Goal: Book appointment/travel/reservation

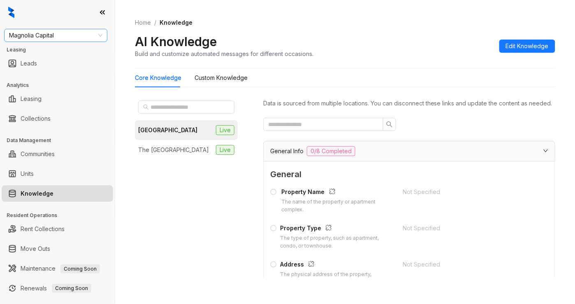
click at [48, 36] on span "Magnolia Capital" at bounding box center [55, 35] width 93 height 12
type input "**"
click at [48, 50] on div "SfRent" at bounding box center [56, 51] width 90 height 9
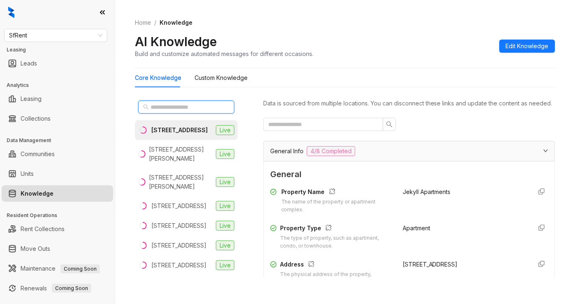
click at [163, 108] on input "text" at bounding box center [187, 106] width 72 height 9
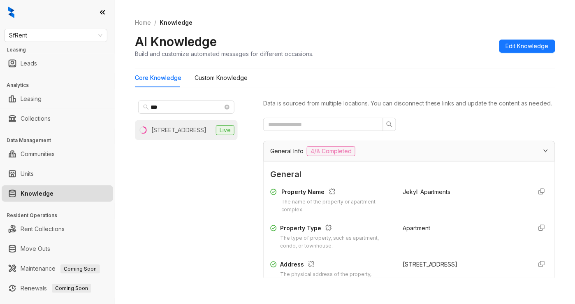
click at [175, 132] on div "411 Fairmount Ave, Oakland, CA" at bounding box center [178, 130] width 55 height 9
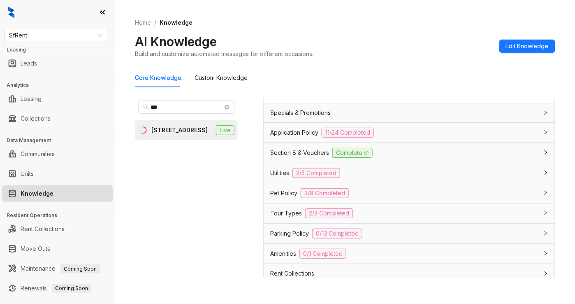
scroll to position [603, 0]
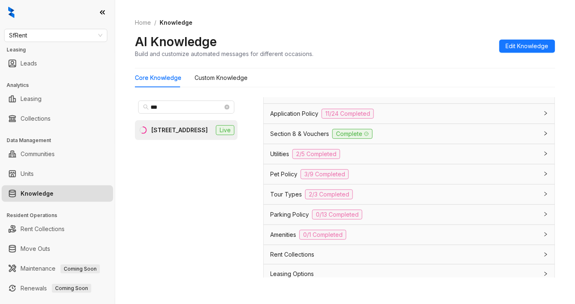
click at [394, 219] on div "Parking Policy 0/13 Completed" at bounding box center [404, 215] width 268 height 10
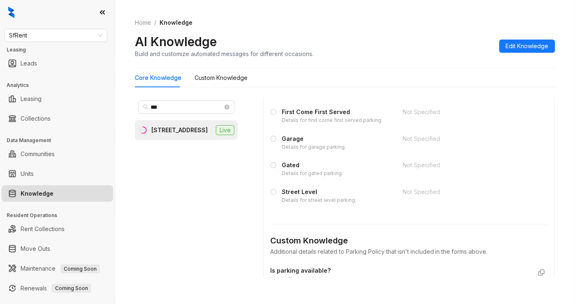
scroll to position [1043, 0]
drag, startPoint x: 168, startPoint y: 106, endPoint x: 115, endPoint y: 106, distance: 53.1
click at [115, 106] on div "Home / Knowledge AI Knowledge Build and customize automated messages for differ…" at bounding box center [345, 152] width 460 height 304
type input "***"
click at [179, 132] on div "780 Post St, San Francisco, CA" at bounding box center [178, 130] width 55 height 9
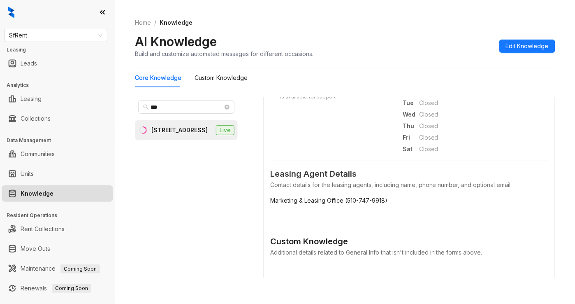
scroll to position [274, 0]
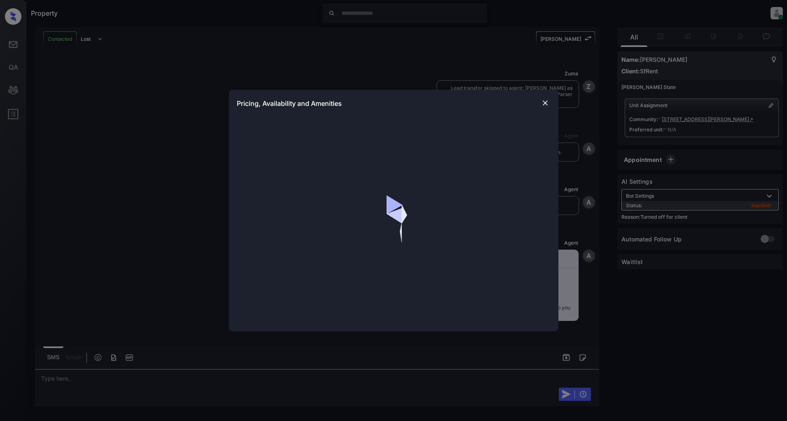
scroll to position [2402, 0]
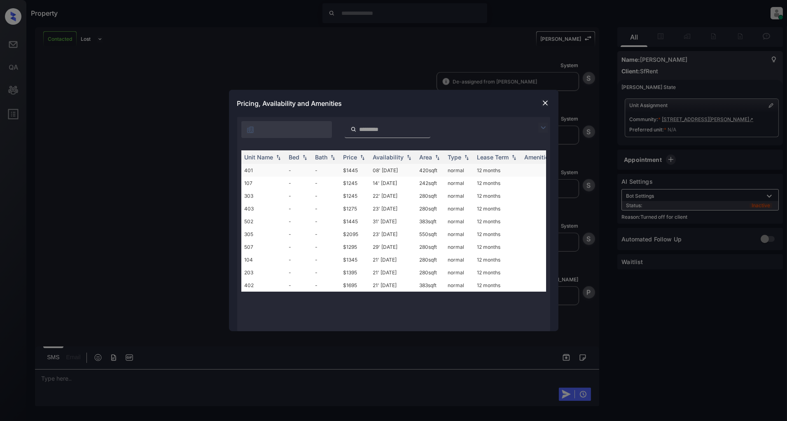
click at [281, 170] on td "401" at bounding box center [263, 170] width 44 height 13
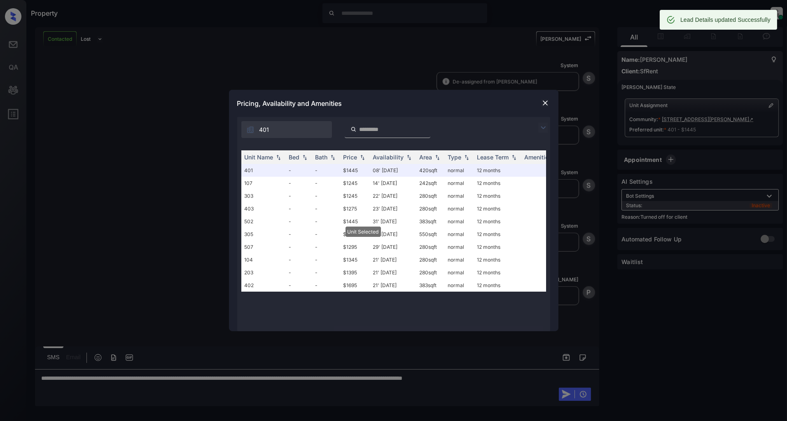
click at [544, 102] on img at bounding box center [545, 103] width 8 height 8
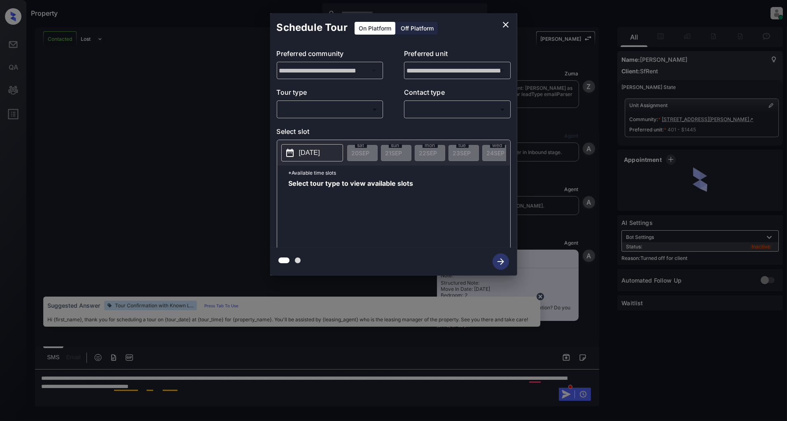
scroll to position [2456, 0]
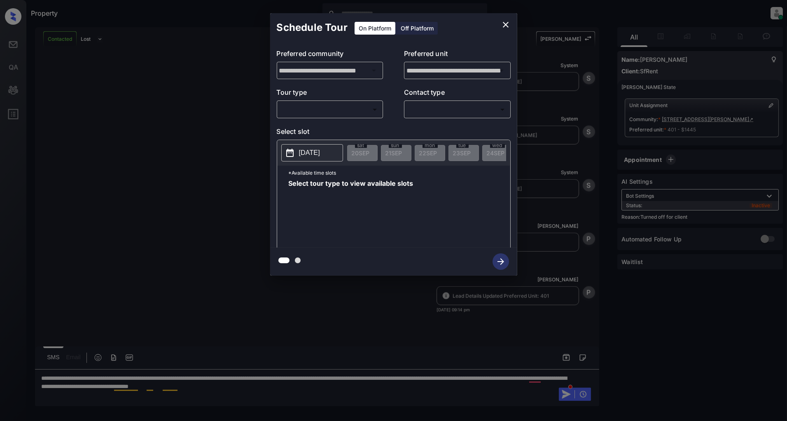
click at [416, 30] on div "Off Platform" at bounding box center [416, 28] width 41 height 13
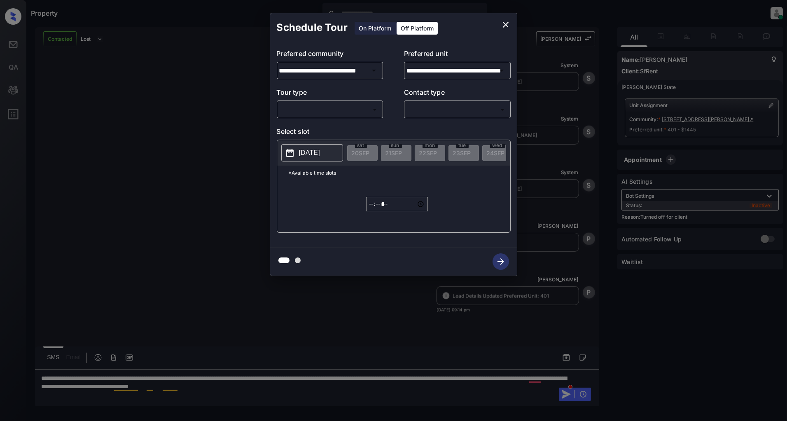
click at [357, 114] on body "Property Patrick Deasis Online Set yourself offline Set yourself on break Profi…" at bounding box center [393, 210] width 787 height 421
click at [324, 128] on li "In Person" at bounding box center [329, 128] width 101 height 15
type input "********"
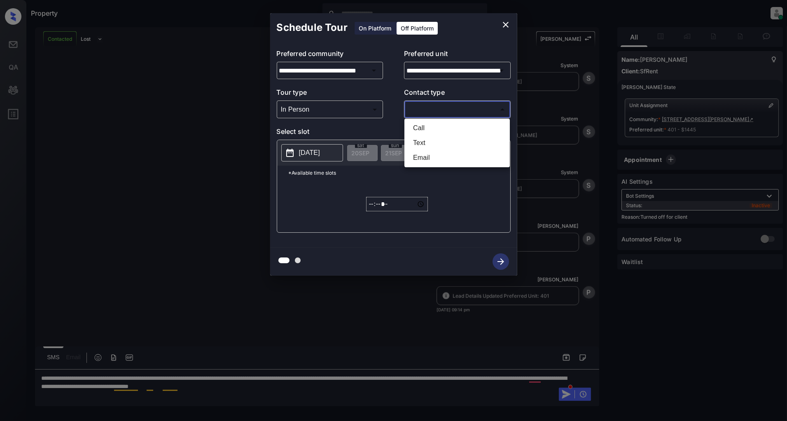
click at [438, 106] on body "Property Patrick Deasis Online Set yourself offline Set yourself on break Profi…" at bounding box center [393, 210] width 787 height 421
click at [425, 138] on li "Text" at bounding box center [456, 142] width 101 height 15
type input "****"
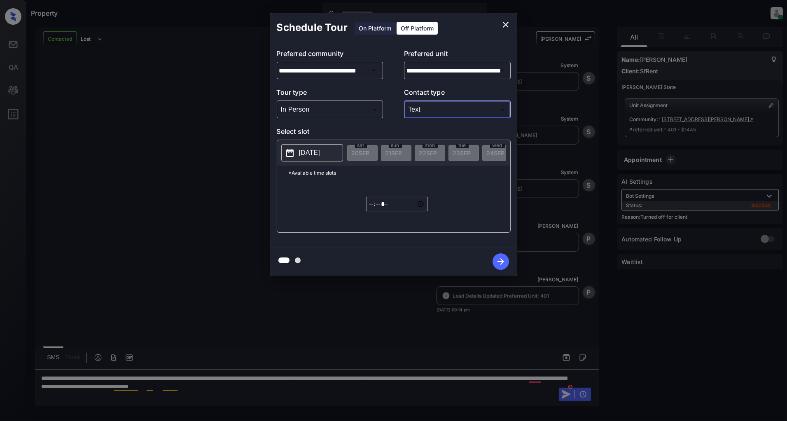
click at [315, 152] on p "[DATE]" at bounding box center [309, 153] width 21 height 10
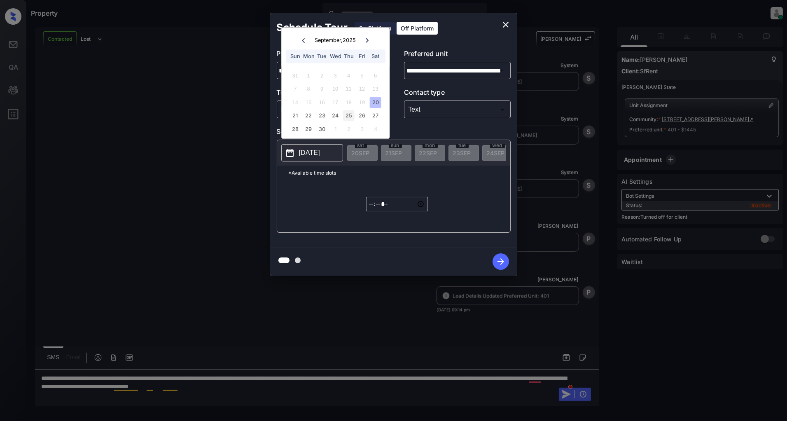
click at [346, 118] on div "25" at bounding box center [348, 115] width 11 height 11
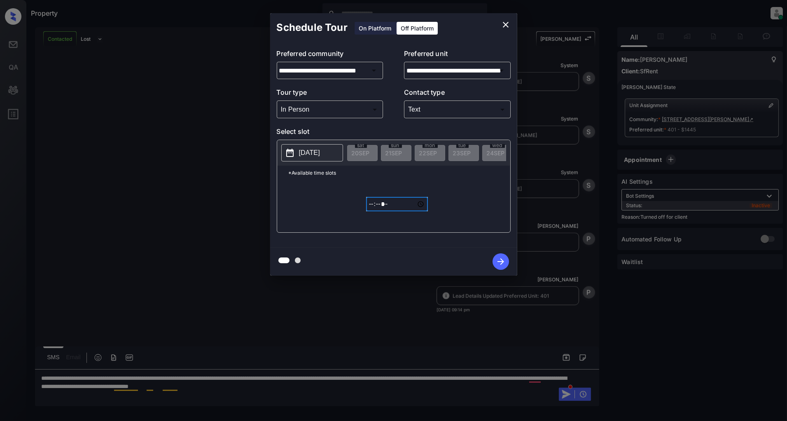
click at [373, 211] on input "*****" at bounding box center [397, 204] width 62 height 14
type input "*****"
type input "**********"
click at [504, 263] on icon "button" at bounding box center [500, 261] width 16 height 16
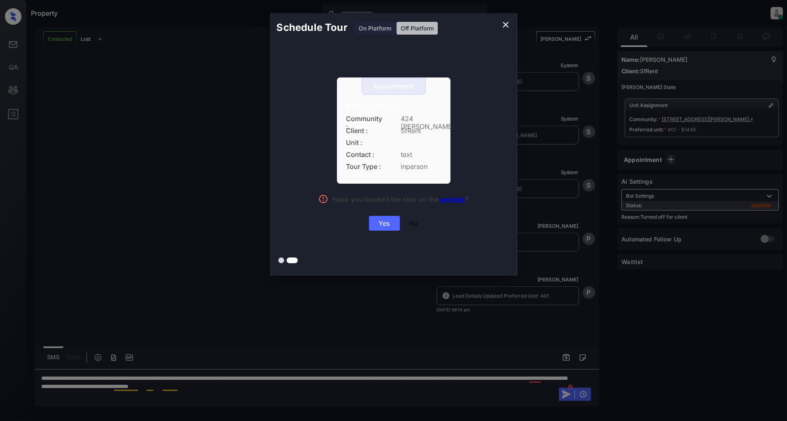
click at [380, 225] on div "Yes" at bounding box center [384, 223] width 31 height 15
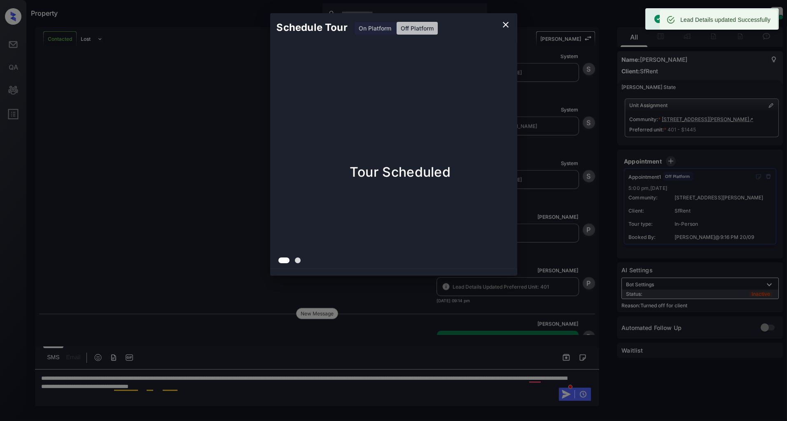
scroll to position [2509, 0]
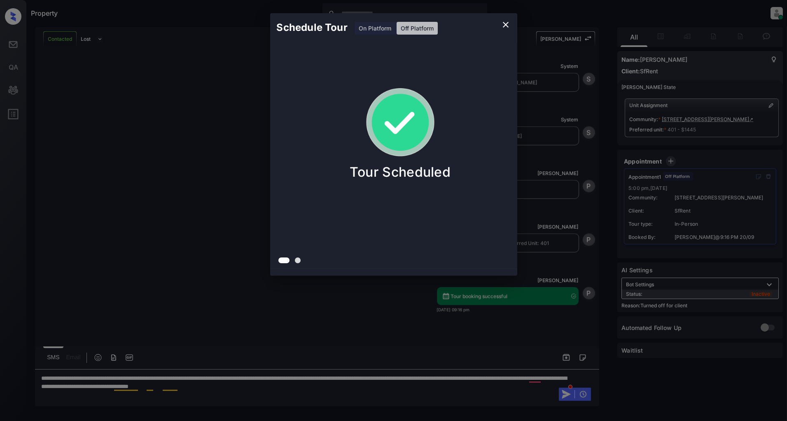
click at [505, 23] on icon "close" at bounding box center [506, 25] width 10 height 10
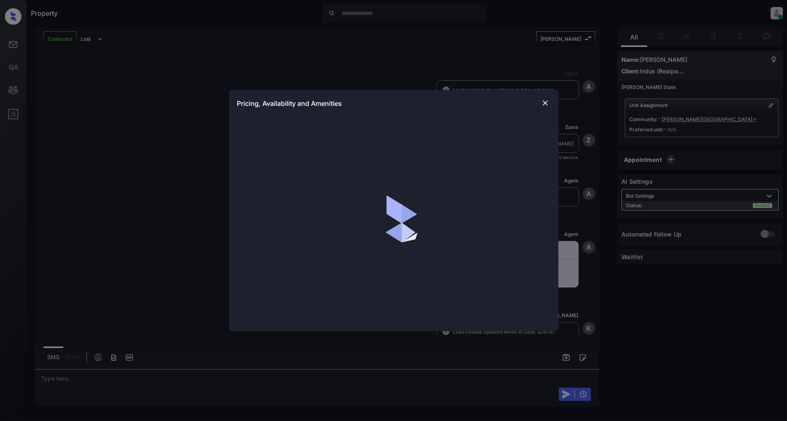
scroll to position [326, 0]
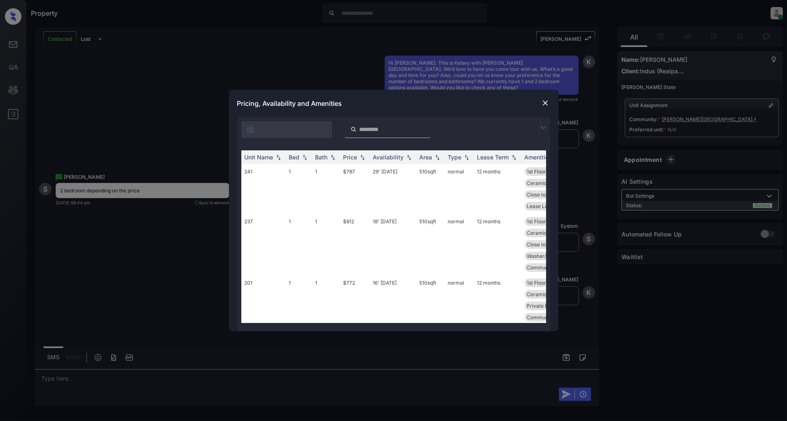
click at [539, 128] on img at bounding box center [543, 128] width 10 height 10
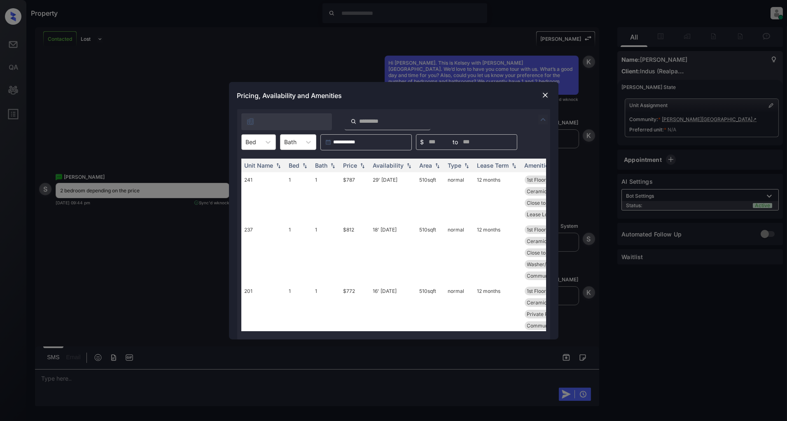
click at [259, 143] on div "Bed" at bounding box center [251, 142] width 19 height 12
click at [249, 175] on div "2" at bounding box center [258, 177] width 35 height 15
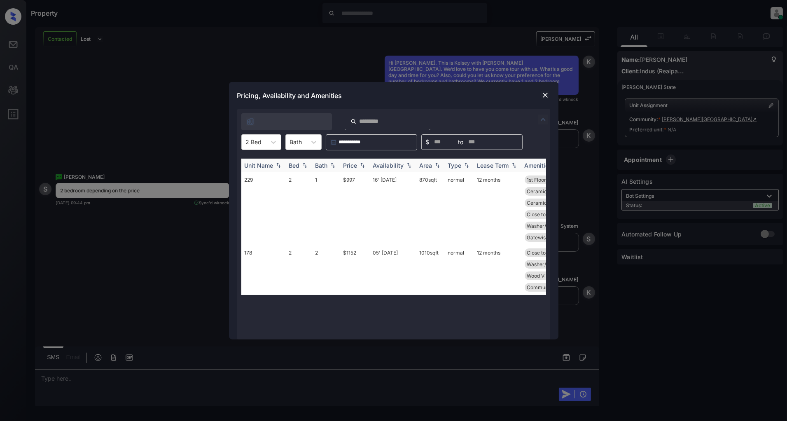
click at [362, 165] on img at bounding box center [362, 165] width 8 height 6
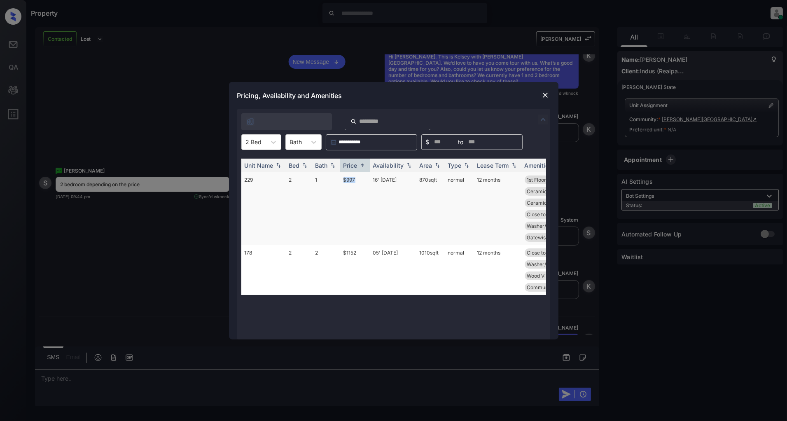
drag, startPoint x: 363, startPoint y: 180, endPoint x: 324, endPoint y: 180, distance: 38.7
click at [324, 180] on tr "229 2 1 $997 16' Sep 25 870 sqft normal 12 months 1st Floor Ceramic Tile Ba... …" at bounding box center [456, 208] width 430 height 73
copy tr "$997"
click at [547, 98] on img at bounding box center [545, 95] width 8 height 8
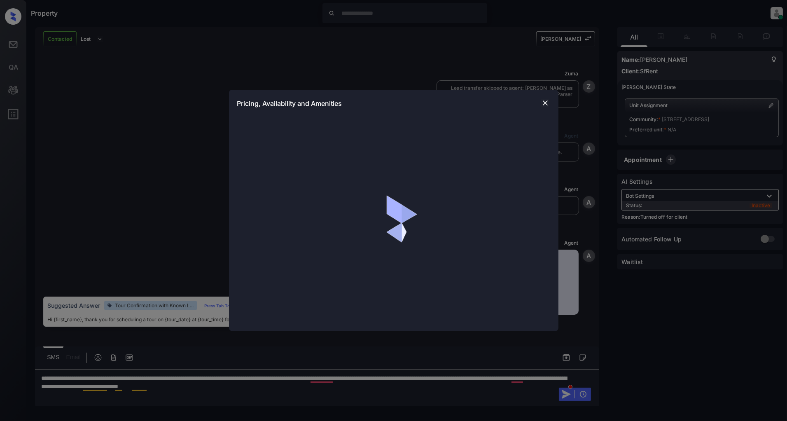
scroll to position [1619, 0]
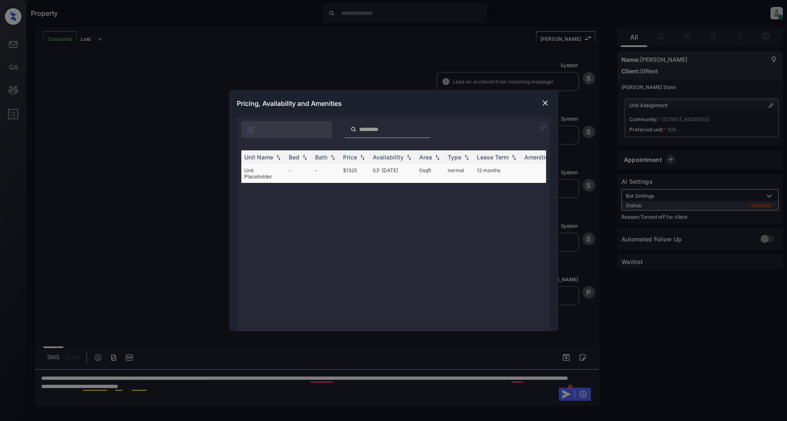
click at [293, 172] on td "-" at bounding box center [299, 173] width 26 height 19
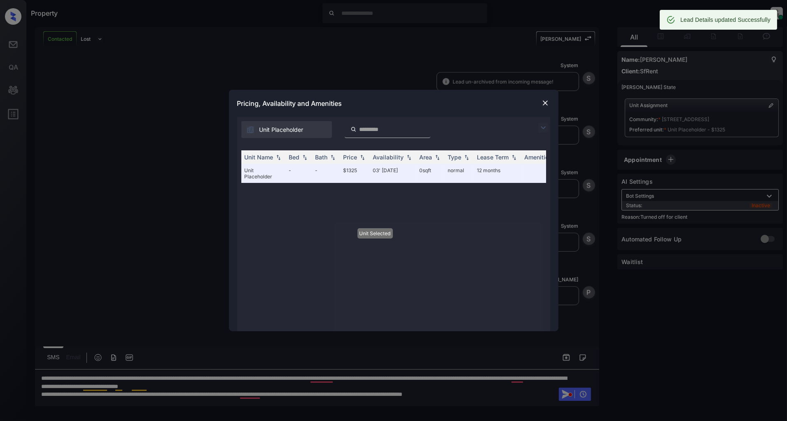
click at [542, 102] on img at bounding box center [545, 103] width 8 height 8
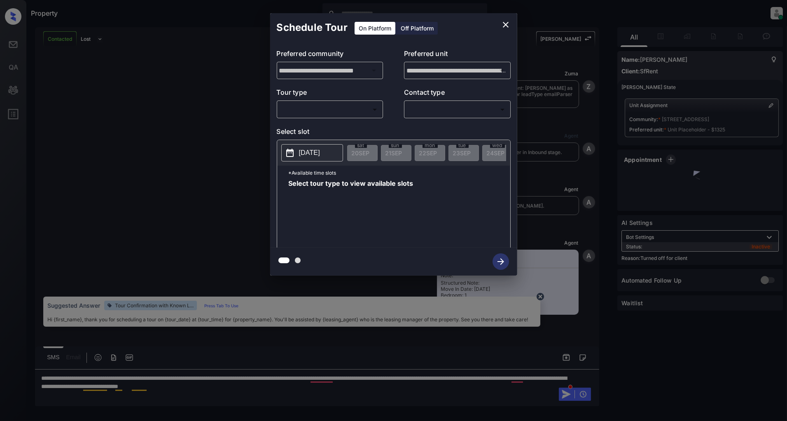
scroll to position [1675, 0]
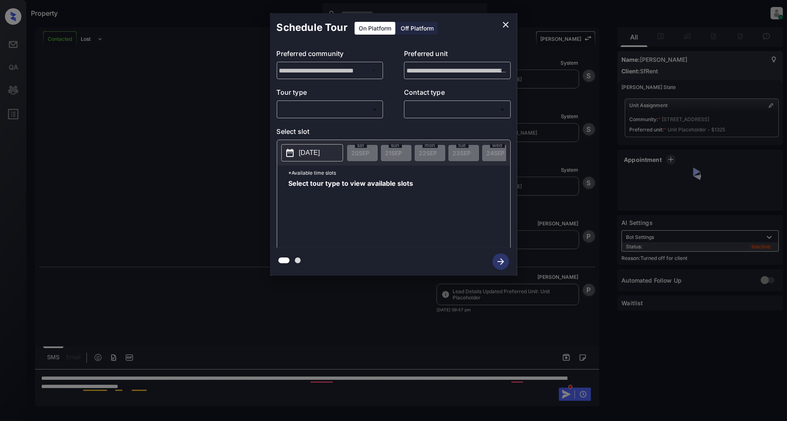
click at [350, 106] on body "Property Patrick Deasis Online Set yourself offline Set yourself on break Profi…" at bounding box center [393, 210] width 787 height 421
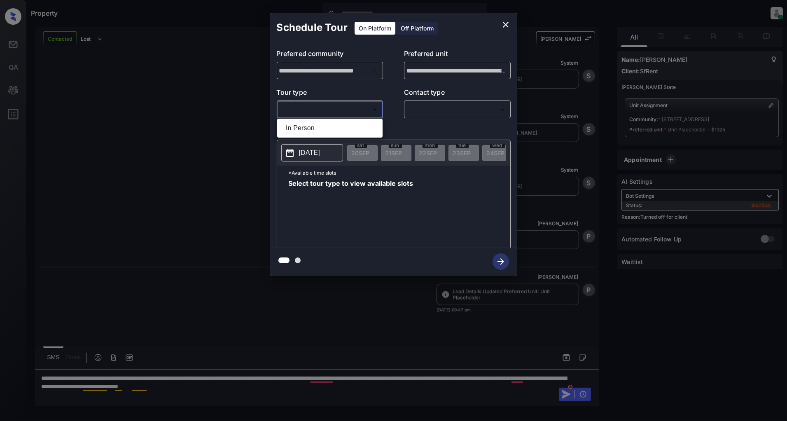
click at [365, 112] on div at bounding box center [393, 210] width 787 height 421
click at [415, 31] on div "Off Platform" at bounding box center [416, 28] width 41 height 13
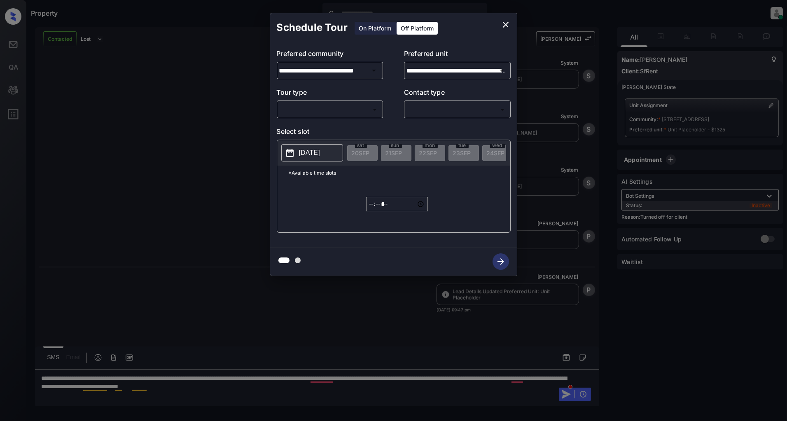
click at [336, 112] on body "Property Patrick Deasis Online Set yourself offline Set yourself on break Profi…" at bounding box center [393, 210] width 787 height 421
click at [322, 128] on li "In Person" at bounding box center [329, 128] width 101 height 15
type input "********"
click at [445, 108] on body "Property Patrick Deasis Online Set yourself offline Set yourself on break Profi…" at bounding box center [393, 210] width 787 height 421
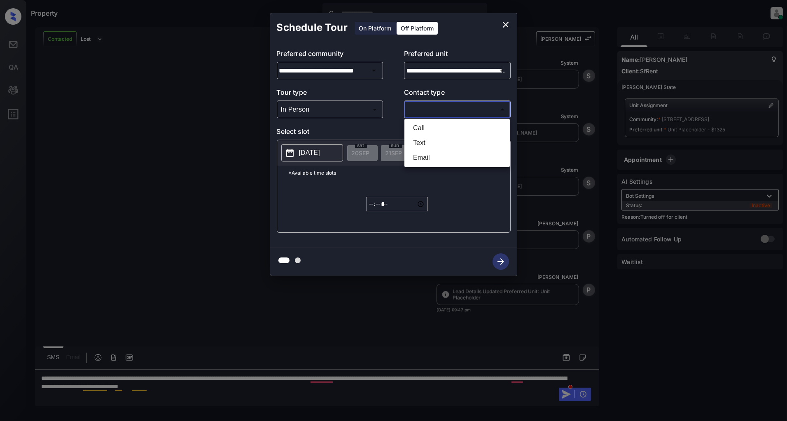
click at [426, 139] on li "Text" at bounding box center [456, 142] width 101 height 15
type input "****"
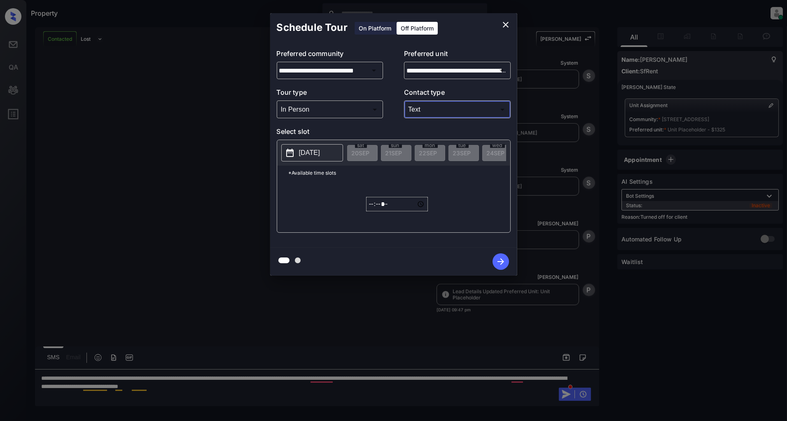
click at [295, 155] on button "2025-09-20" at bounding box center [312, 152] width 62 height 17
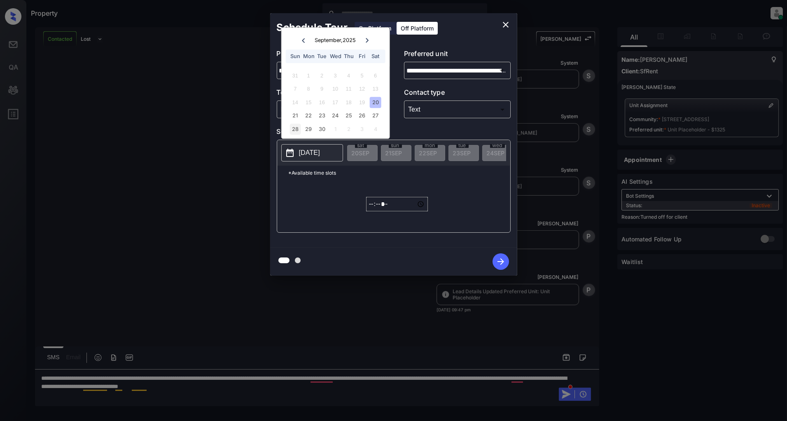
click at [295, 130] on div "28" at bounding box center [294, 128] width 11 height 11
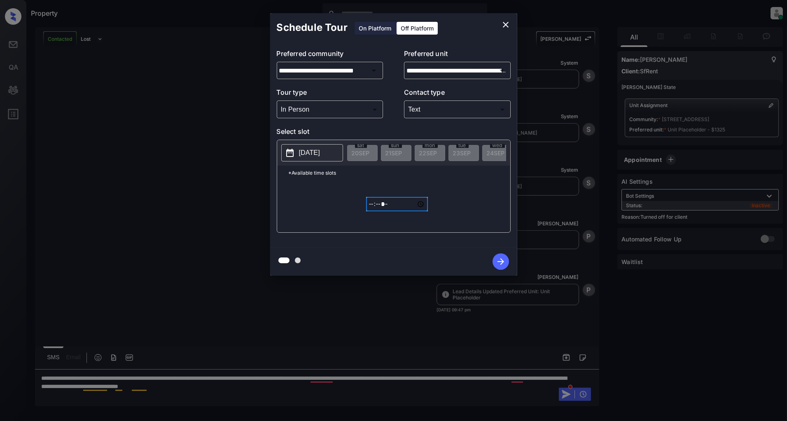
click at [372, 211] on input "*****" at bounding box center [397, 204] width 62 height 14
type input "*****"
type input "**********"
type input "*****"
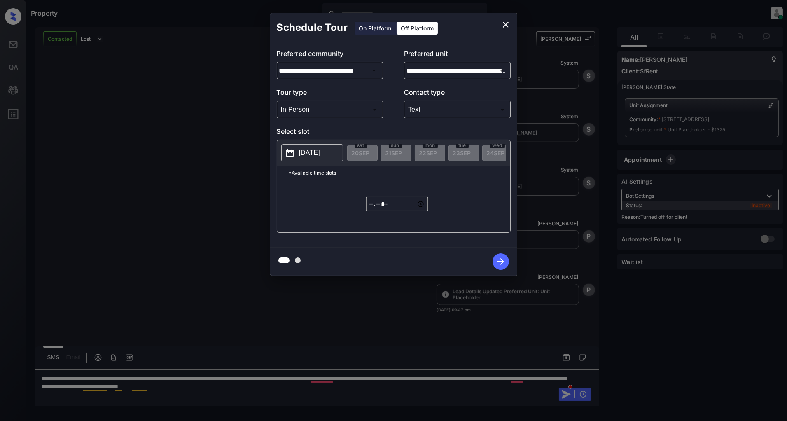
click at [306, 213] on div "*Available time slots ***** ​" at bounding box center [393, 198] width 233 height 67
click at [503, 269] on icon "button" at bounding box center [500, 261] width 16 height 16
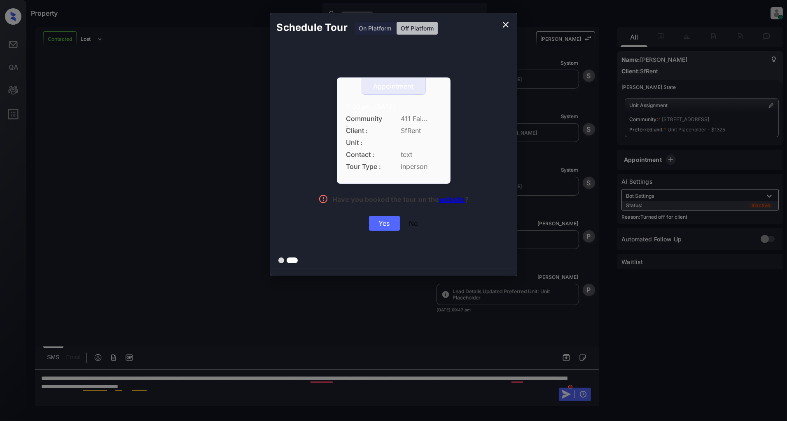
click at [388, 221] on div "Yes" at bounding box center [384, 223] width 31 height 15
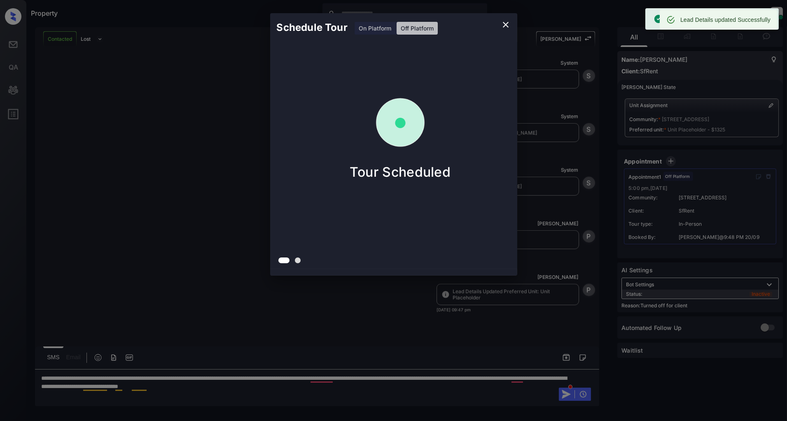
scroll to position [1725, 0]
click at [505, 23] on icon "close" at bounding box center [506, 25] width 10 height 10
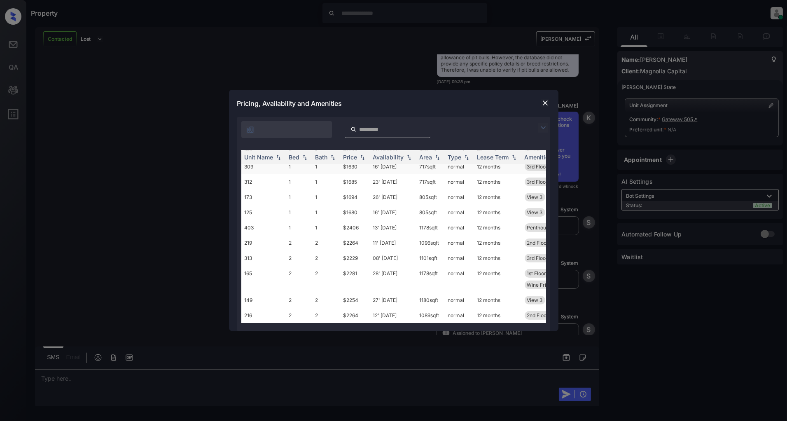
scroll to position [72, 0]
click at [408, 156] on img at bounding box center [409, 157] width 8 height 6
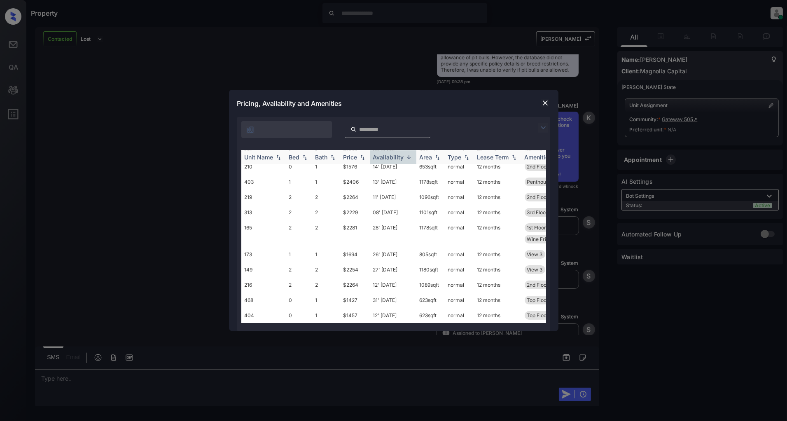
click at [408, 156] on img at bounding box center [409, 157] width 8 height 6
click at [144, 159] on div "**********" at bounding box center [393, 210] width 787 height 421
click at [543, 104] on img at bounding box center [545, 103] width 8 height 8
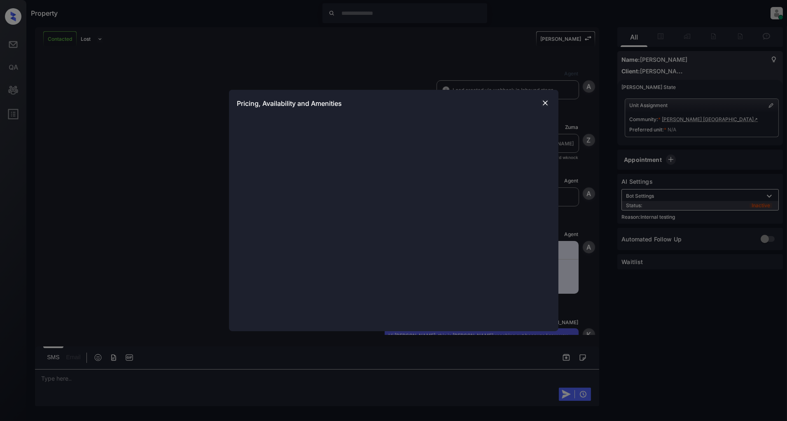
scroll to position [1710, 0]
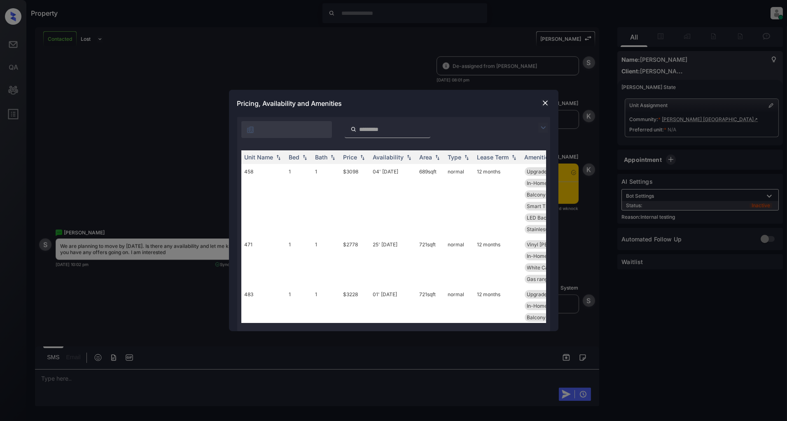
click at [545, 105] on img at bounding box center [545, 103] width 8 height 8
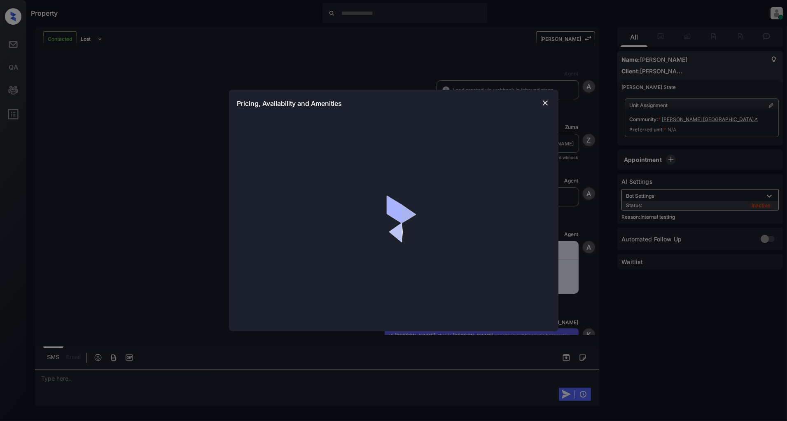
scroll to position [1710, 0]
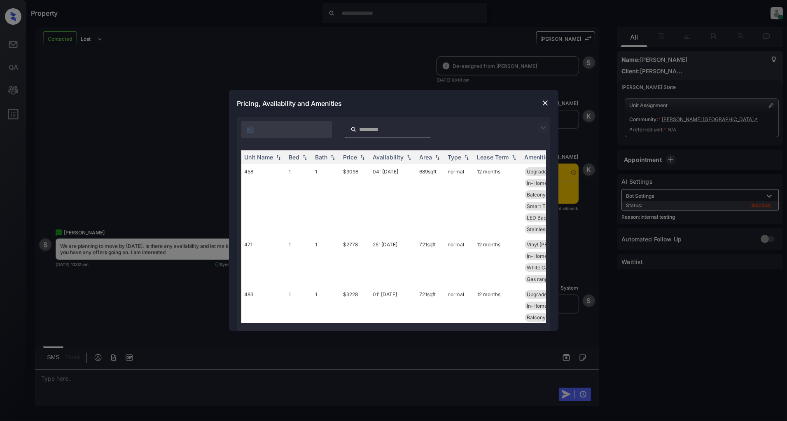
click at [531, 127] on div at bounding box center [393, 127] width 313 height 21
click at [549, 125] on div at bounding box center [545, 128] width 10 height 10
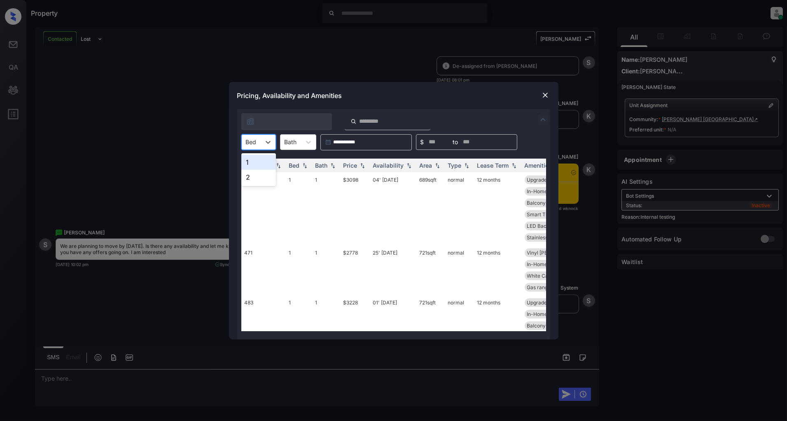
click at [253, 148] on div "Bed" at bounding box center [258, 142] width 35 height 16
click at [255, 177] on div "2" at bounding box center [258, 177] width 35 height 15
click at [406, 163] on img at bounding box center [409, 165] width 8 height 6
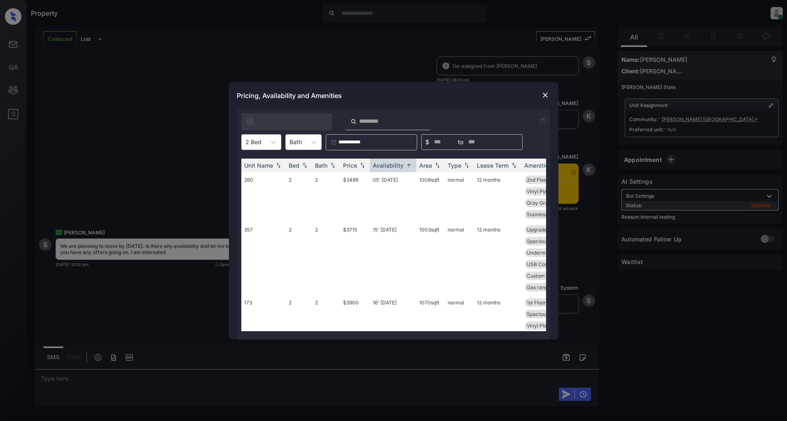
click at [548, 95] on img at bounding box center [545, 95] width 8 height 8
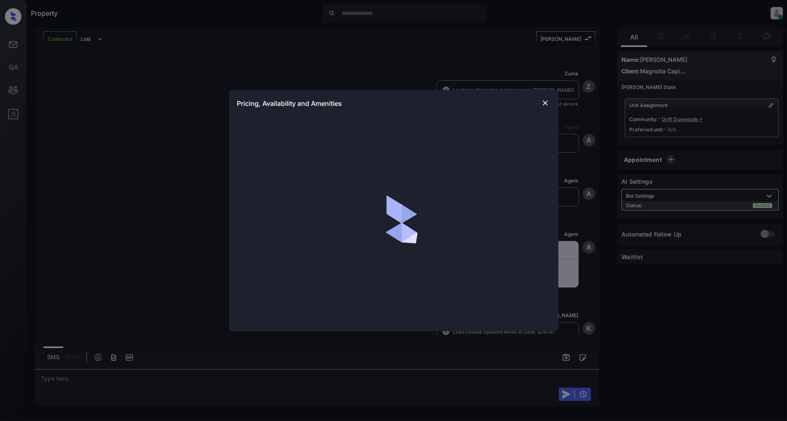
scroll to position [332, 0]
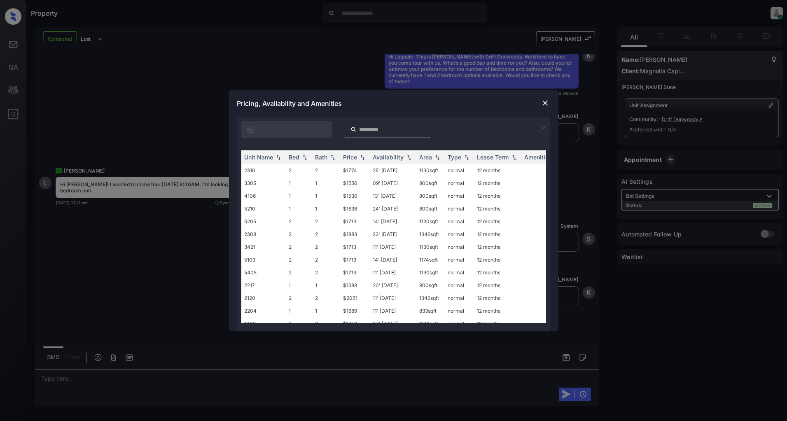
click at [542, 128] on img at bounding box center [543, 128] width 10 height 10
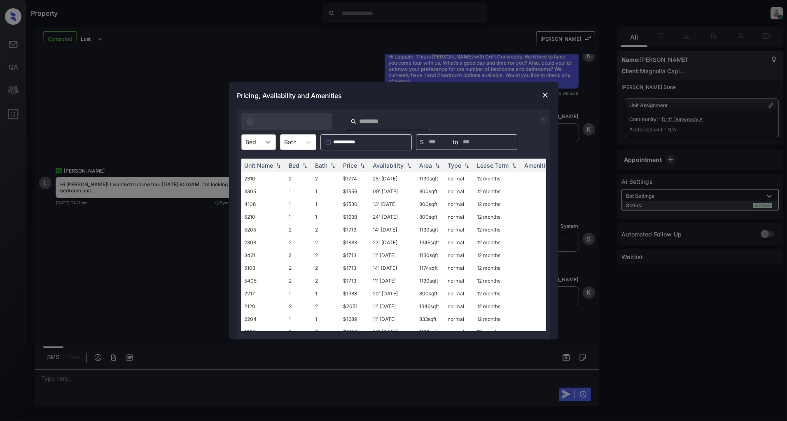
click at [272, 142] on div at bounding box center [268, 142] width 15 height 15
click at [254, 166] on div "1" at bounding box center [258, 162] width 35 height 15
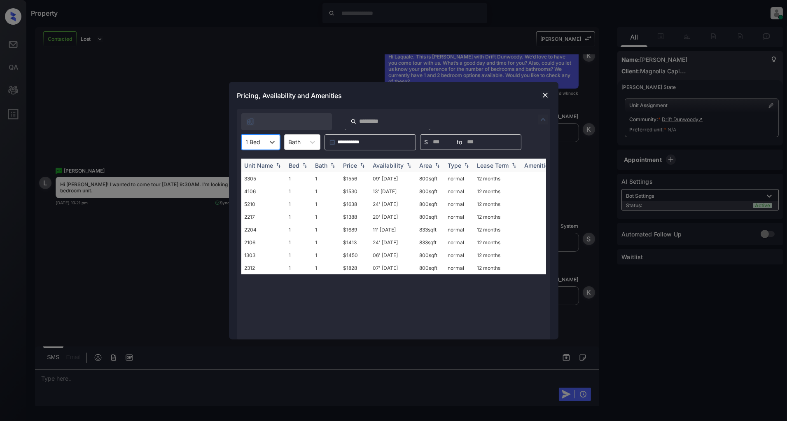
click at [358, 166] on img at bounding box center [362, 165] width 8 height 6
drag, startPoint x: 361, startPoint y: 175, endPoint x: 331, endPoint y: 178, distance: 30.6
click at [331, 178] on tr "2217 1 1 $1388 20' Sep 25 800 sqft normal 12 months" at bounding box center [456, 178] width 430 height 13
copy tr "$1388"
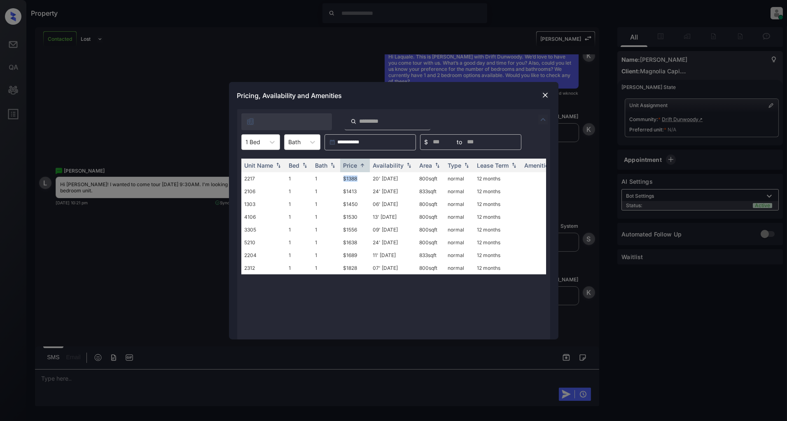
click at [545, 95] on img at bounding box center [545, 95] width 8 height 8
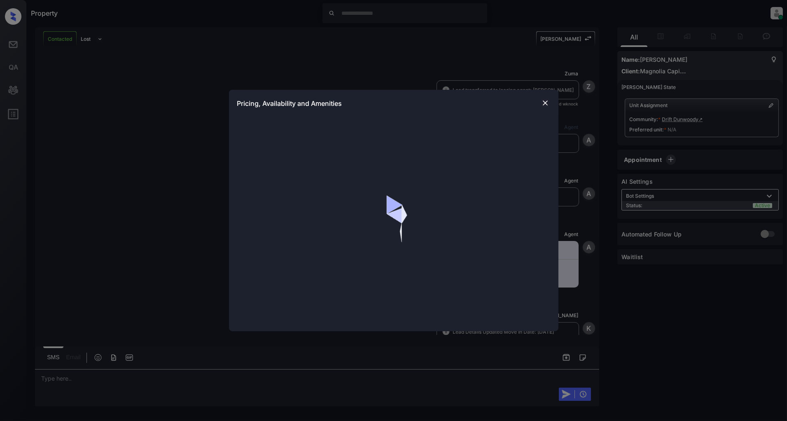
scroll to position [570, 0]
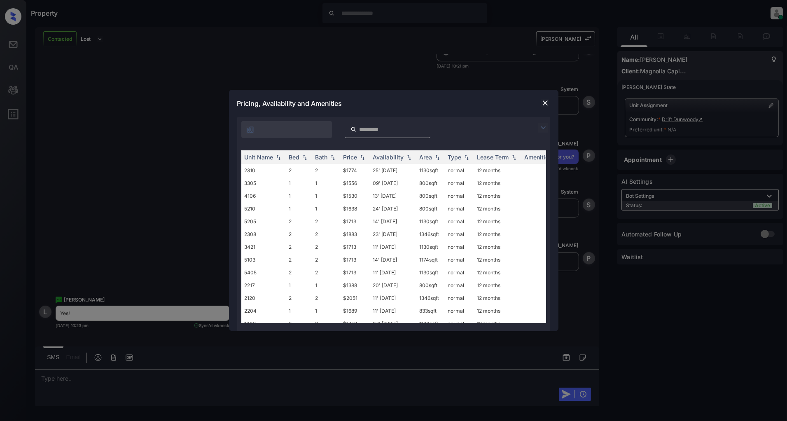
click at [546, 100] on img at bounding box center [545, 103] width 8 height 8
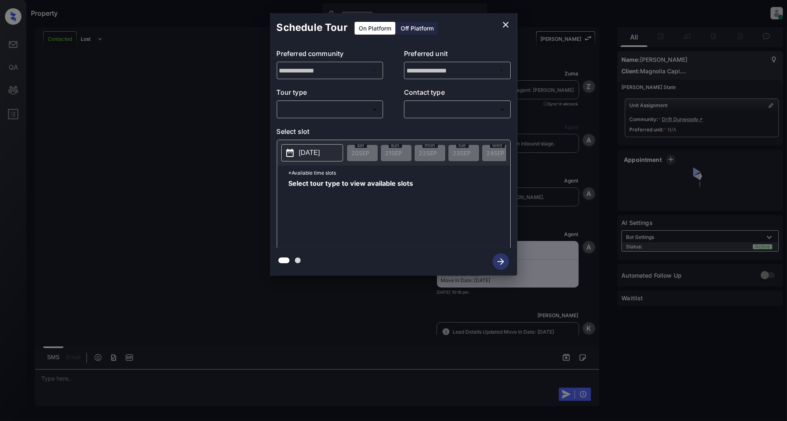
scroll to position [570, 0]
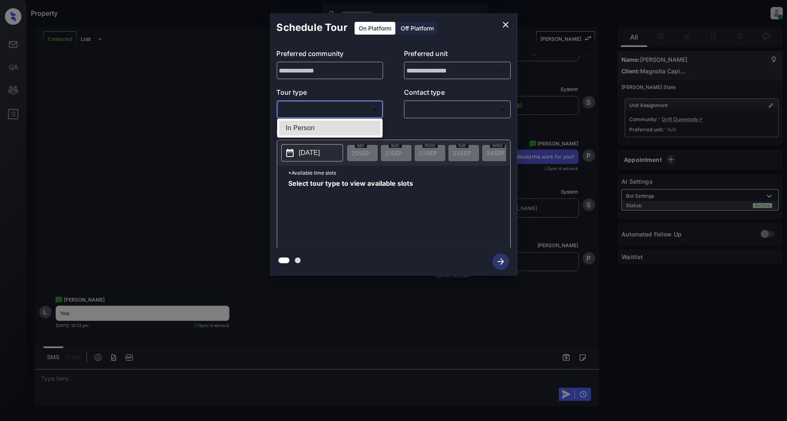
click at [328, 109] on body "Property [PERSON_NAME] Online Set yourself offline Set yourself on break Profil…" at bounding box center [393, 210] width 787 height 421
click at [317, 122] on li "In Person" at bounding box center [329, 128] width 101 height 15
type input "********"
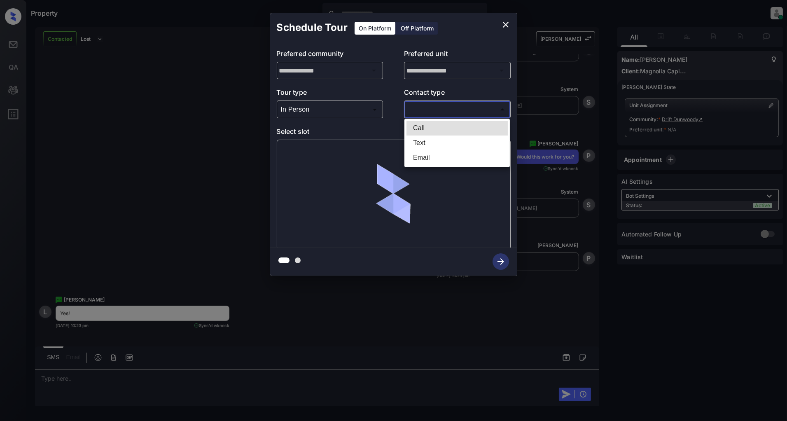
click at [440, 111] on body "Property Patrick Deasis Online Set yourself offline Set yourself on break Profi…" at bounding box center [393, 210] width 787 height 421
click at [433, 145] on li "Text" at bounding box center [456, 142] width 101 height 15
type input "****"
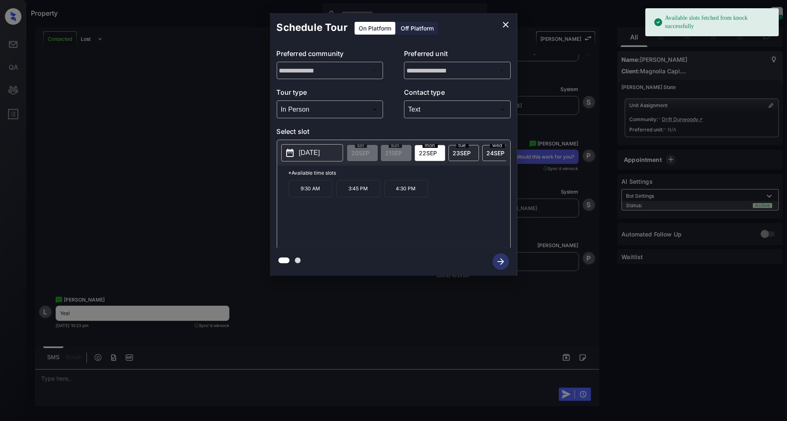
click at [460, 149] on span "23 SEP" at bounding box center [462, 152] width 18 height 7
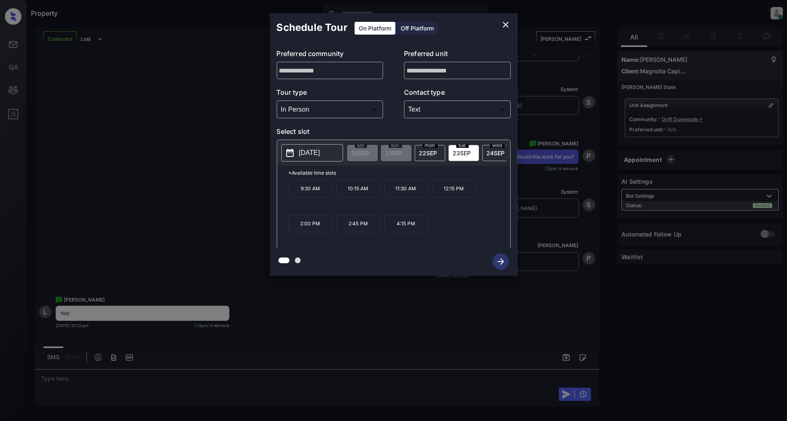
click at [148, 211] on div "**********" at bounding box center [393, 144] width 787 height 289
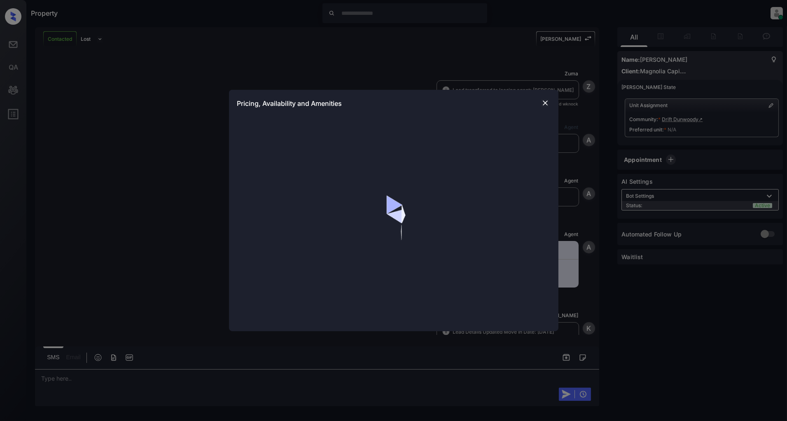
scroll to position [570, 0]
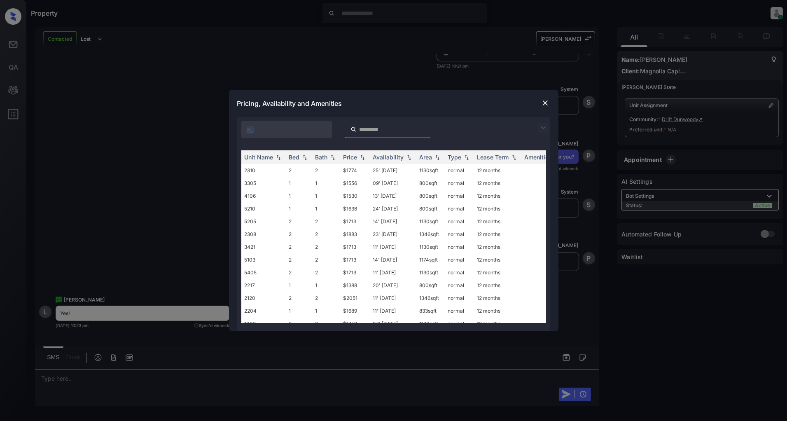
click at [538, 126] on img at bounding box center [543, 128] width 10 height 10
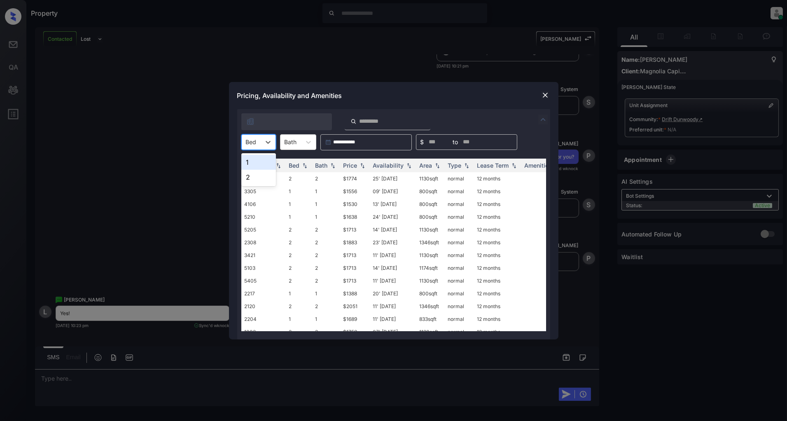
click at [256, 140] on div "Bed" at bounding box center [251, 142] width 19 height 12
click at [250, 165] on div "1" at bounding box center [258, 162] width 35 height 15
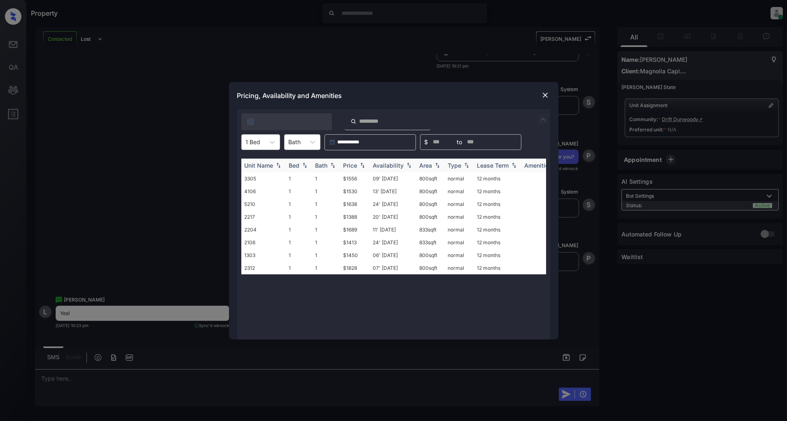
click at [359, 165] on img at bounding box center [362, 165] width 8 height 6
click at [352, 177] on td "$1388" at bounding box center [355, 178] width 30 height 13
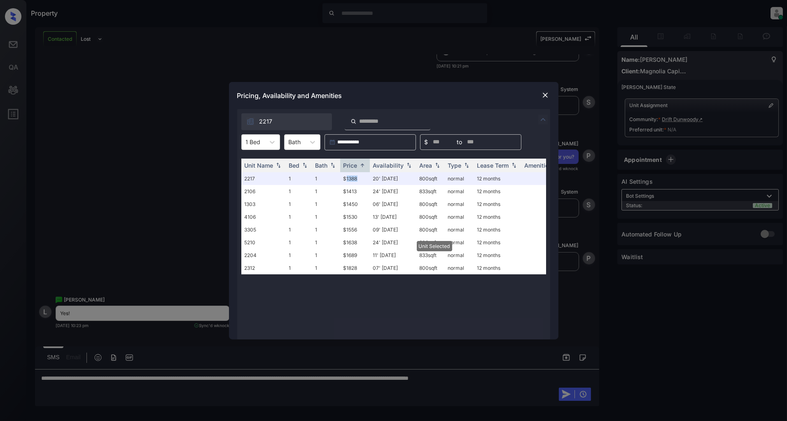
click at [546, 91] on img at bounding box center [545, 95] width 8 height 8
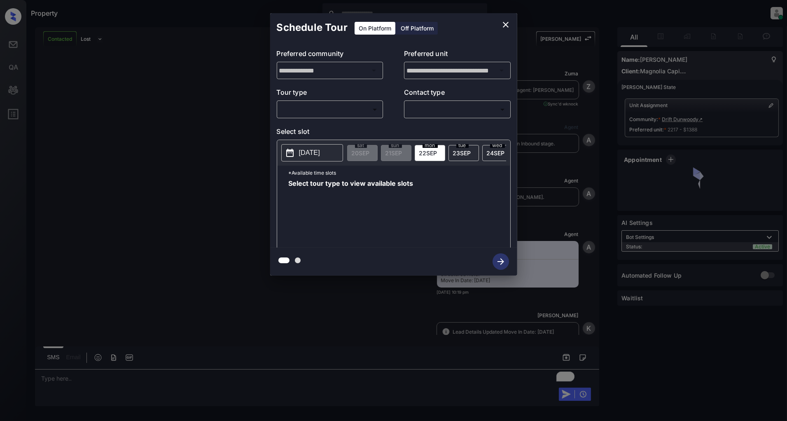
scroll to position [806, 0]
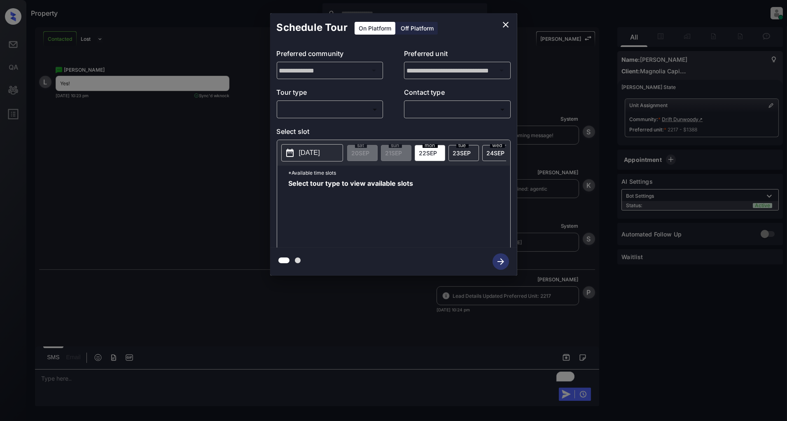
click at [323, 112] on body "Property [PERSON_NAME] Online Set yourself offline Set yourself on break Profil…" at bounding box center [393, 210] width 787 height 421
click at [306, 127] on li "In Person" at bounding box center [329, 128] width 101 height 15
type input "********"
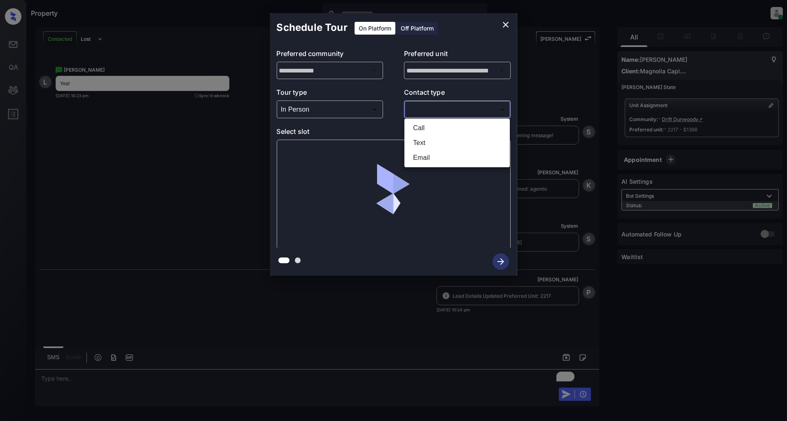
click at [439, 111] on body "Property [PERSON_NAME] Online Set yourself offline Set yourself on break Profil…" at bounding box center [393, 210] width 787 height 421
click at [430, 144] on li "Text" at bounding box center [456, 142] width 101 height 15
type input "****"
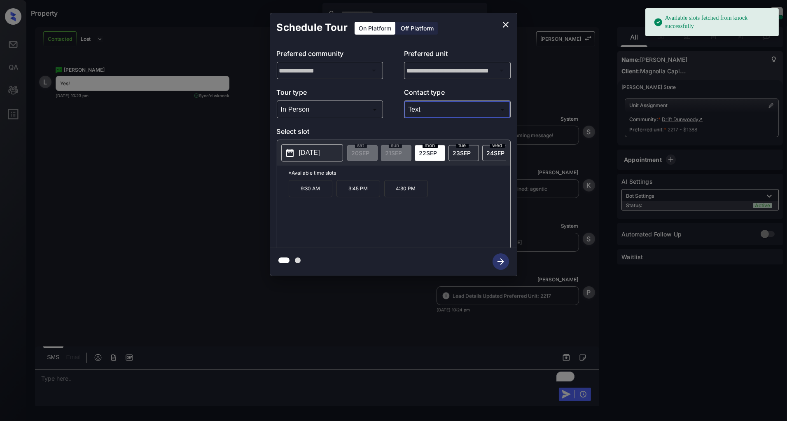
click at [463, 151] on span "[DATE]" at bounding box center [462, 152] width 18 height 7
click at [293, 195] on p "9:30 AM" at bounding box center [311, 188] width 44 height 17
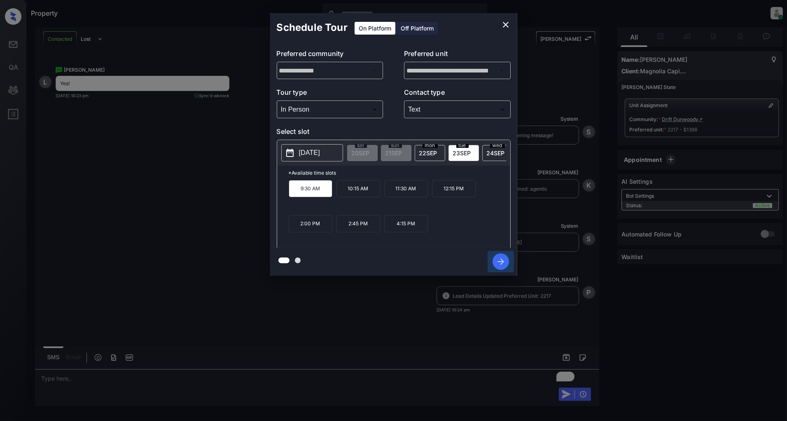
click at [500, 266] on icon "button" at bounding box center [500, 261] width 16 height 16
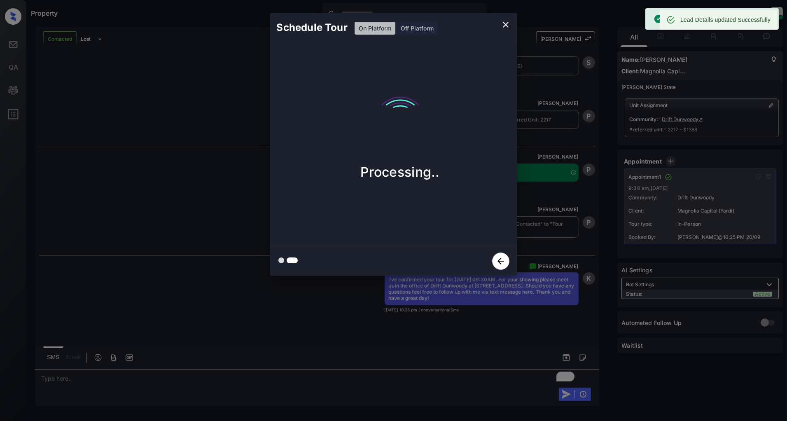
scroll to position [981, 0]
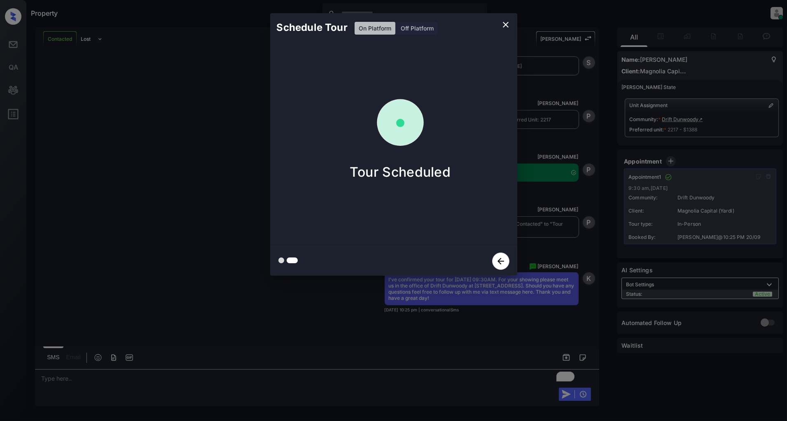
click at [505, 23] on icon "close" at bounding box center [506, 25] width 10 height 10
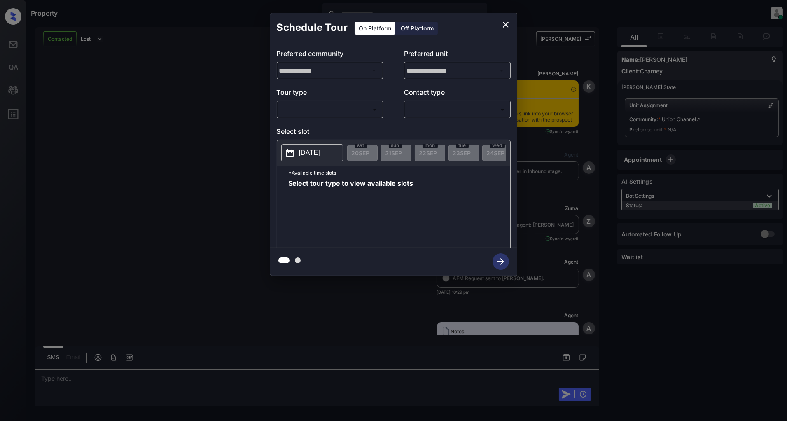
scroll to position [752, 0]
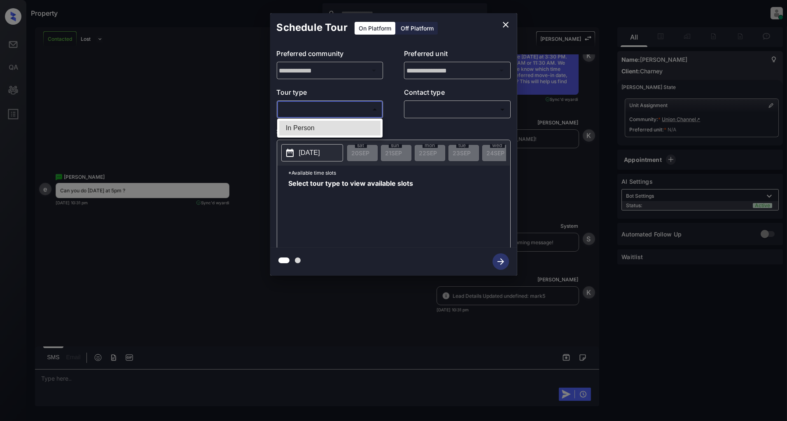
click at [307, 108] on body "Property Patrick Deasis Online Set yourself offline Set yourself on break Profi…" at bounding box center [393, 210] width 787 height 421
click at [306, 122] on li "In Person" at bounding box center [329, 128] width 101 height 15
type input "********"
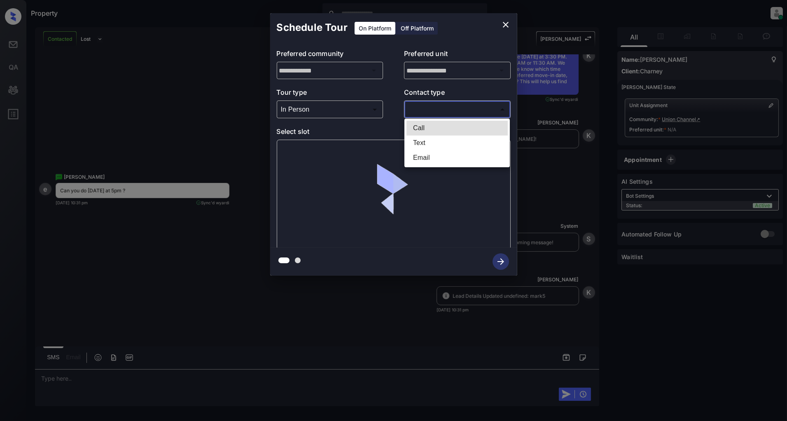
click at [438, 109] on body "Property Patrick Deasis Online Set yourself offline Set yourself on break Profi…" at bounding box center [393, 210] width 787 height 421
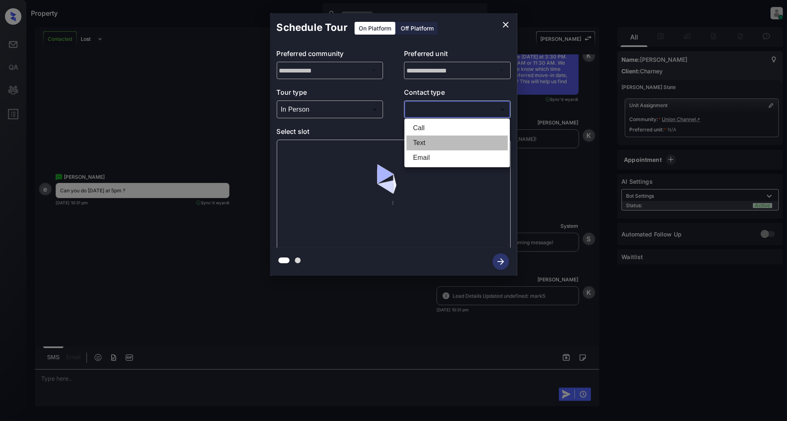
click at [426, 139] on li "Text" at bounding box center [456, 142] width 101 height 15
type input "****"
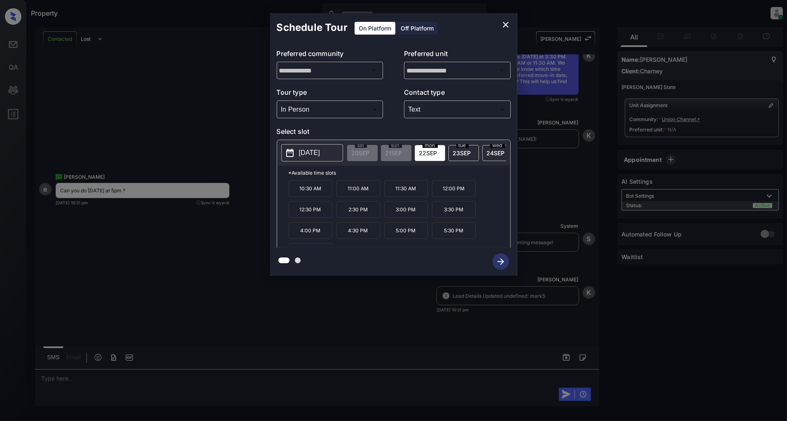
click at [232, 256] on div "**********" at bounding box center [393, 144] width 787 height 289
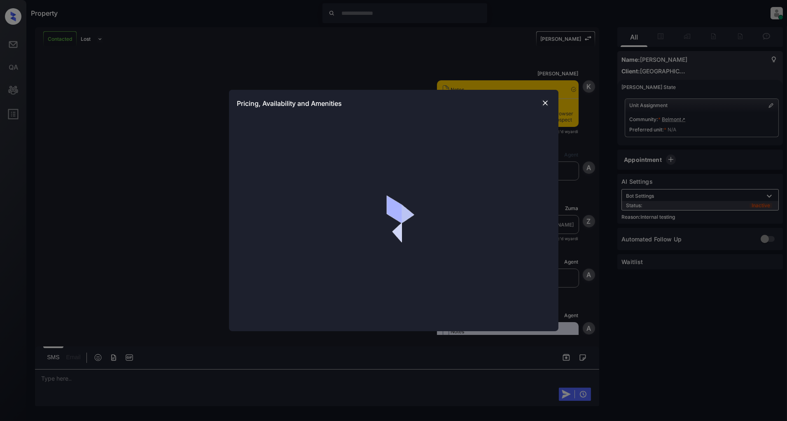
scroll to position [1304, 0]
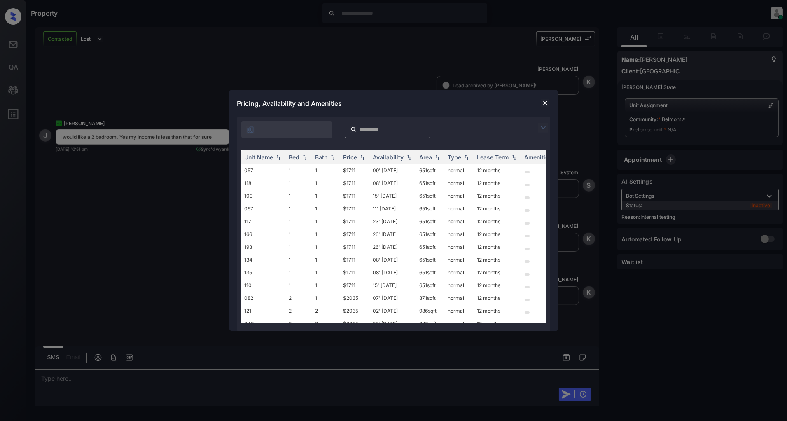
click at [546, 104] on img at bounding box center [545, 103] width 8 height 8
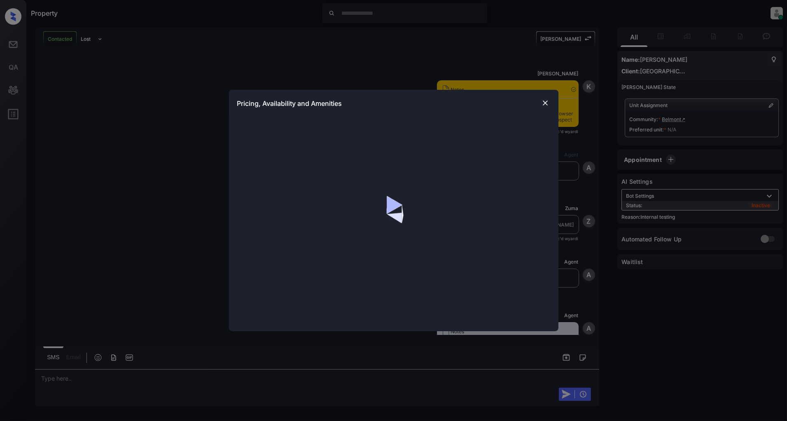
scroll to position [551, 0]
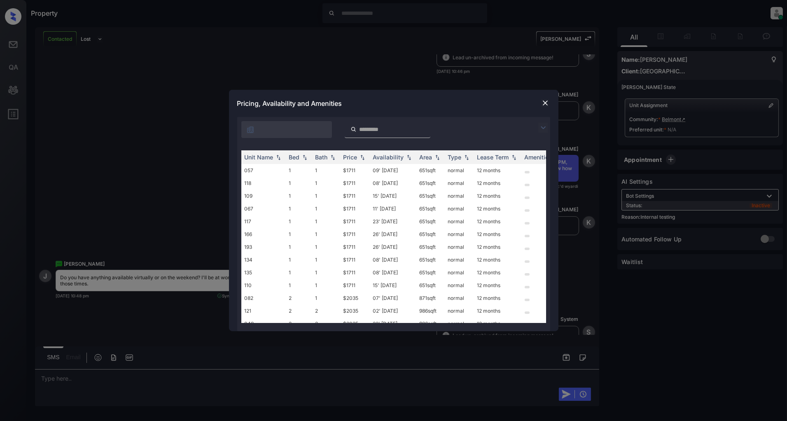
click at [542, 127] on img at bounding box center [543, 128] width 10 height 10
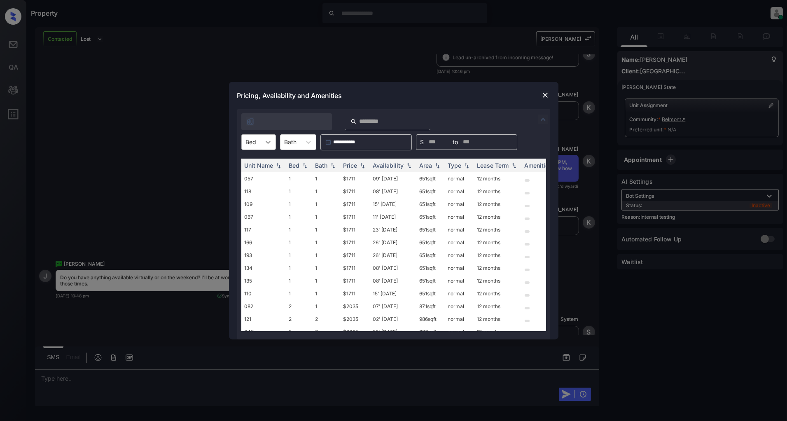
click at [261, 148] on div at bounding box center [268, 142] width 15 height 15
click at [252, 173] on div "2" at bounding box center [258, 177] width 35 height 15
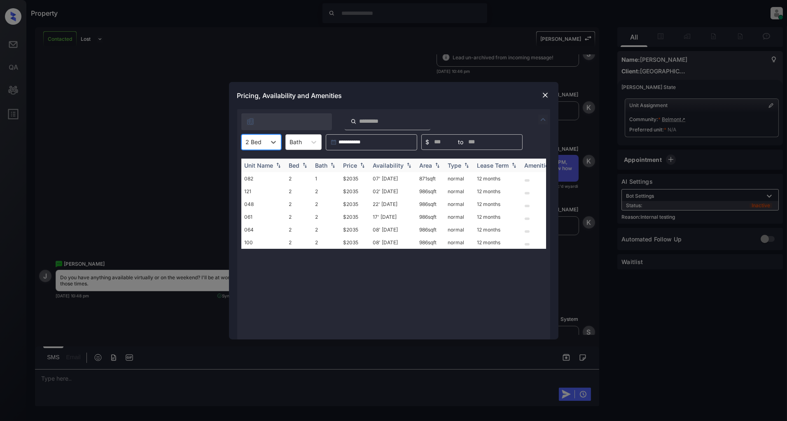
click at [361, 167] on img at bounding box center [362, 165] width 8 height 6
drag, startPoint x: 359, startPoint y: 178, endPoint x: 331, endPoint y: 179, distance: 28.0
click at [331, 179] on tr "082 2 1 $2035 07' [DATE] 871 sqft normal 12 months" at bounding box center [456, 178] width 430 height 13
copy tr "$2035"
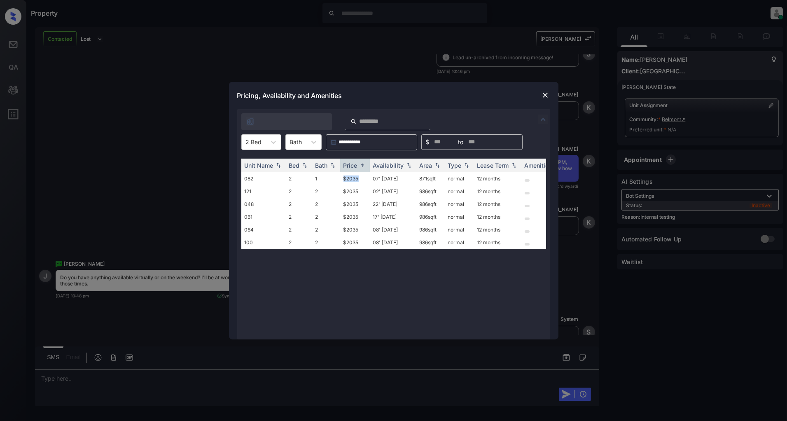
click at [542, 97] on img at bounding box center [545, 95] width 8 height 8
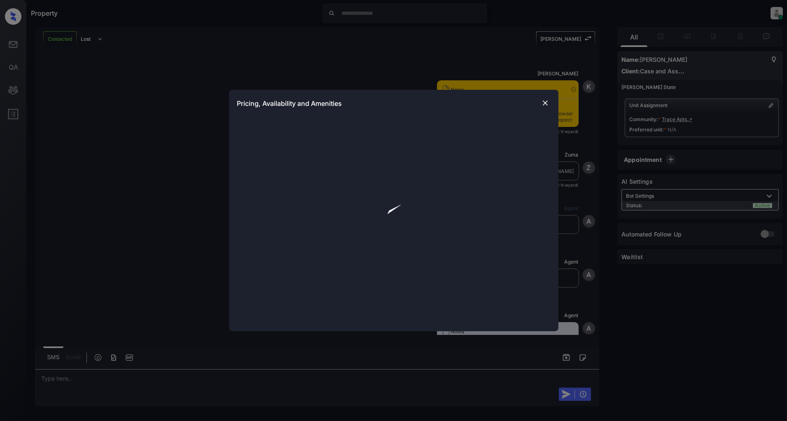
scroll to position [1098, 0]
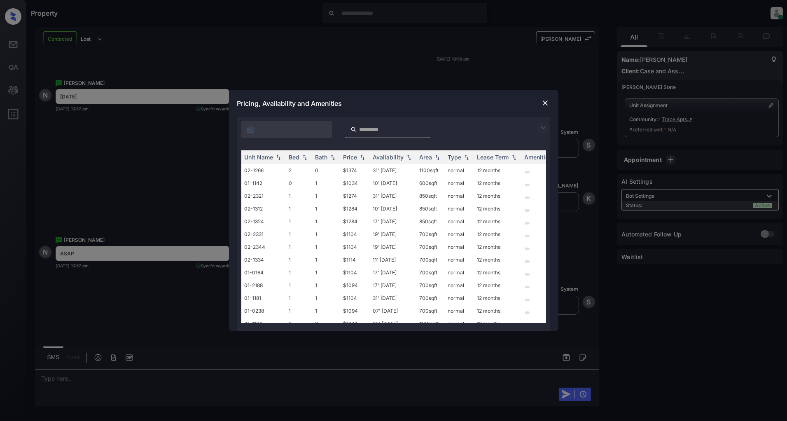
click at [546, 126] on img at bounding box center [543, 128] width 10 height 10
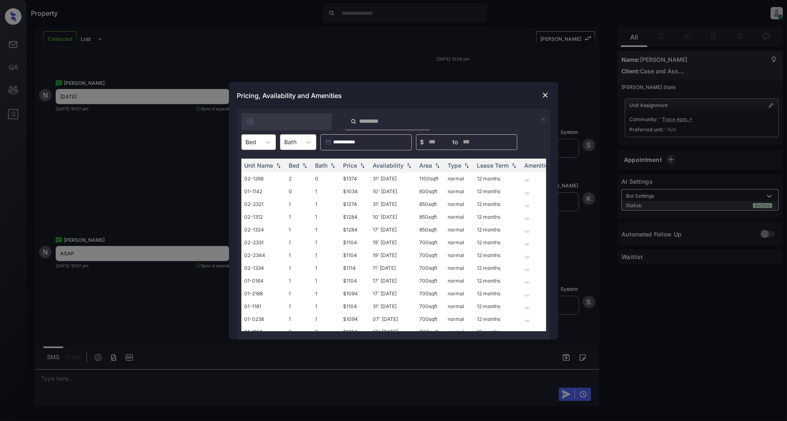
click at [247, 143] on div at bounding box center [251, 141] width 11 height 9
click at [254, 189] on div "2" at bounding box center [258, 191] width 35 height 15
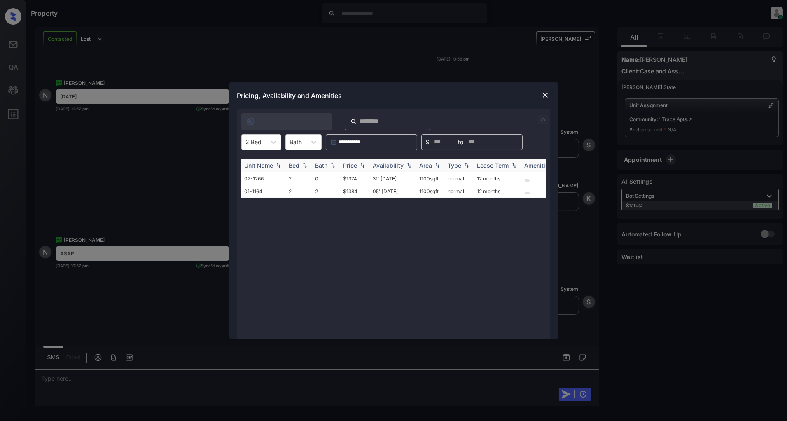
click at [361, 165] on img at bounding box center [362, 165] width 8 height 6
drag, startPoint x: 363, startPoint y: 176, endPoint x: 338, endPoint y: 177, distance: 25.5
click at [338, 177] on tr "02-1266 2 0 $1374 31' Oct 25 1100 sqft normal 12 months" at bounding box center [456, 178] width 430 height 13
copy tr "$1374"
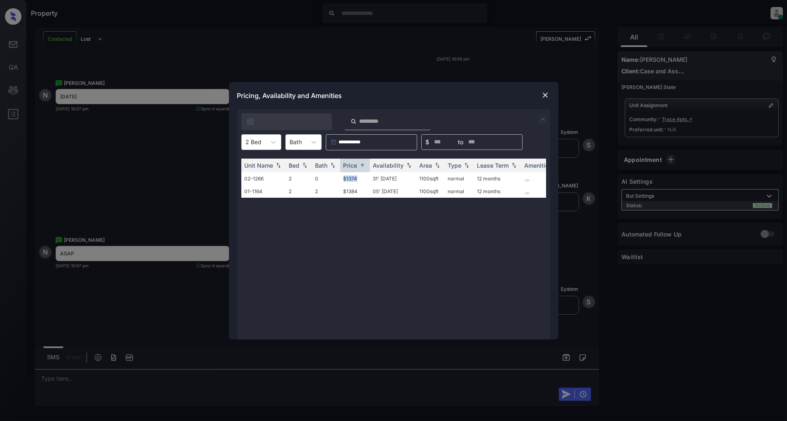
click at [545, 95] on img at bounding box center [545, 95] width 8 height 8
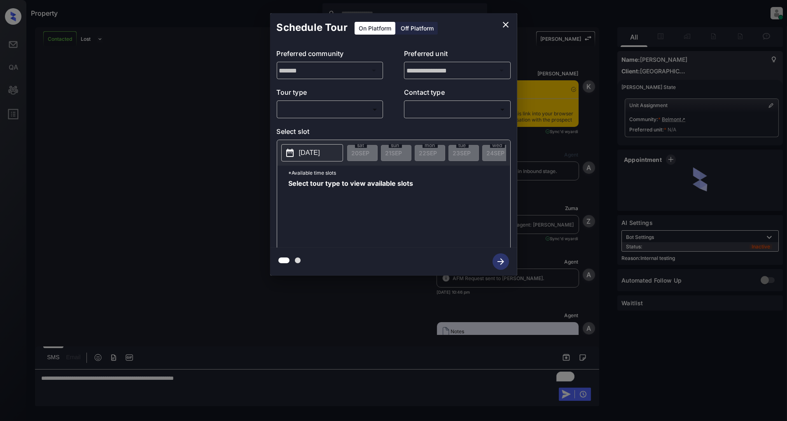
scroll to position [1745, 0]
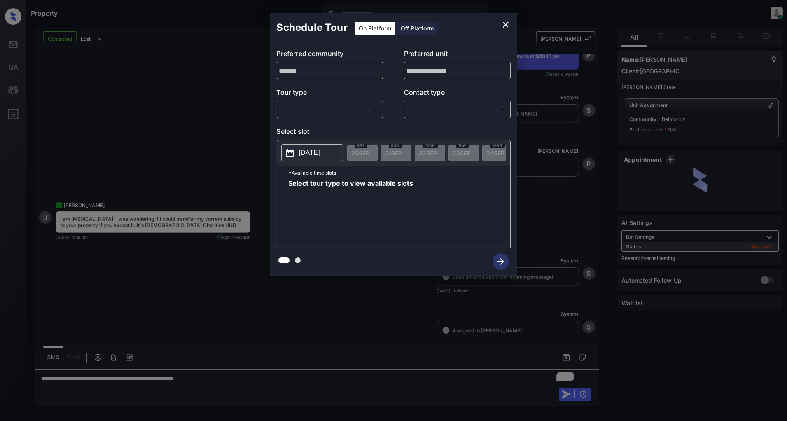
click at [336, 112] on body "Property [PERSON_NAME] Online Set yourself offline Set yourself on break Profil…" at bounding box center [393, 210] width 787 height 421
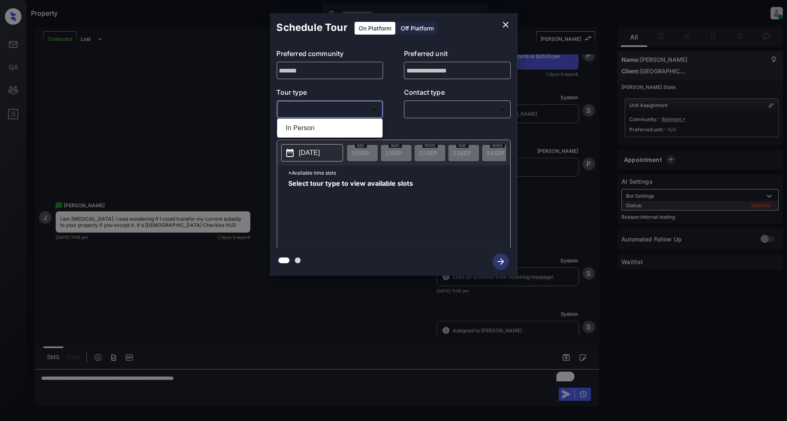
click at [319, 125] on li "In Person" at bounding box center [329, 128] width 101 height 15
type input "********"
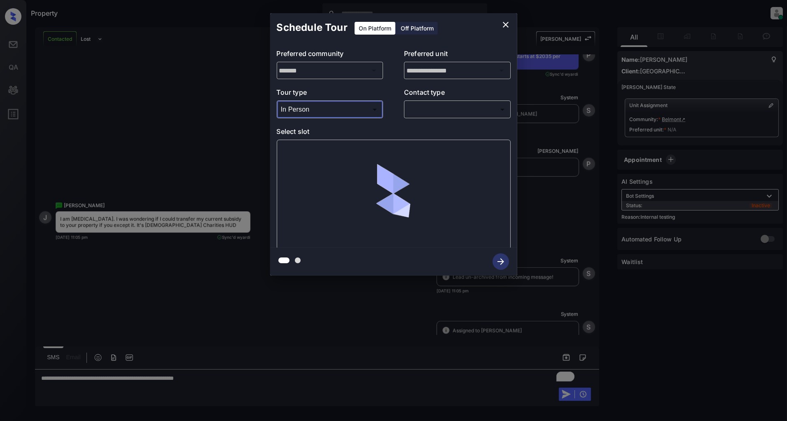
click at [472, 112] on body "Property [PERSON_NAME] Online Set yourself offline Set yourself on break Profil…" at bounding box center [393, 210] width 787 height 421
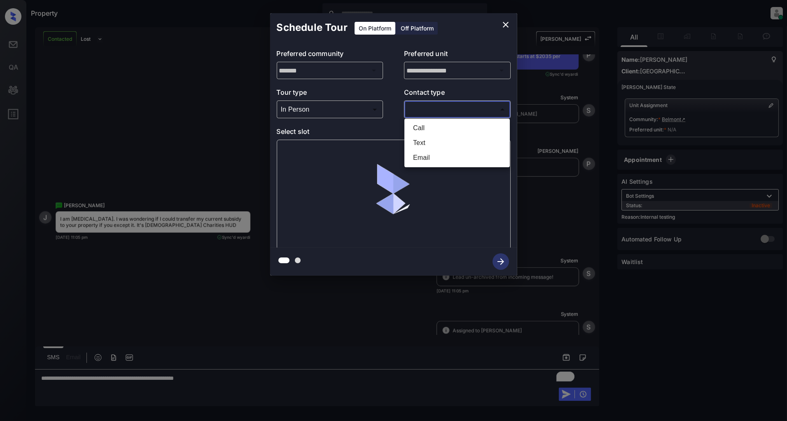
click at [428, 138] on li "Text" at bounding box center [456, 142] width 101 height 15
type input "****"
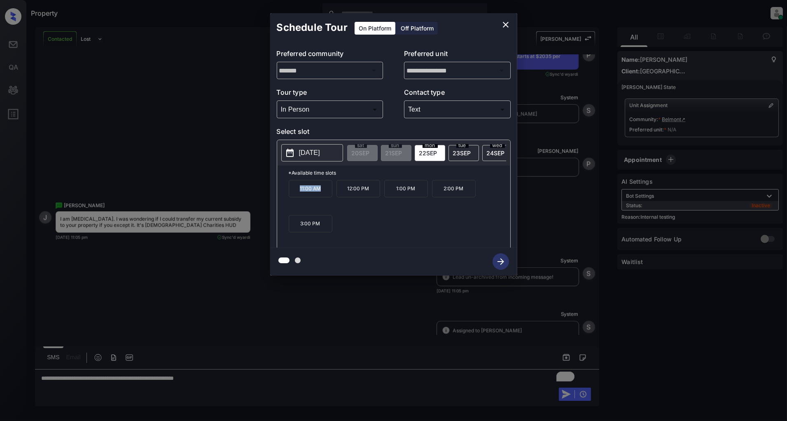
drag, startPoint x: 325, startPoint y: 192, endPoint x: 299, endPoint y: 192, distance: 26.3
click at [299, 192] on p "11:00 AM" at bounding box center [311, 188] width 44 height 17
copy p "11:00 AM"
drag, startPoint x: 414, startPoint y: 195, endPoint x: 391, endPoint y: 195, distance: 23.5
click at [391, 195] on p "1:00 PM" at bounding box center [406, 188] width 44 height 17
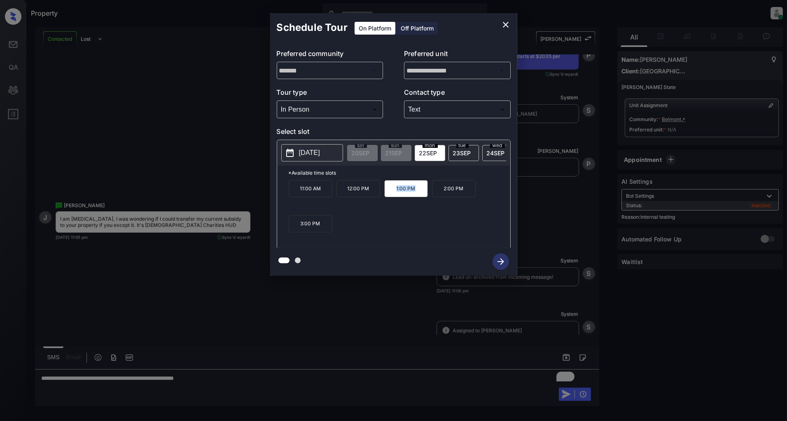
copy p "1:00 PM"
drag, startPoint x: 324, startPoint y: 226, endPoint x: 295, endPoint y: 229, distance: 29.9
click at [295, 229] on p "3:00 PM" at bounding box center [311, 223] width 44 height 17
copy p "3:00 PM"
click at [503, 28] on icon "close" at bounding box center [506, 25] width 10 height 10
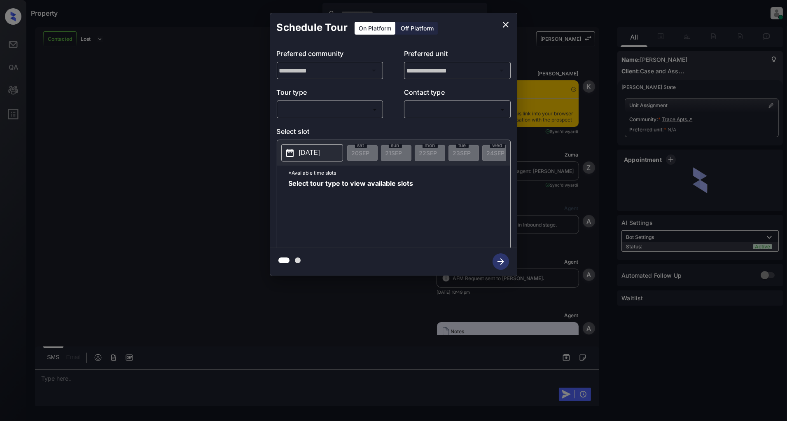
scroll to position [2851, 0]
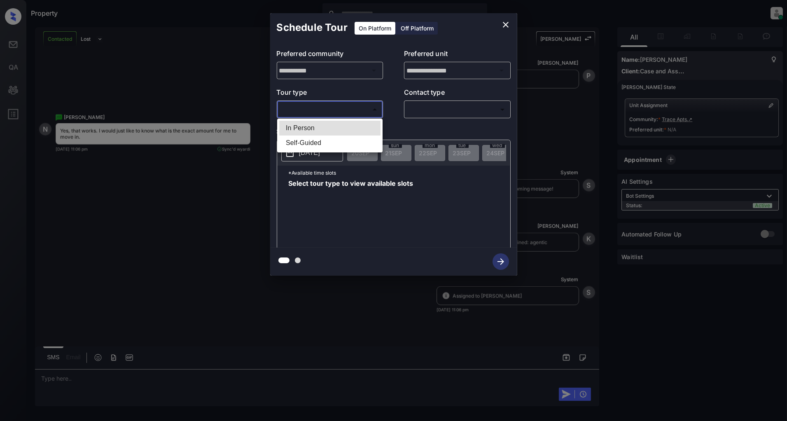
click at [348, 107] on body "Property [PERSON_NAME] Online Set yourself offline Set yourself on break Profil…" at bounding box center [393, 210] width 787 height 421
click at [286, 138] on li "Self-Guided" at bounding box center [329, 142] width 101 height 15
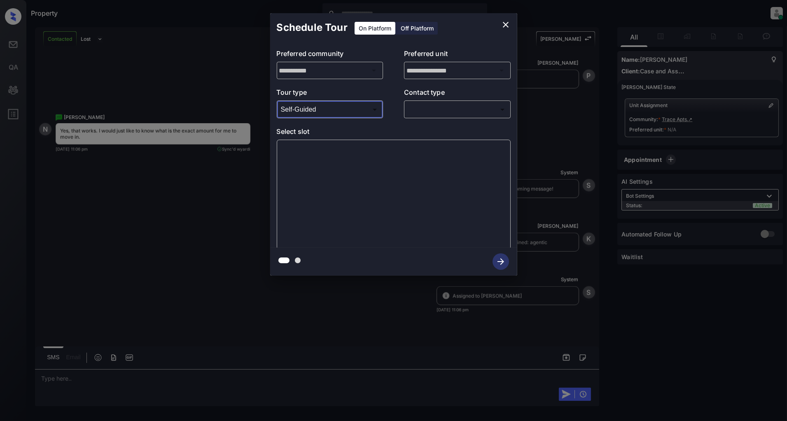
click at [310, 112] on body "Property [PERSON_NAME] Online Set yourself offline Set yourself on break Profil…" at bounding box center [393, 210] width 787 height 421
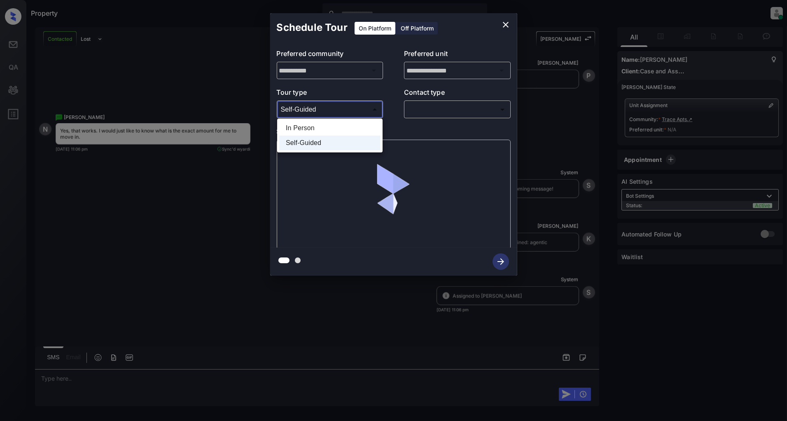
click at [314, 125] on li "In Person" at bounding box center [329, 128] width 101 height 15
type input "********"
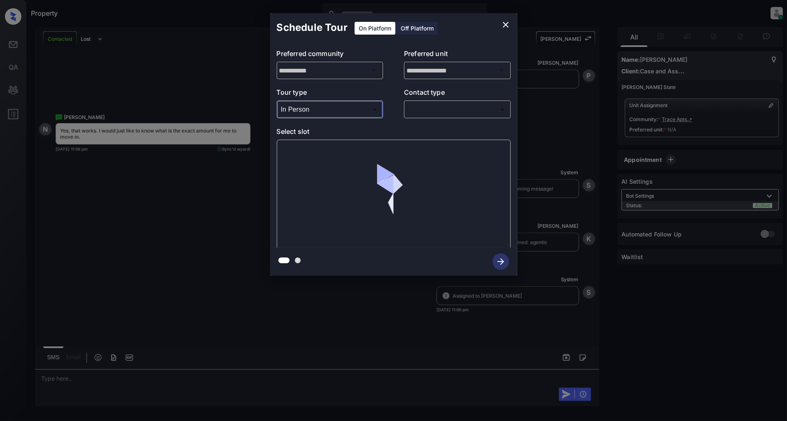
click at [448, 104] on body "Property [PERSON_NAME] Online Set yourself offline Set yourself on break Profil…" at bounding box center [393, 210] width 787 height 421
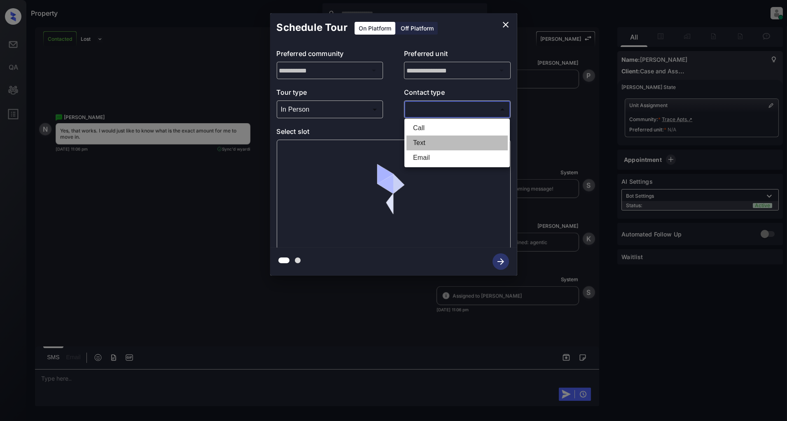
click at [424, 142] on li "Text" at bounding box center [456, 142] width 101 height 15
type input "****"
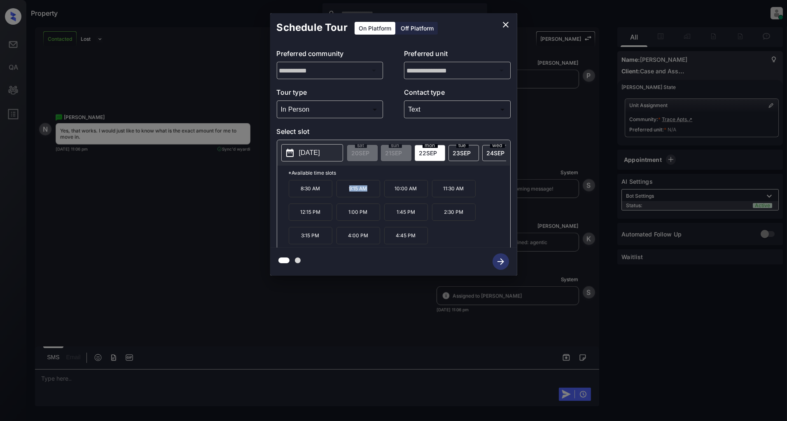
drag, startPoint x: 373, startPoint y: 194, endPoint x: 336, endPoint y: 196, distance: 36.7
click at [336, 196] on p "9:15 AM" at bounding box center [358, 188] width 44 height 17
copy p "9:15 AM"
drag, startPoint x: 322, startPoint y: 218, endPoint x: 293, endPoint y: 218, distance: 28.8
click at [293, 218] on p "12:15 PM" at bounding box center [311, 211] width 44 height 17
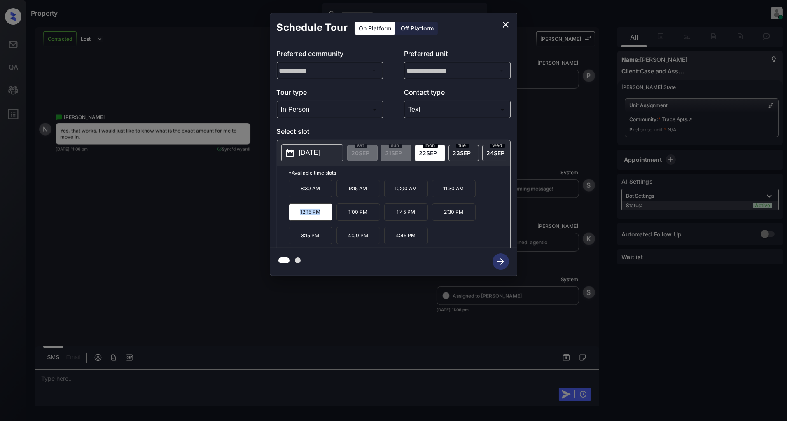
copy p "12:15 PM"
drag, startPoint x: 321, startPoint y: 240, endPoint x: 298, endPoint y: 237, distance: 23.2
click at [298, 237] on p "3:15 PM" at bounding box center [311, 235] width 44 height 17
copy p "3:15 PM"
click at [504, 25] on icon "close" at bounding box center [506, 25] width 6 height 6
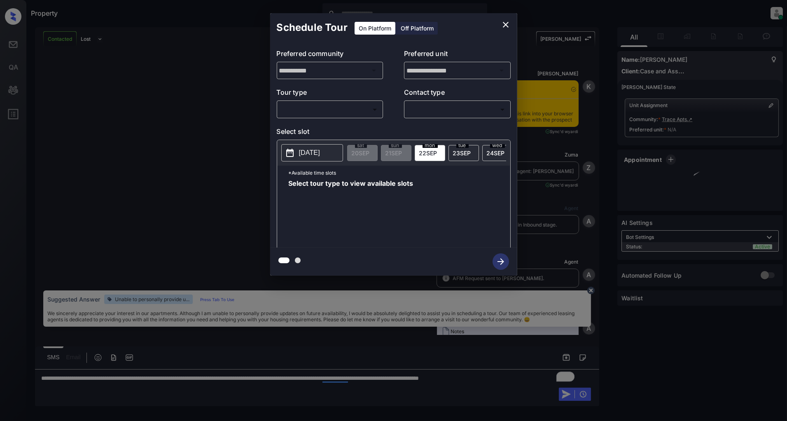
scroll to position [2851, 0]
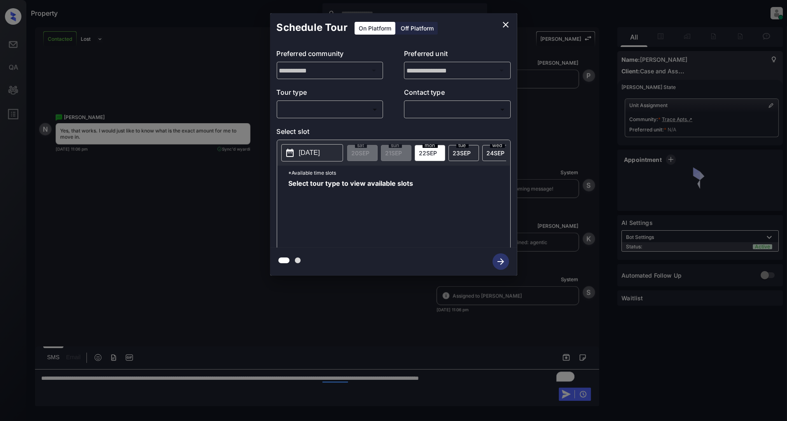
click at [343, 112] on body "Property [PERSON_NAME] Online Set yourself offline Set yourself on break Profil…" at bounding box center [393, 210] width 787 height 421
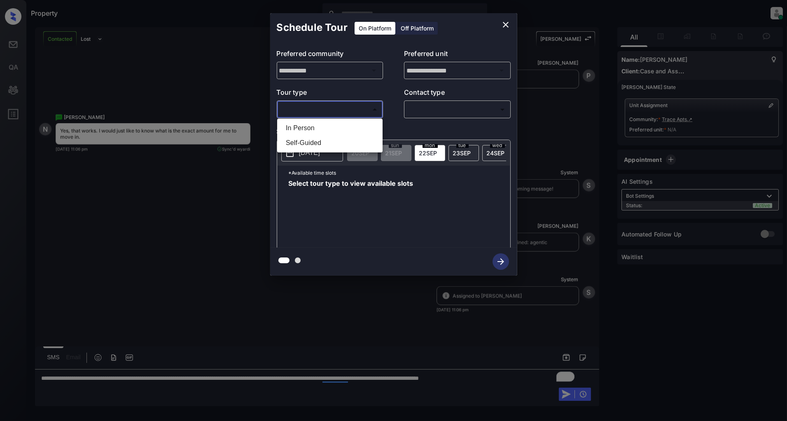
click at [305, 128] on li "In Person" at bounding box center [329, 128] width 101 height 15
type input "********"
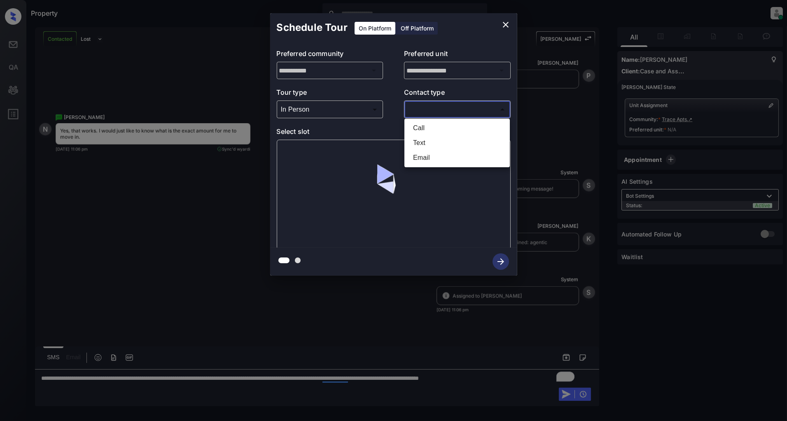
click at [428, 109] on body "Property Patrick Deasis Online Set yourself offline Set yourself on break Profi…" at bounding box center [393, 210] width 787 height 421
click at [426, 139] on li "Text" at bounding box center [456, 142] width 101 height 15
type input "****"
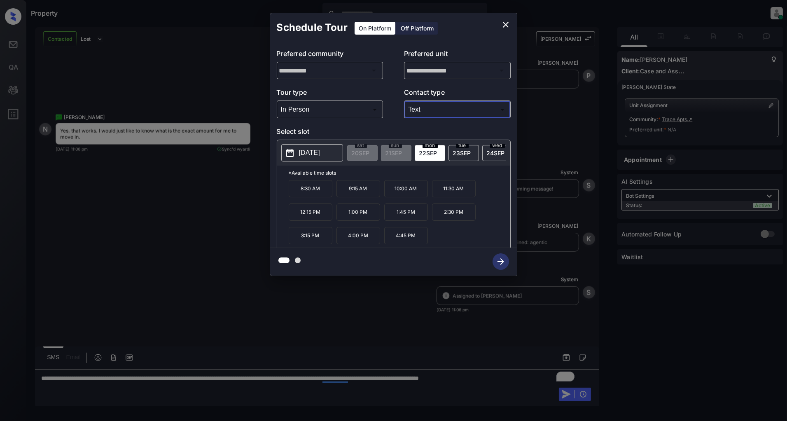
click at [505, 22] on icon "close" at bounding box center [506, 25] width 10 height 10
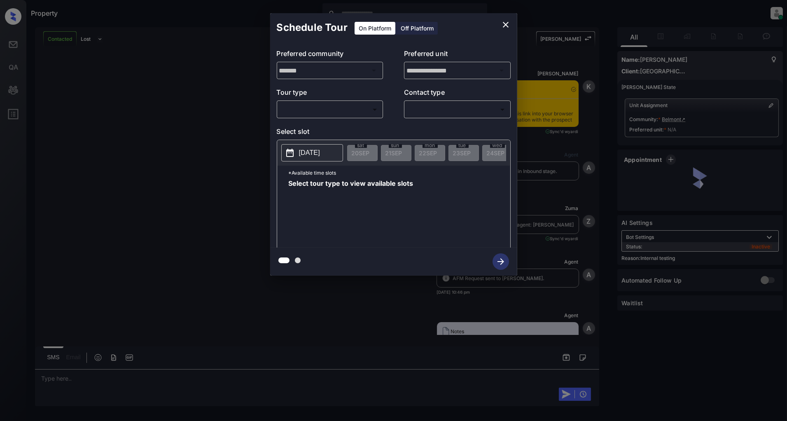
scroll to position [2166, 0]
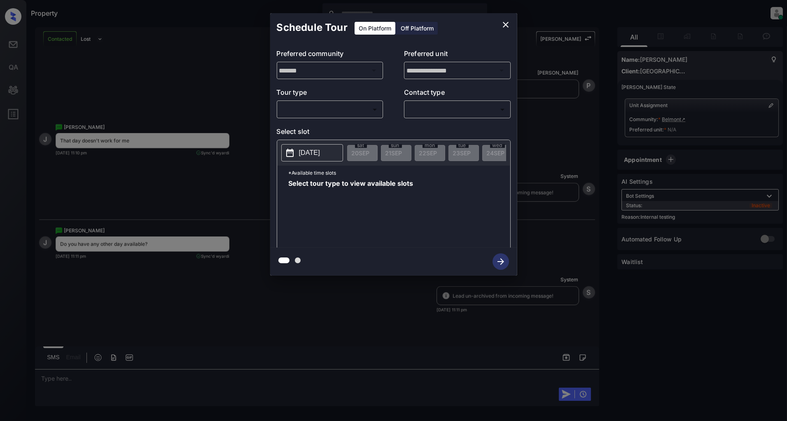
click at [318, 114] on body "Property [PERSON_NAME] Online Set yourself offline Set yourself on break Profil…" at bounding box center [393, 210] width 787 height 421
click at [296, 131] on li "In Person" at bounding box center [329, 128] width 101 height 15
type input "********"
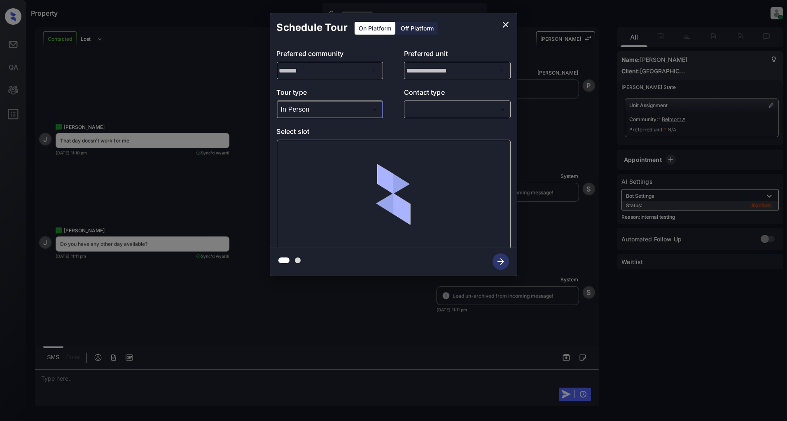
click at [435, 105] on body "Property Patrick Deasis Online Set yourself offline Set yourself on break Profi…" at bounding box center [393, 210] width 787 height 421
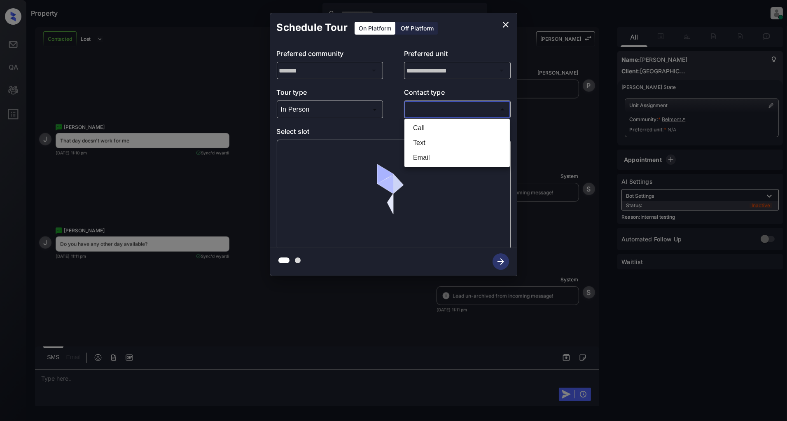
click at [418, 143] on li "Text" at bounding box center [456, 142] width 101 height 15
type input "****"
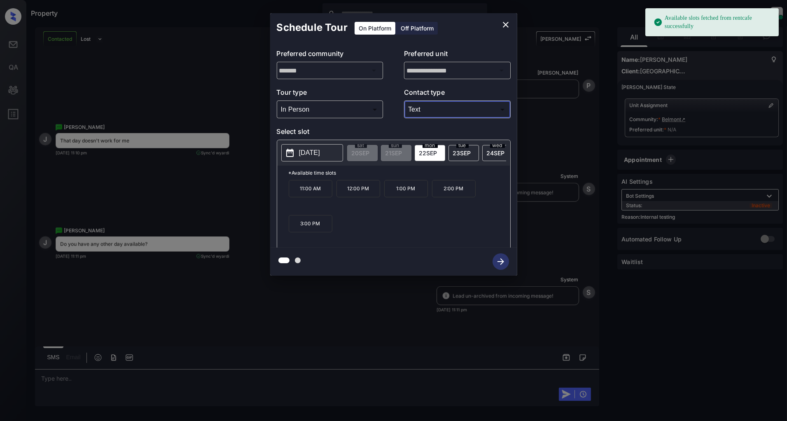
click at [314, 159] on button "2025-09-22" at bounding box center [312, 152] width 62 height 17
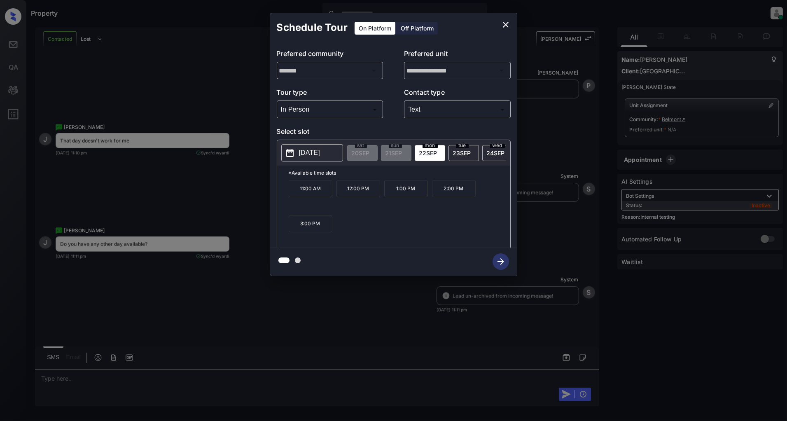
click at [175, 79] on div "**********" at bounding box center [393, 144] width 787 height 289
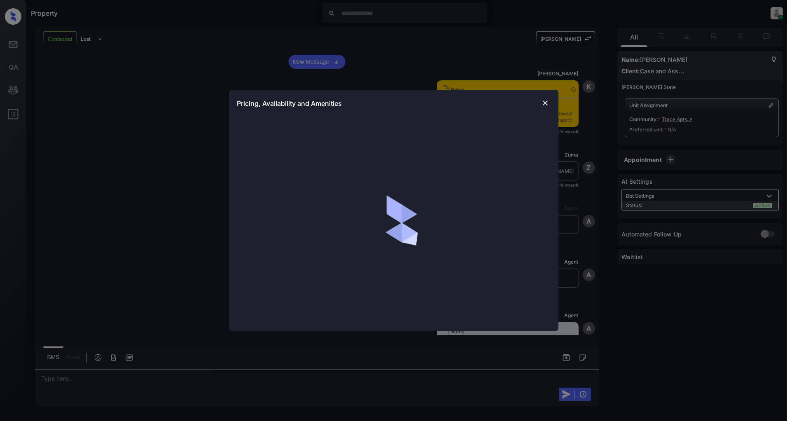
scroll to position [2663, 0]
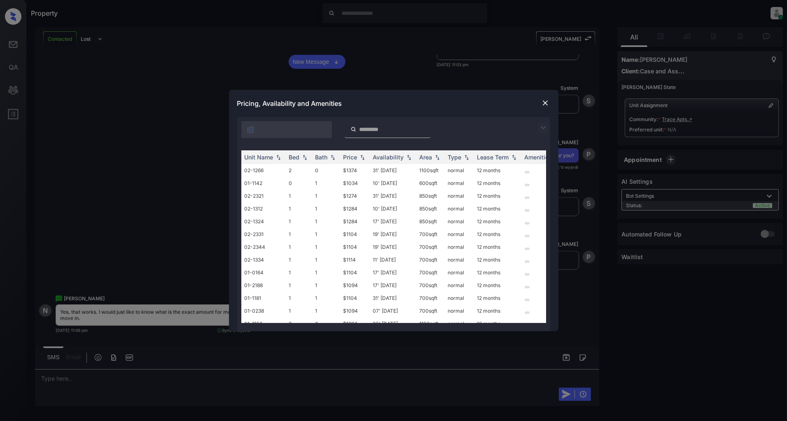
click at [539, 129] on img at bounding box center [543, 128] width 10 height 10
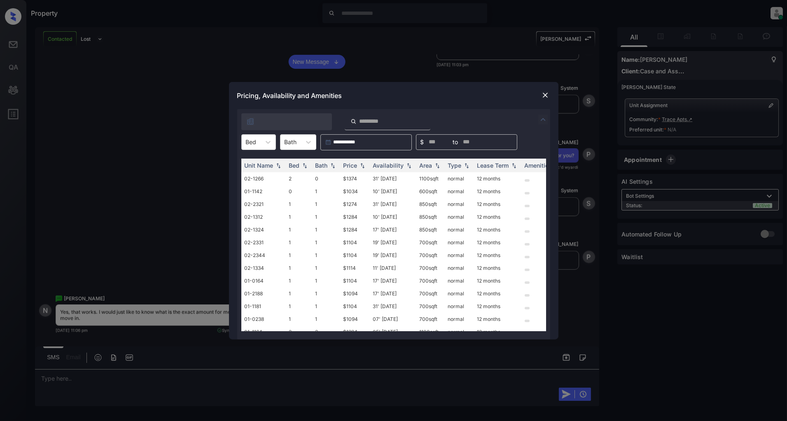
click at [169, 144] on div "**********" at bounding box center [393, 210] width 787 height 421
click at [551, 94] on div "Pricing, Availability and Amenities" at bounding box center [393, 95] width 329 height 27
click at [544, 94] on img at bounding box center [545, 95] width 8 height 8
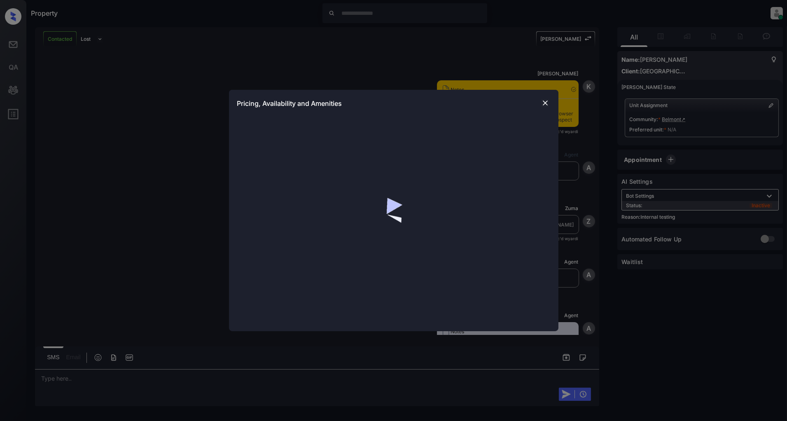
scroll to position [1525, 0]
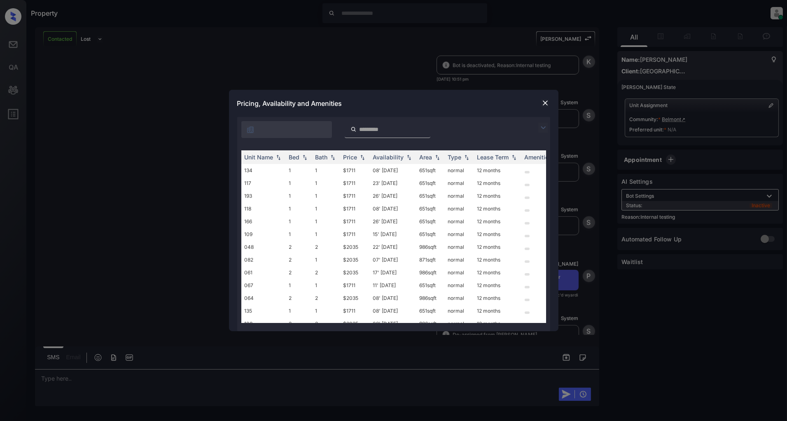
click at [548, 125] on div at bounding box center [545, 128] width 10 height 10
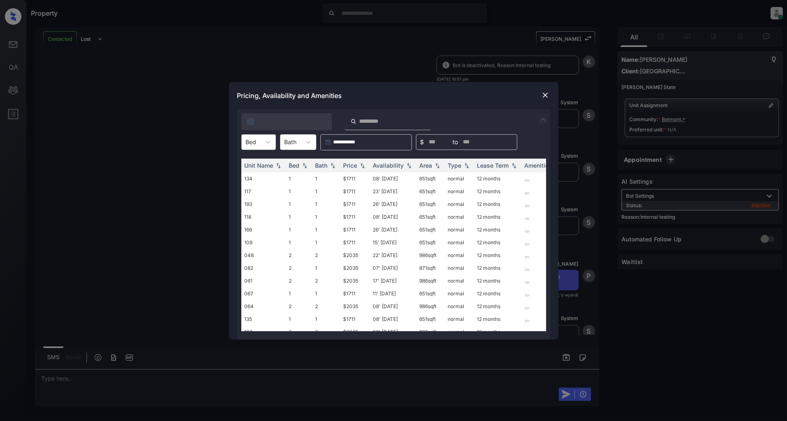
click at [256, 147] on div "Bed" at bounding box center [258, 142] width 35 height 16
click at [253, 176] on div "2" at bounding box center [258, 177] width 35 height 15
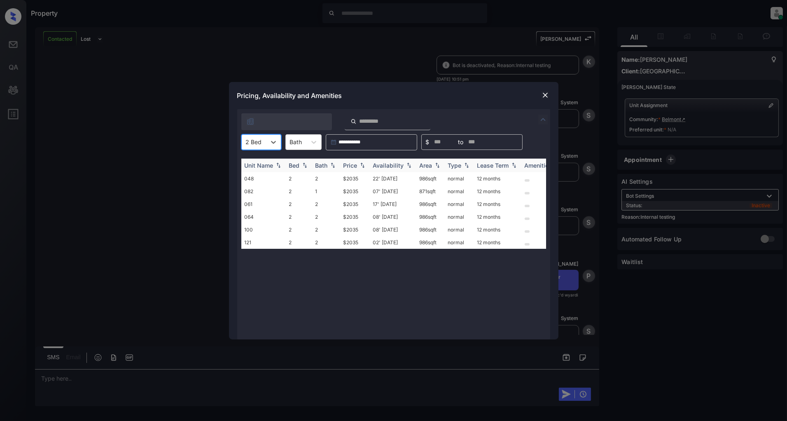
click at [359, 164] on img at bounding box center [362, 165] width 8 height 6
click at [353, 179] on td "$2035" at bounding box center [355, 178] width 30 height 13
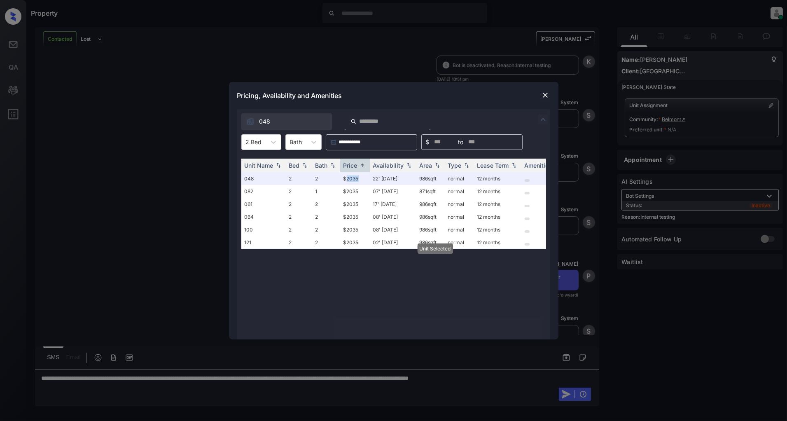
click at [542, 95] on img at bounding box center [545, 95] width 8 height 8
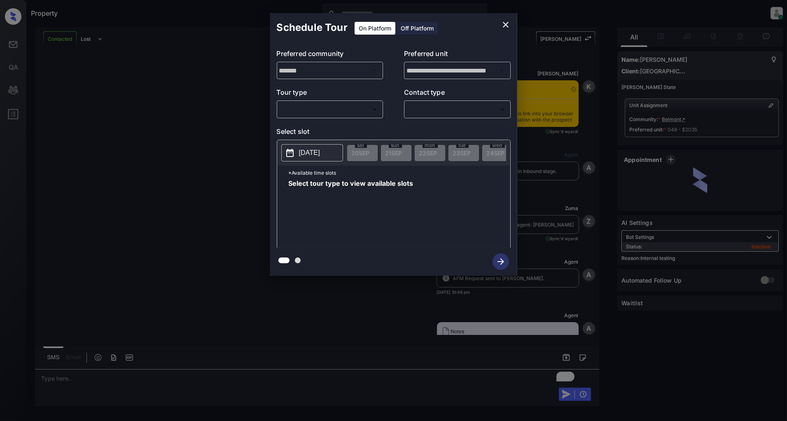
scroll to position [2485, 0]
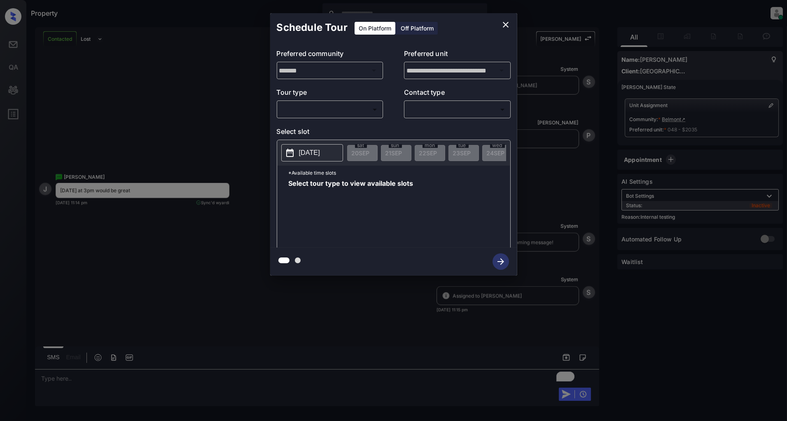
click at [349, 112] on body "Property Patrick Deasis Online Set yourself offline Set yourself on break Profi…" at bounding box center [393, 210] width 787 height 421
click at [318, 124] on li "In Person" at bounding box center [329, 128] width 101 height 15
type input "********"
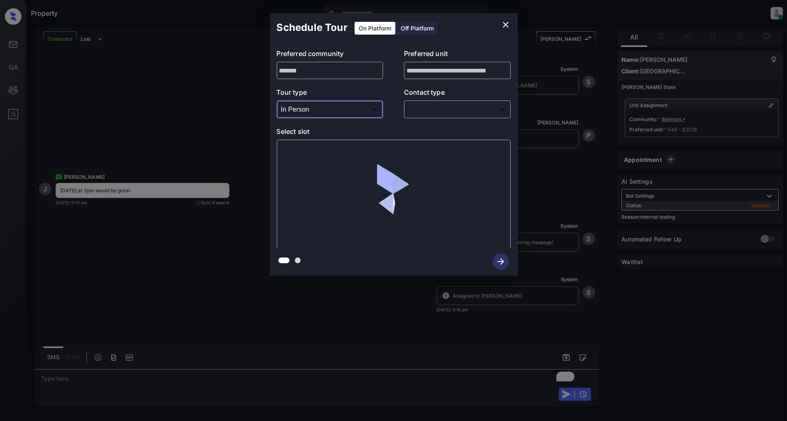
click at [418, 109] on body "Property Patrick Deasis Online Set yourself offline Set yourself on break Profi…" at bounding box center [393, 210] width 787 height 421
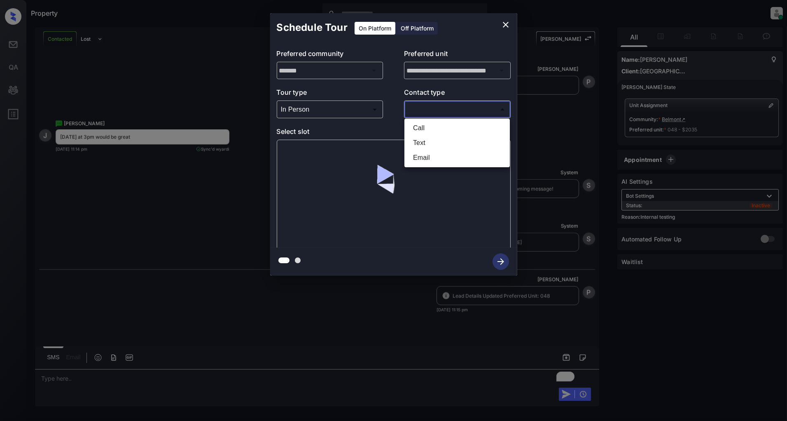
scroll to position [2538, 0]
click at [437, 143] on li "Text" at bounding box center [456, 142] width 101 height 15
type input "****"
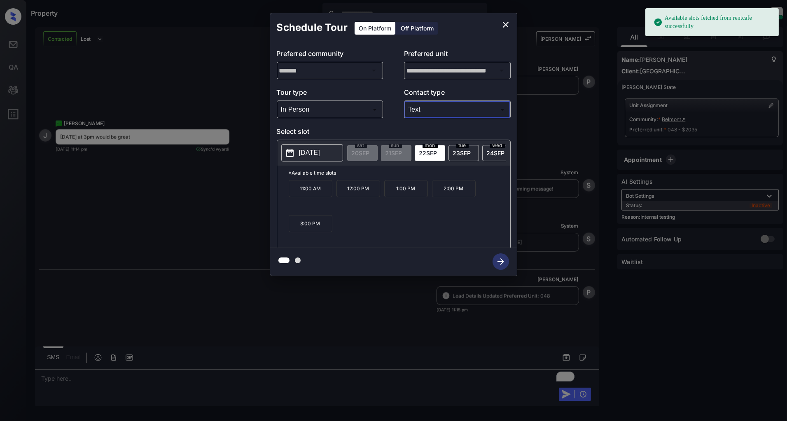
click at [314, 154] on p "[DATE]" at bounding box center [309, 153] width 21 height 10
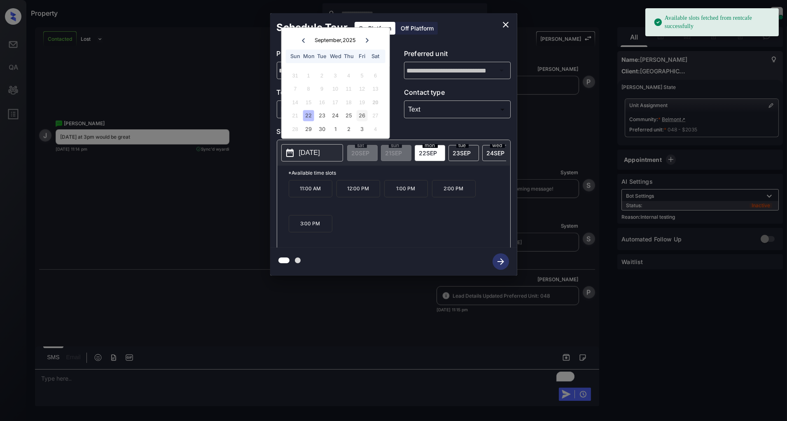
click at [363, 112] on div "26" at bounding box center [361, 115] width 11 height 11
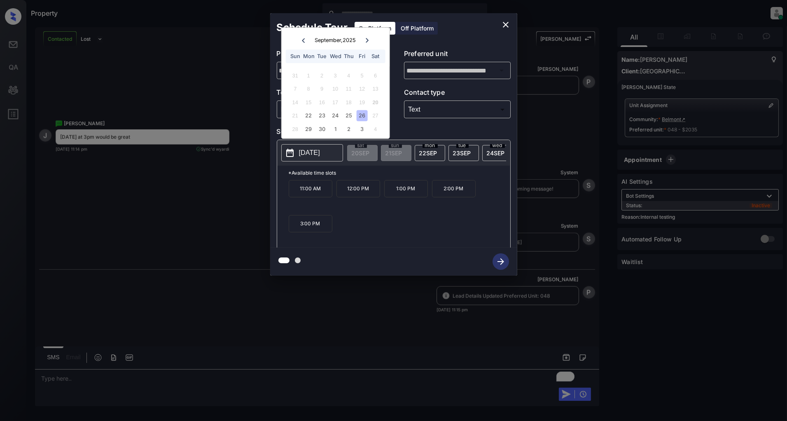
click at [312, 228] on p "3:00 PM" at bounding box center [311, 223] width 44 height 17
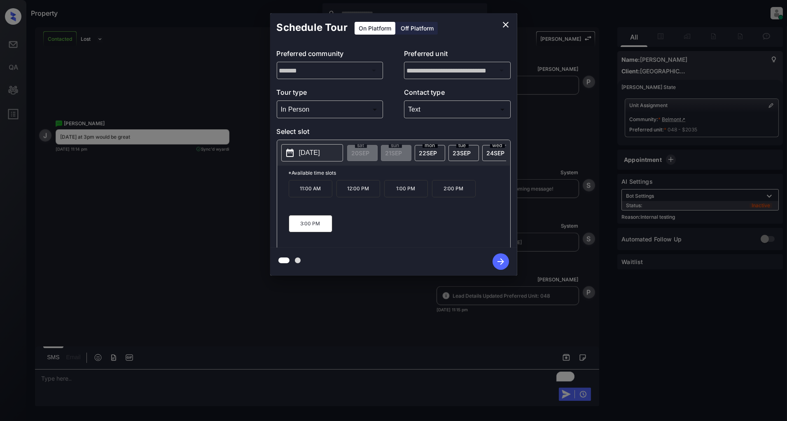
click at [497, 262] on icon "button" at bounding box center [500, 261] width 16 height 16
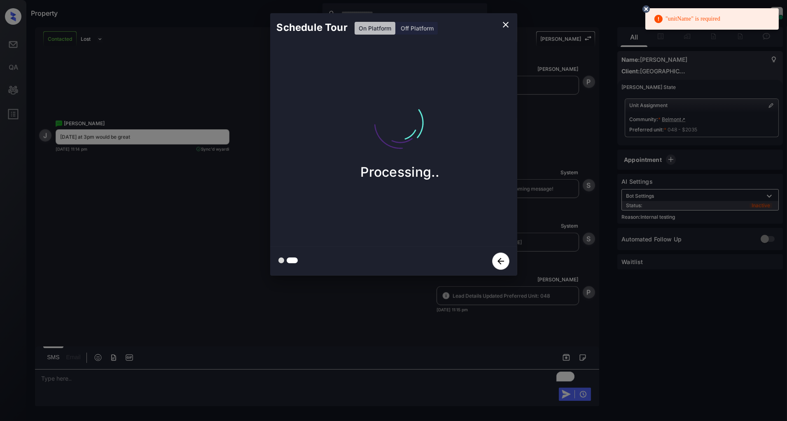
click at [509, 26] on icon "close" at bounding box center [506, 25] width 10 height 10
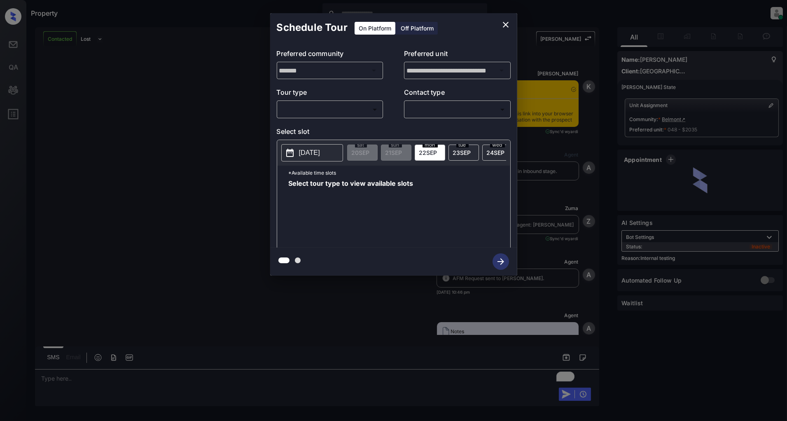
scroll to position [2538, 0]
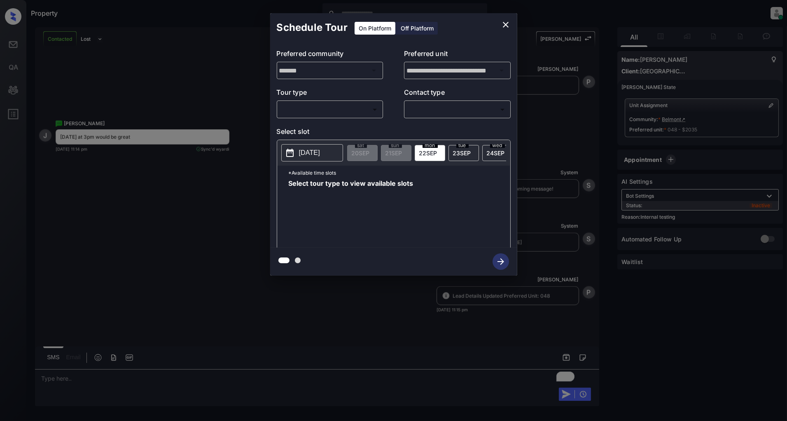
click at [208, 244] on div "**********" at bounding box center [393, 144] width 787 height 289
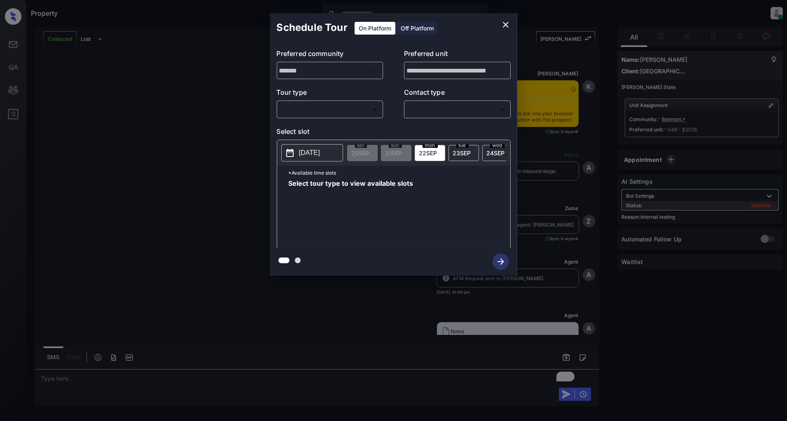
scroll to position [2538, 0]
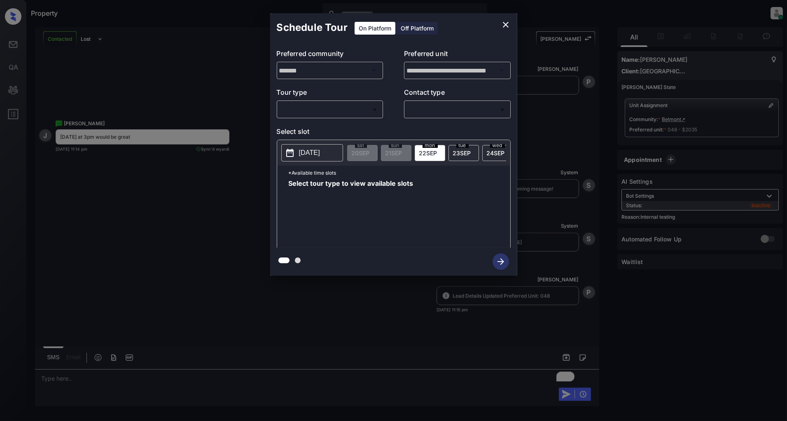
click at [356, 117] on div "​ ​" at bounding box center [330, 109] width 107 height 18
click at [326, 112] on body "Property [PERSON_NAME] Online Set yourself offline Set yourself on break Profil…" at bounding box center [393, 210] width 787 height 421
click at [316, 128] on li "In Person" at bounding box center [329, 128] width 101 height 15
type input "********"
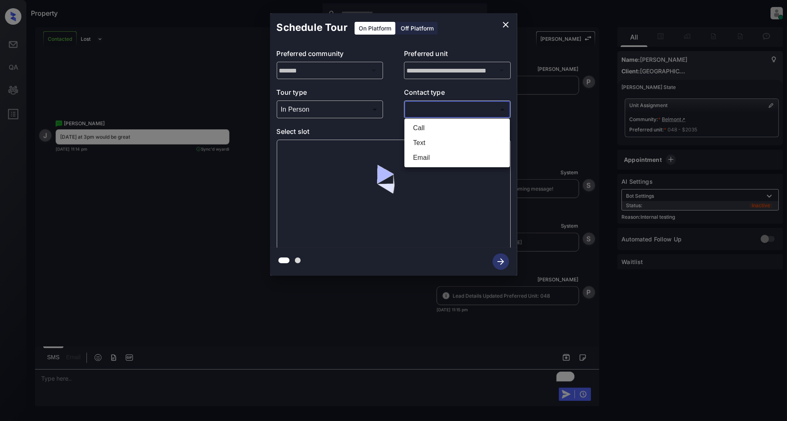
click at [453, 107] on body "Property [PERSON_NAME] Online Set yourself offline Set yourself on break Profil…" at bounding box center [393, 210] width 787 height 421
click at [431, 142] on li "Text" at bounding box center [456, 142] width 101 height 15
type input "****"
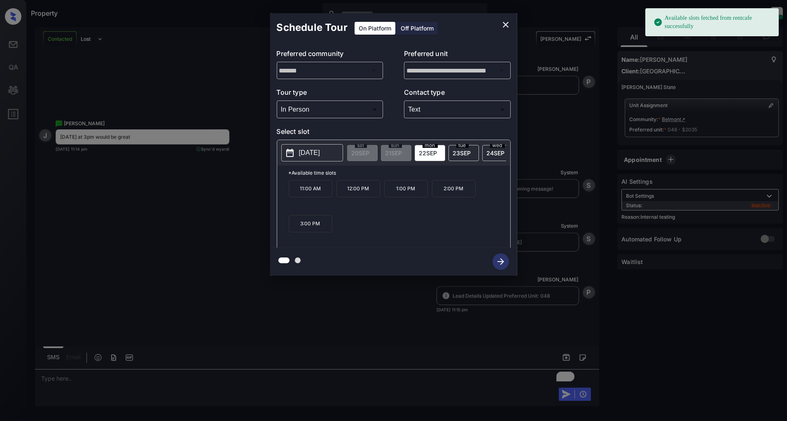
click at [320, 154] on p "2025-09-22" at bounding box center [309, 153] width 21 height 10
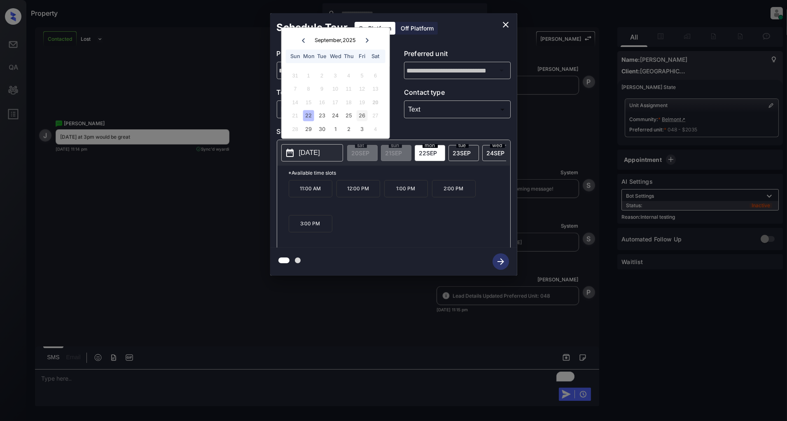
click at [361, 116] on div "26" at bounding box center [361, 115] width 11 height 11
click at [359, 237] on div "11:00 AM 12:00 PM 1:00 PM 2:00 PM 3:00 PM" at bounding box center [399, 213] width 221 height 66
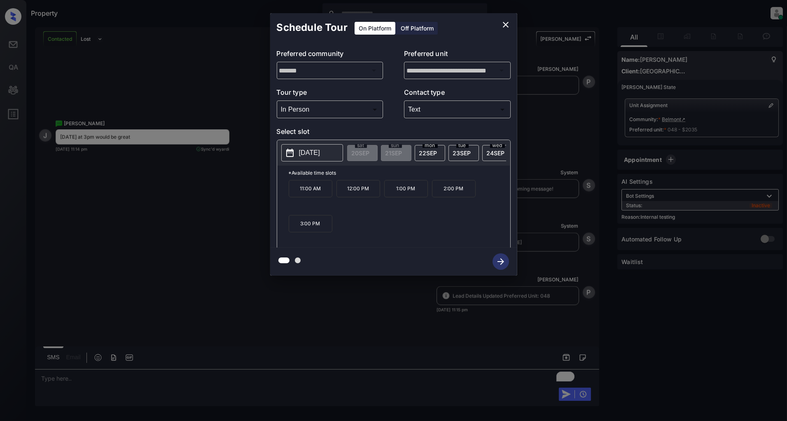
click at [296, 230] on p "3:00 PM" at bounding box center [311, 223] width 44 height 17
click at [496, 260] on icon "button" at bounding box center [500, 261] width 16 height 16
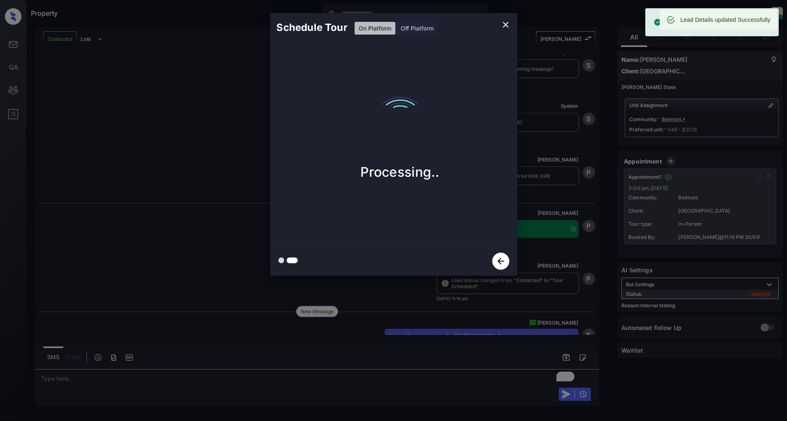
scroll to position [2731, 0]
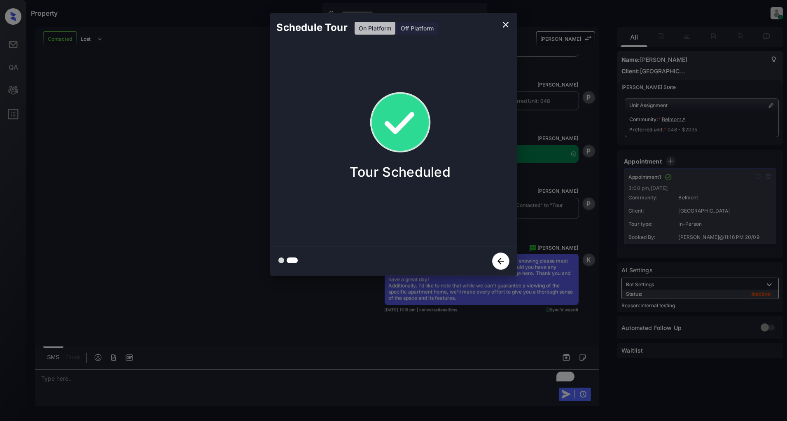
click at [499, 22] on button "close" at bounding box center [505, 24] width 16 height 16
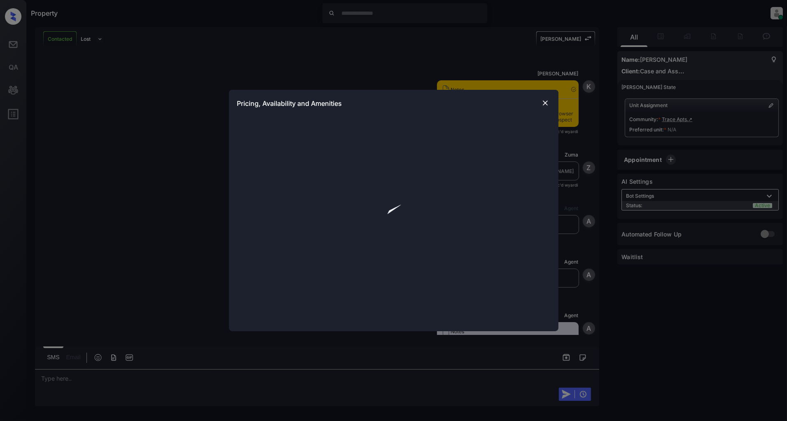
scroll to position [2696, 0]
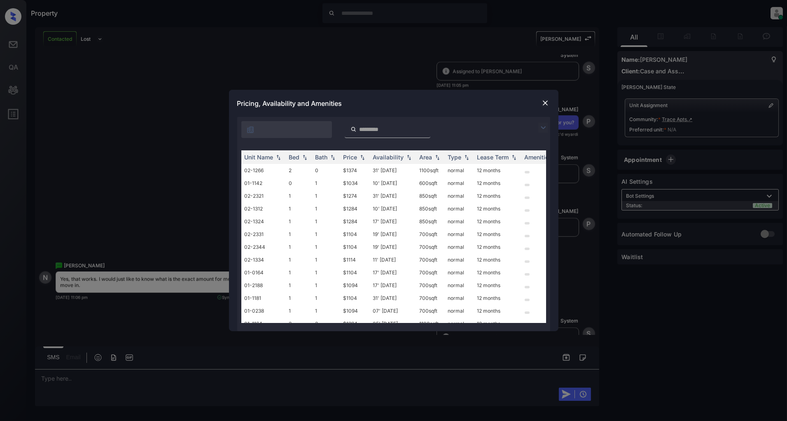
click at [544, 128] on img at bounding box center [543, 128] width 10 height 10
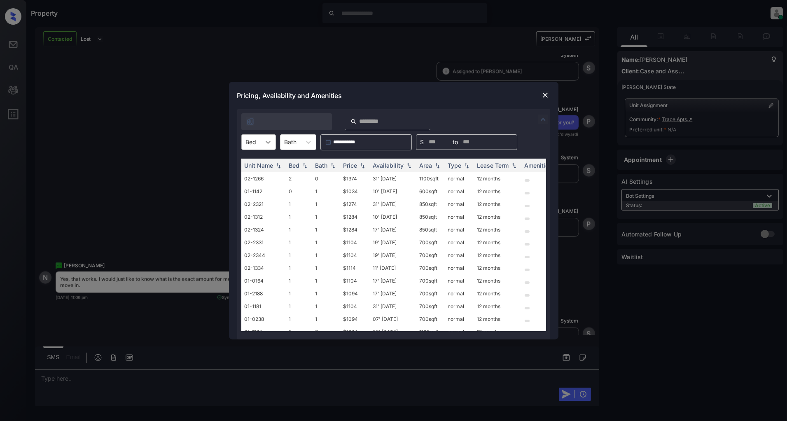
click at [269, 142] on icon at bounding box center [267, 142] width 5 height 3
click at [256, 191] on div "2" at bounding box center [258, 191] width 35 height 15
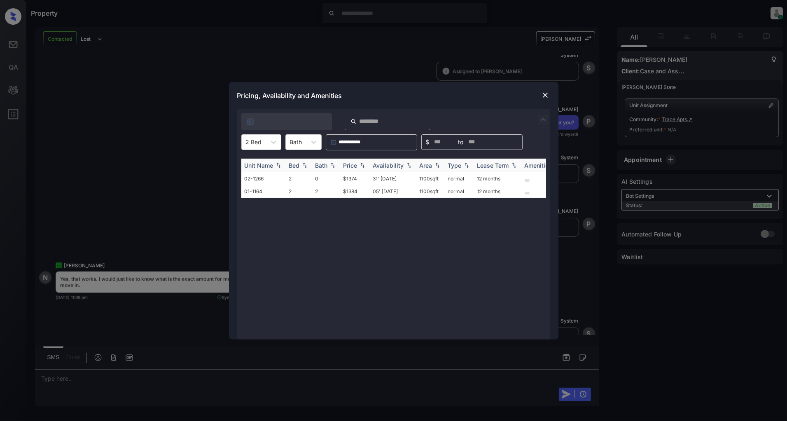
click at [363, 165] on img at bounding box center [362, 165] width 8 height 6
click at [352, 179] on td "$1374" at bounding box center [355, 178] width 30 height 13
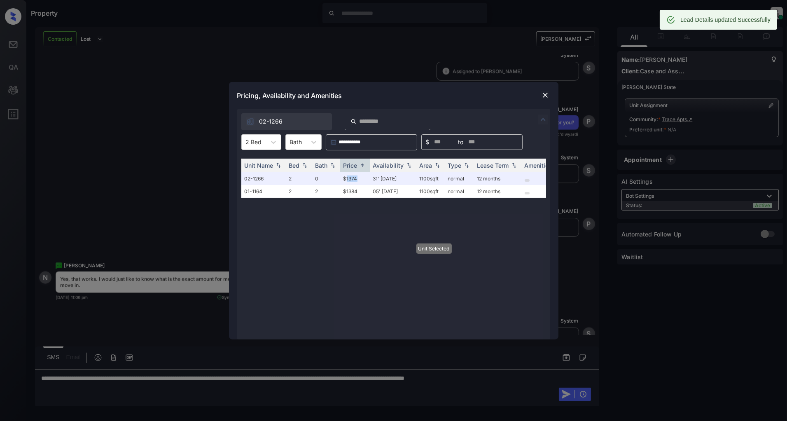
click at [545, 98] on img at bounding box center [545, 95] width 8 height 8
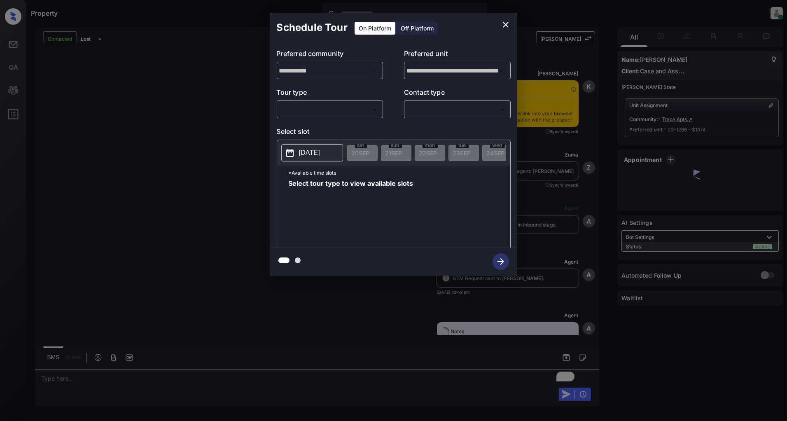
scroll to position [3809, 0]
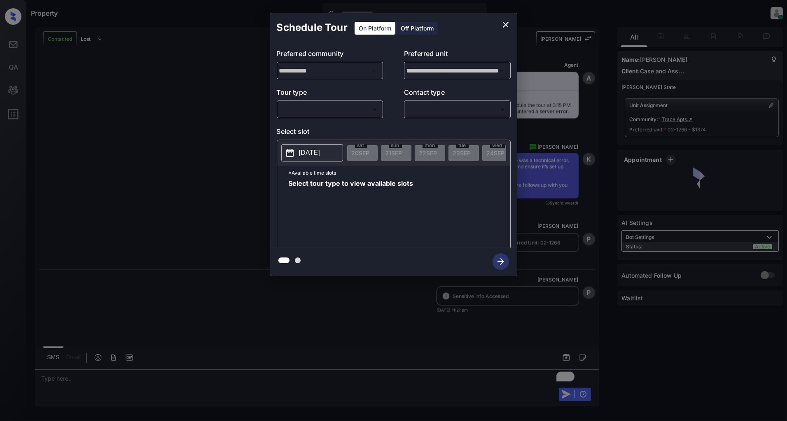
click at [215, 134] on div "**********" at bounding box center [393, 144] width 787 height 289
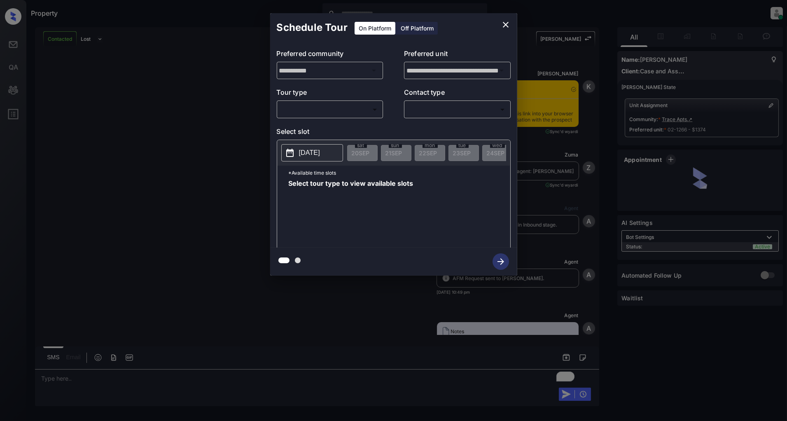
scroll to position [3581, 0]
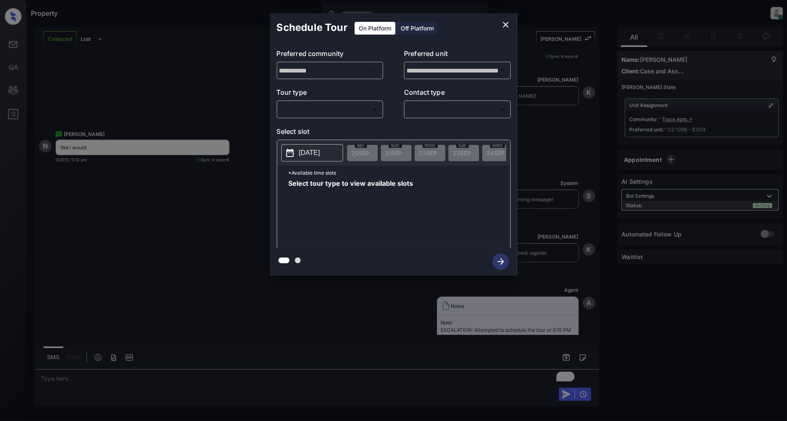
click at [341, 112] on body "Property Patrick Deasis Online Set yourself offline Set yourself on break Profi…" at bounding box center [393, 210] width 787 height 421
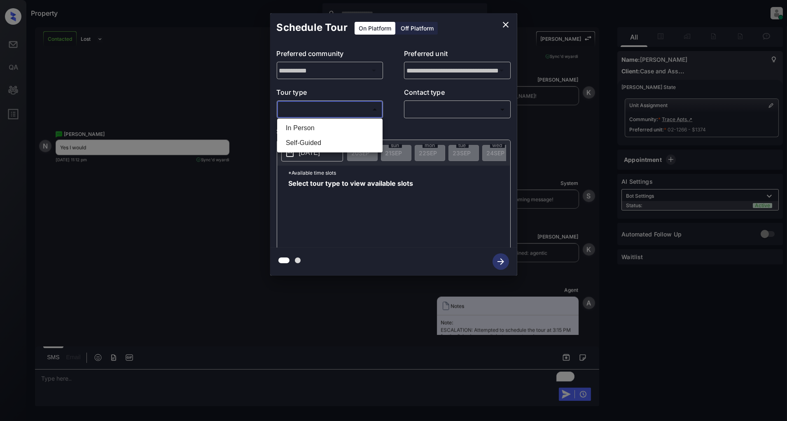
click at [307, 126] on li "In Person" at bounding box center [329, 128] width 101 height 15
type input "********"
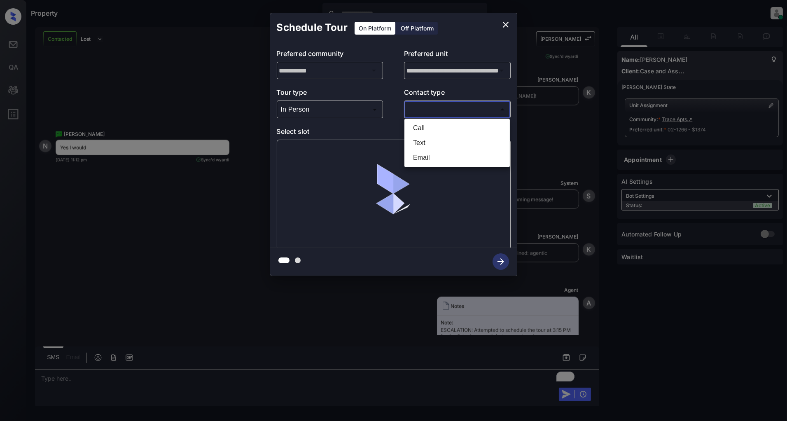
click at [444, 114] on body "Property Patrick Deasis Online Set yourself offline Set yourself on break Profi…" at bounding box center [393, 210] width 787 height 421
click at [435, 141] on li "Text" at bounding box center [456, 142] width 101 height 15
type input "****"
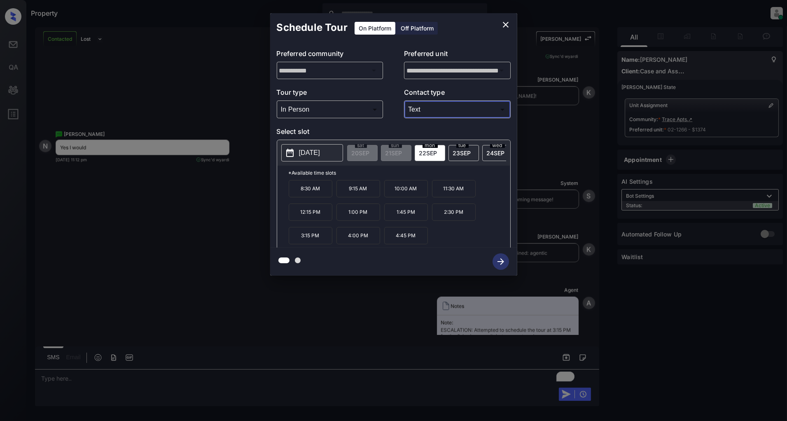
click at [310, 238] on p "3:15 PM" at bounding box center [311, 235] width 44 height 17
click at [498, 258] on icon "button" at bounding box center [500, 261] width 16 height 16
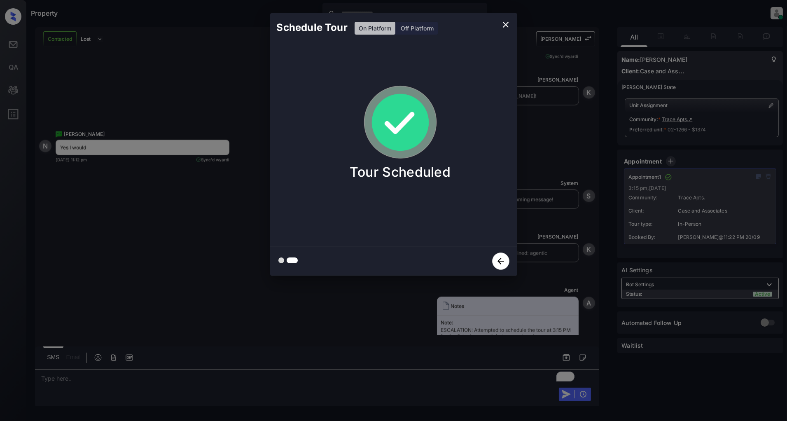
click at [501, 25] on icon "close" at bounding box center [506, 25] width 10 height 10
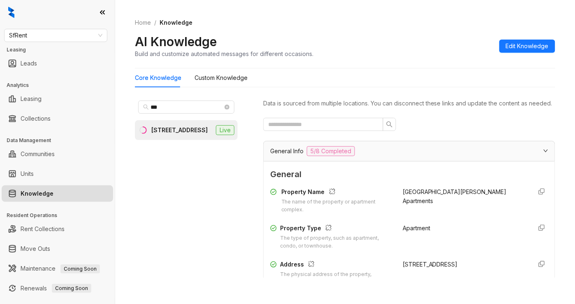
scroll to position [274, 0]
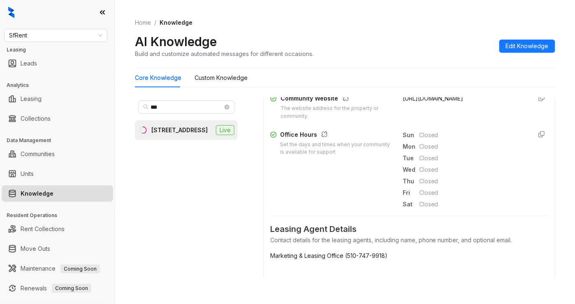
click at [54, 42] on div "SfRent Leasing Leads Analytics Leasing Collections Data Management Communities …" at bounding box center [57, 152] width 115 height 304
click at [52, 37] on span "SfRent" at bounding box center [55, 35] width 93 height 12
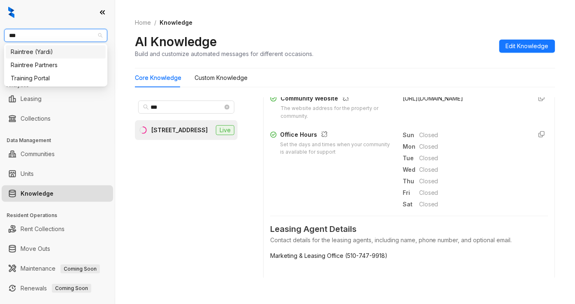
type input "****"
click at [50, 63] on div "Raintree Partners" at bounding box center [56, 65] width 90 height 9
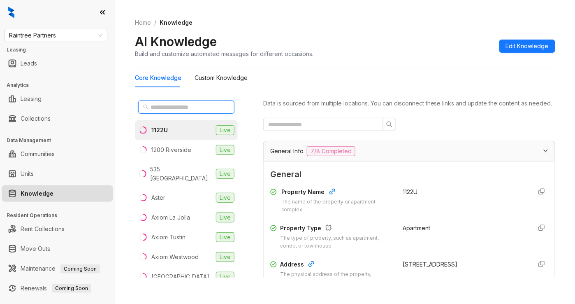
click at [172, 111] on input "text" at bounding box center [187, 106] width 72 height 9
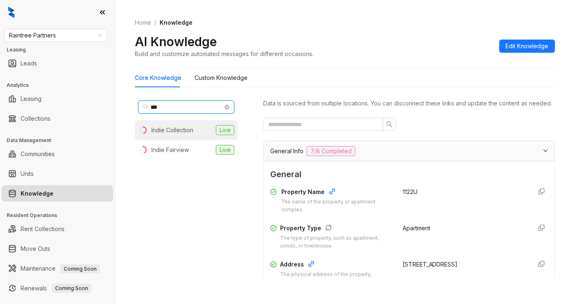
type input "***"
click at [181, 130] on div "Indie Collection" at bounding box center [172, 130] width 42 height 9
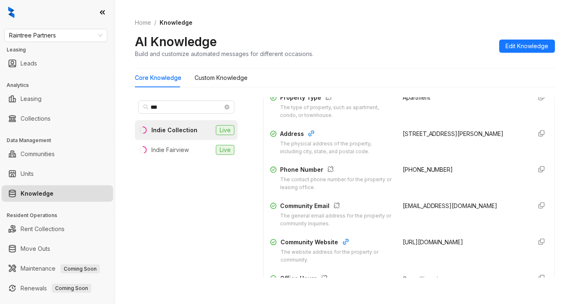
scroll to position [165, 0]
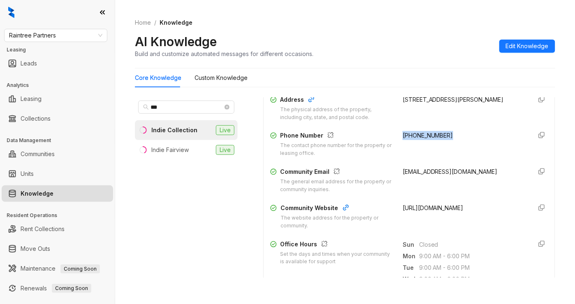
drag, startPoint x: 440, startPoint y: 145, endPoint x: 387, endPoint y: 147, distance: 53.5
click at [387, 147] on div "Phone Number The contact phone number for the property or leasing office. [PHON…" at bounding box center [409, 144] width 278 height 26
copy span "[PHONE_NUMBER]"
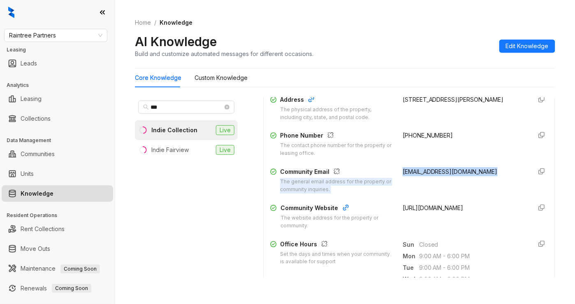
drag, startPoint x: 486, startPoint y: 179, endPoint x: 385, endPoint y: 179, distance: 100.4
click at [385, 179] on div "Community Email The general email address for the property or community inquiri…" at bounding box center [409, 180] width 278 height 26
click at [459, 193] on div "indieglendale@avenue5apt.com" at bounding box center [464, 180] width 123 height 26
drag, startPoint x: 484, startPoint y: 183, endPoint x: 391, endPoint y: 180, distance: 93.5
click at [403, 180] on div "indieglendale@avenue5apt.com" at bounding box center [464, 180] width 123 height 26
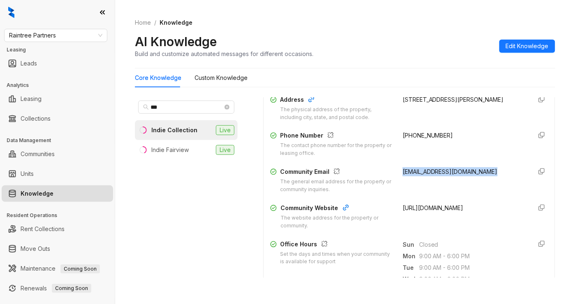
copy span "indieglendale@avenue5apt.com"
click at [438, 204] on div "Property Name The name of the property or apartment complex. Indie Collection P…" at bounding box center [409, 125] width 278 height 213
drag, startPoint x: 482, startPoint y: 179, endPoint x: 390, endPoint y: 180, distance: 91.4
click at [390, 180] on div "Community Email The general email address for the property or community inquiri…" at bounding box center [409, 180] width 278 height 26
copy span "indieglendale@avenue5apt.com"
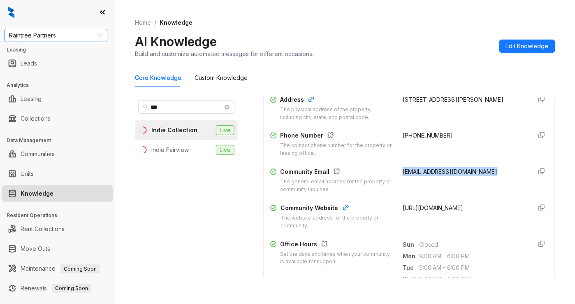
click at [54, 35] on span "Raintree Partners" at bounding box center [55, 35] width 93 height 12
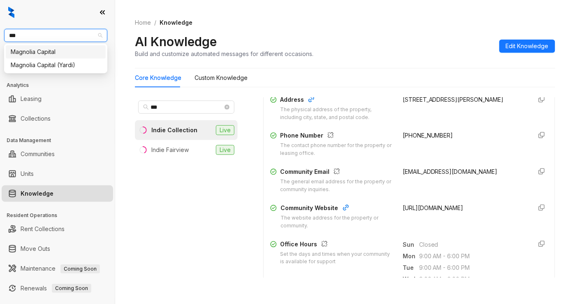
type input "***"
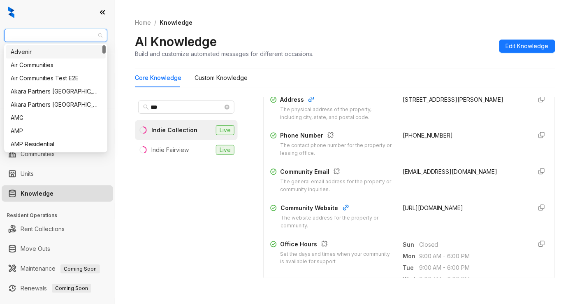
click at [57, 33] on span "Raintree Partners" at bounding box center [55, 35] width 93 height 12
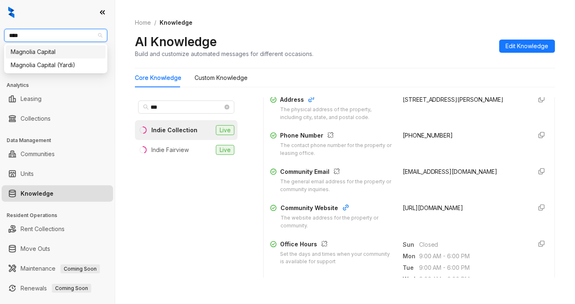
type input "*****"
click at [49, 54] on div "Magnolia Capital" at bounding box center [56, 51] width 90 height 9
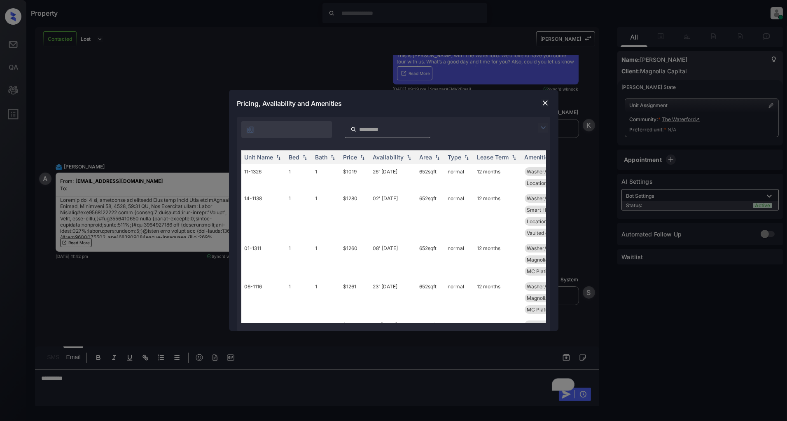
click at [542, 123] on div at bounding box center [545, 128] width 10 height 10
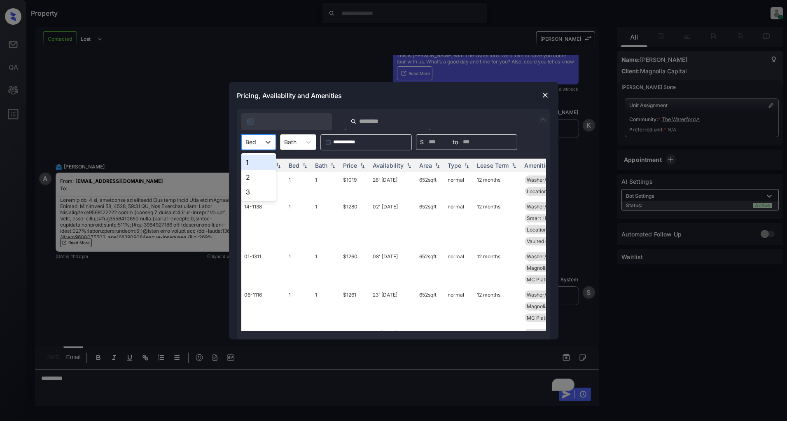
click at [254, 142] on div at bounding box center [251, 141] width 11 height 9
click at [248, 165] on div "1" at bounding box center [258, 162] width 35 height 15
click at [365, 167] on img at bounding box center [362, 165] width 8 height 6
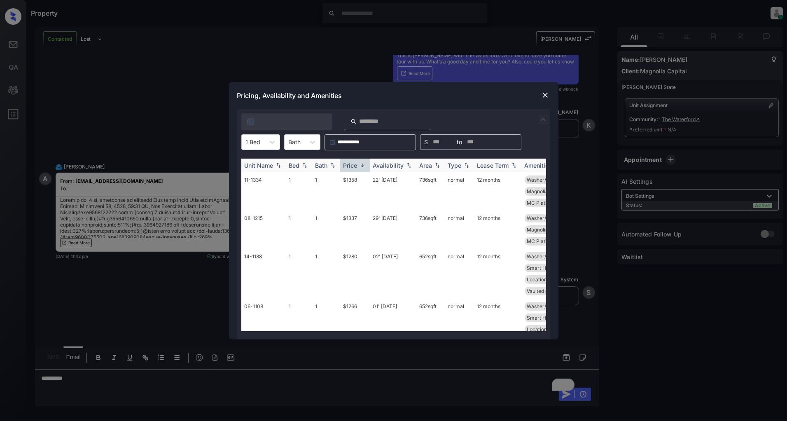
click at [365, 167] on img at bounding box center [362, 165] width 8 height 6
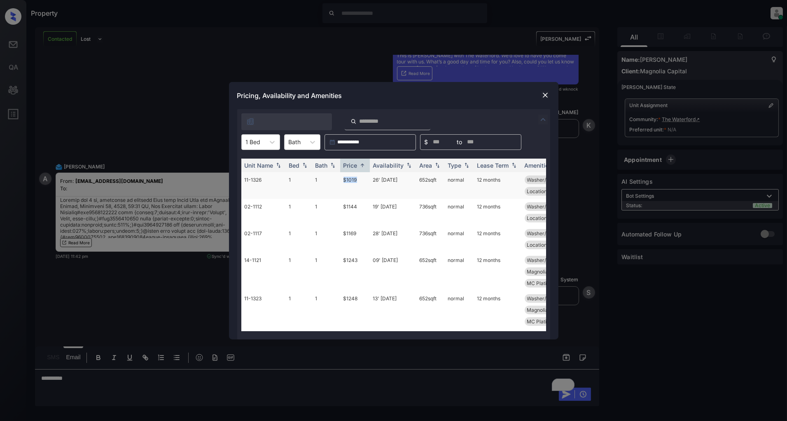
drag, startPoint x: 363, startPoint y: 175, endPoint x: 322, endPoint y: 176, distance: 40.8
click at [322, 176] on tr "11-1326 1 1 $1019 26' Nov 25 652 sqft normal 12 months Washer/Dryer Up... Smart…" at bounding box center [456, 185] width 430 height 27
copy tr "$1019"
click at [542, 95] on img at bounding box center [545, 95] width 8 height 8
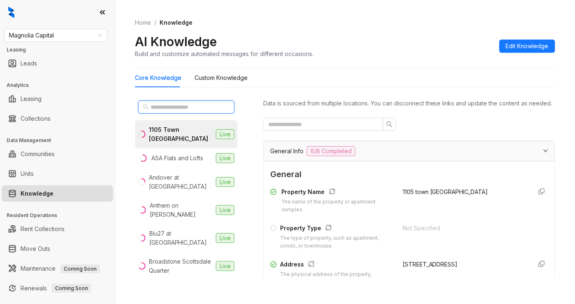
click at [162, 105] on input "text" at bounding box center [187, 106] width 72 height 9
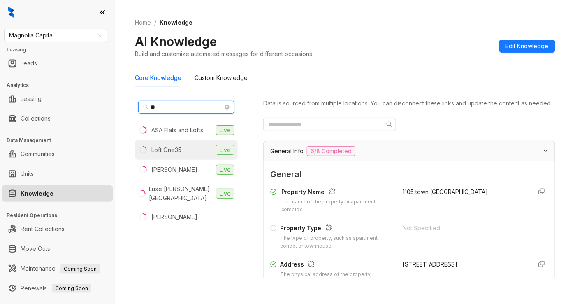
type input "**"
click at [173, 150] on div "Loft One35" at bounding box center [166, 149] width 30 height 9
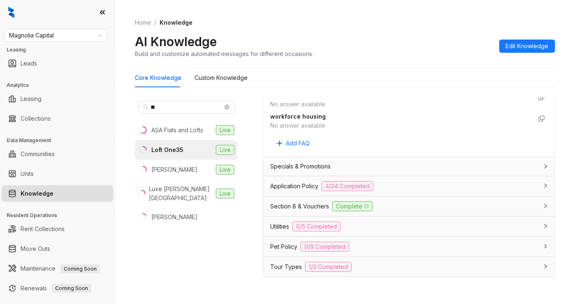
scroll to position [659, 0]
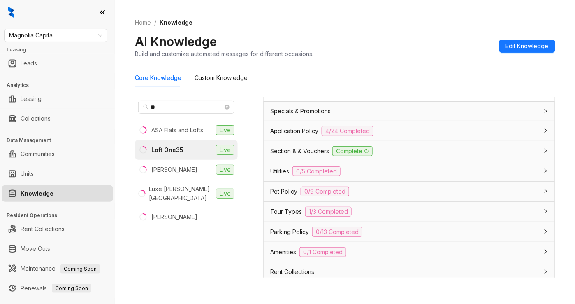
click at [384, 181] on div "Utilities 0/5 Completed" at bounding box center [409, 171] width 291 height 20
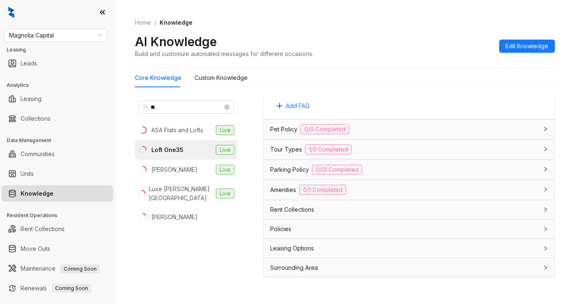
scroll to position [1027, 0]
click at [334, 244] on div "Leasing Options" at bounding box center [404, 248] width 268 height 9
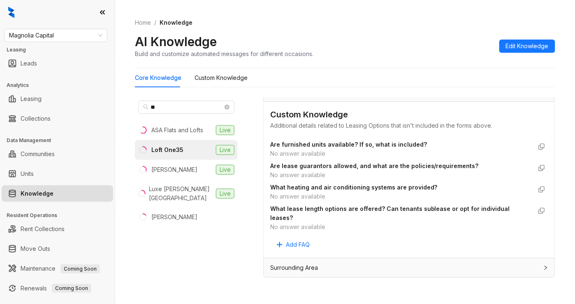
scroll to position [1129, 0]
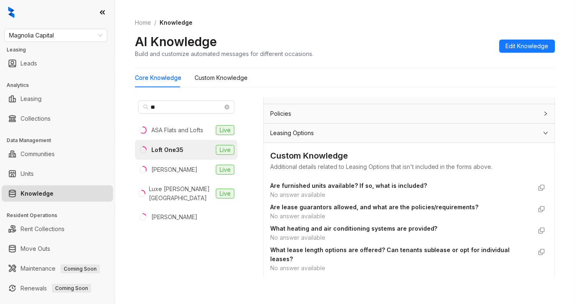
click at [353, 137] on div "Leasing Options" at bounding box center [404, 132] width 268 height 9
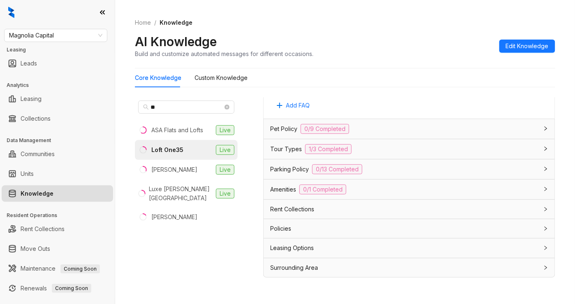
scroll to position [1027, 0]
click at [392, 191] on div "Amenities 0/1 Completed" at bounding box center [404, 190] width 268 height 10
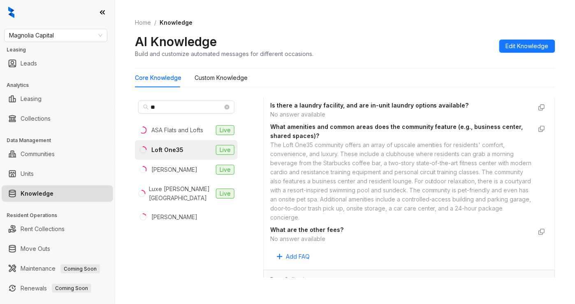
scroll to position [1341, 0]
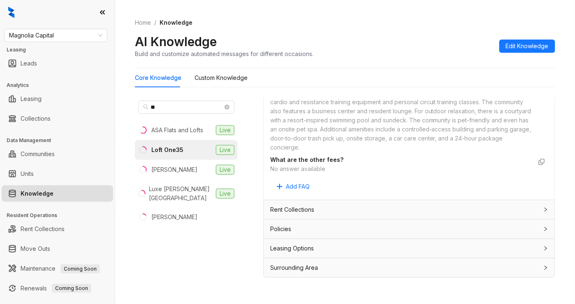
click at [338, 212] on div "Rent Collections" at bounding box center [404, 209] width 268 height 9
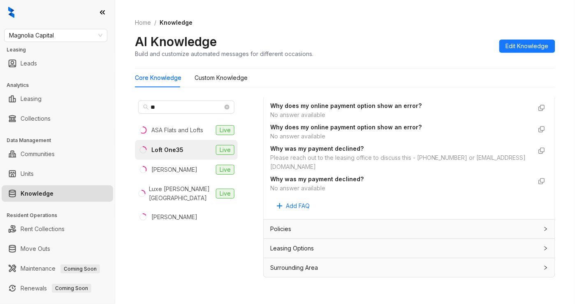
scroll to position [2781, 0]
click at [333, 223] on div "Policies" at bounding box center [409, 228] width 291 height 19
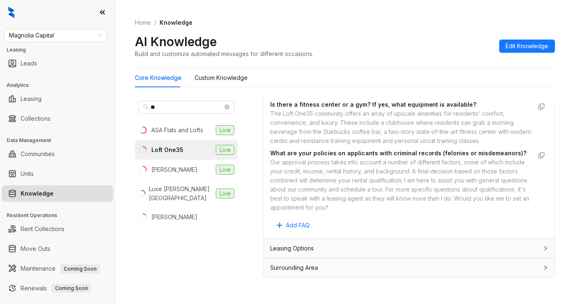
scroll to position [3129, 0]
click at [327, 246] on div "Leasing Options" at bounding box center [404, 248] width 268 height 9
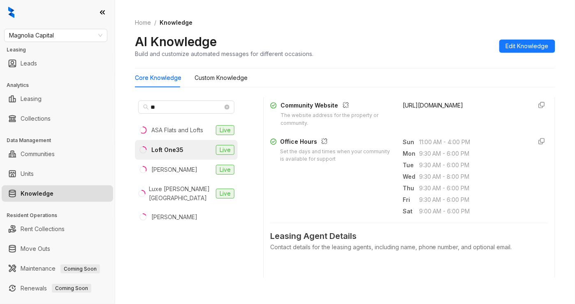
scroll to position [0, 0]
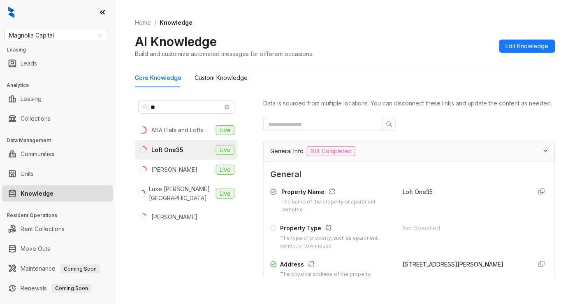
click at [524, 157] on div "General Info 6/8 Completed" at bounding box center [409, 151] width 291 height 20
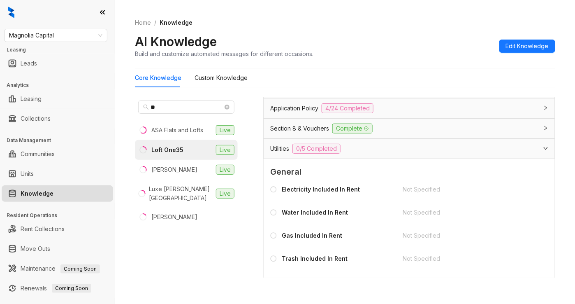
scroll to position [109, 0]
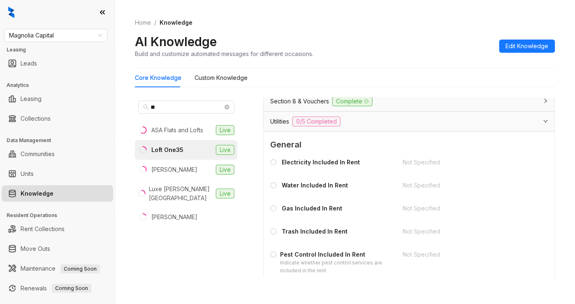
click at [544, 122] on icon "expanded" at bounding box center [546, 121] width 4 height 2
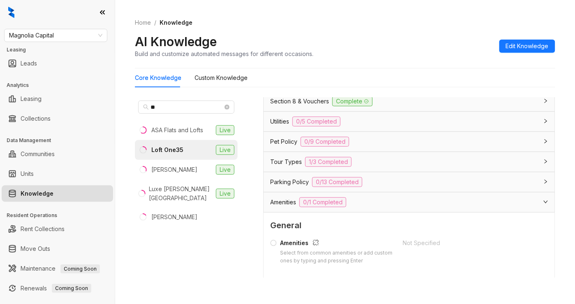
click at [413, 167] on div "Tour Types 1/3 Completed" at bounding box center [404, 162] width 268 height 10
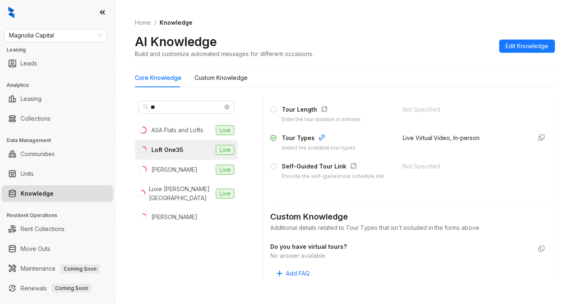
scroll to position [219, 0]
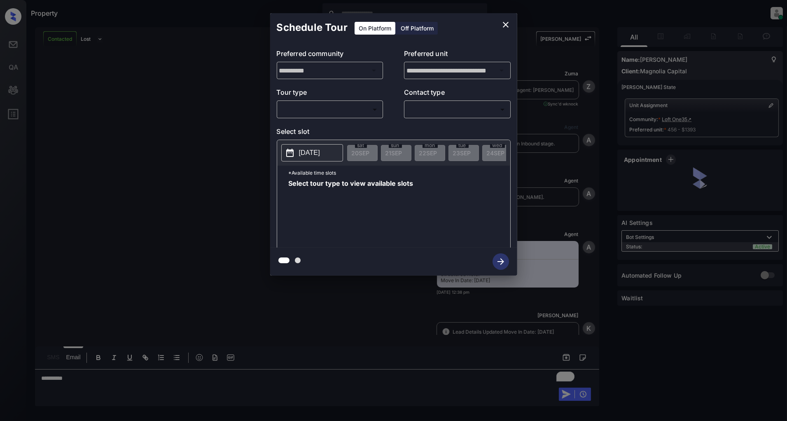
scroll to position [1670, 0]
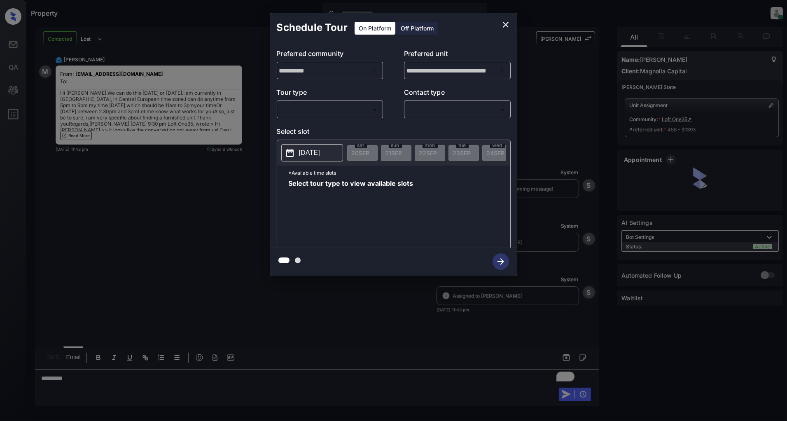
click at [343, 100] on p "Tour type" at bounding box center [330, 93] width 107 height 13
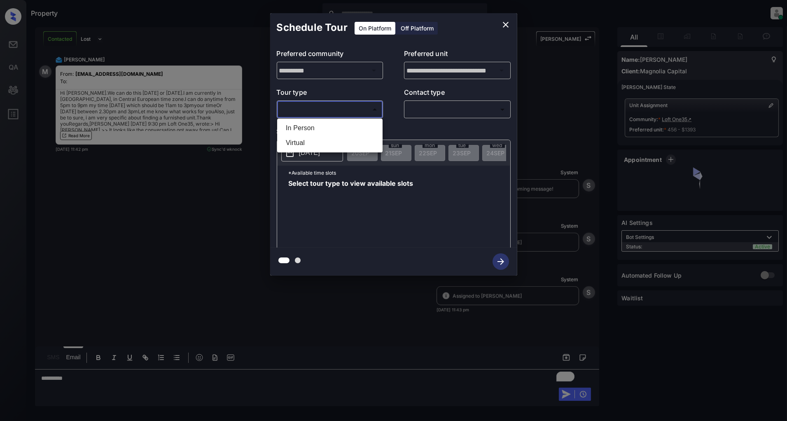
click at [340, 104] on body "Property [PERSON_NAME] Online Set yourself offline Set yourself on break Profil…" at bounding box center [393, 210] width 787 height 421
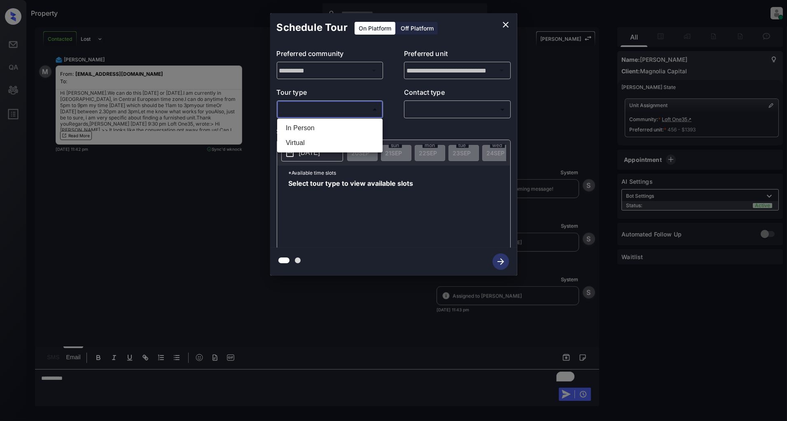
click at [507, 25] on div at bounding box center [393, 210] width 787 height 421
click at [501, 21] on icon "close" at bounding box center [506, 25] width 10 height 10
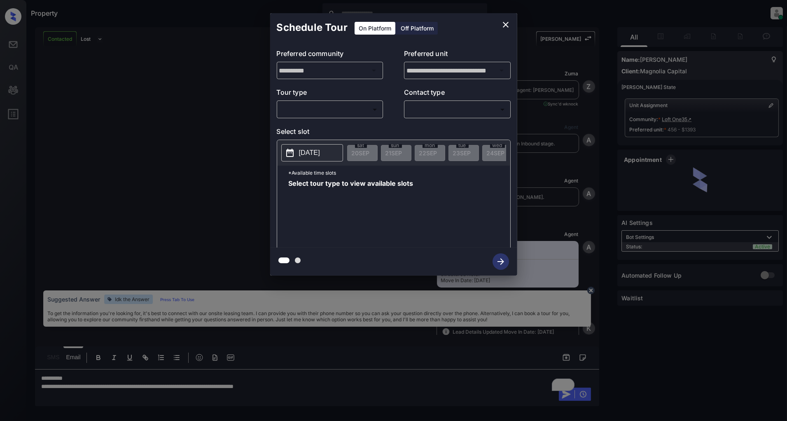
scroll to position [1670, 0]
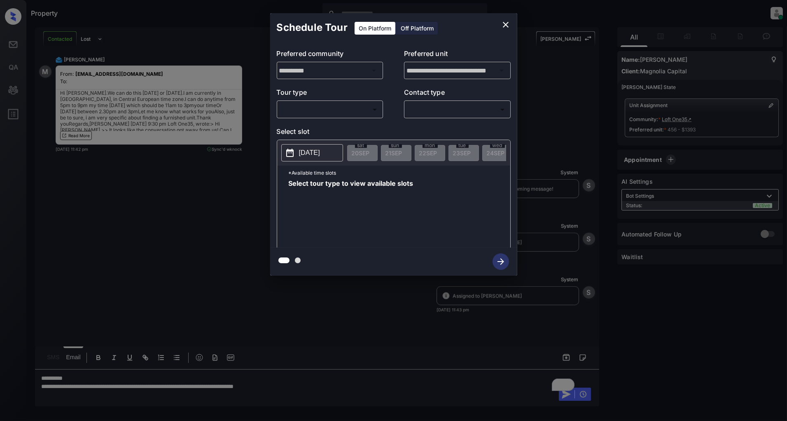
click at [345, 113] on body "Property [PERSON_NAME] Online Set yourself offline Set yourself on break Profil…" at bounding box center [393, 210] width 787 height 421
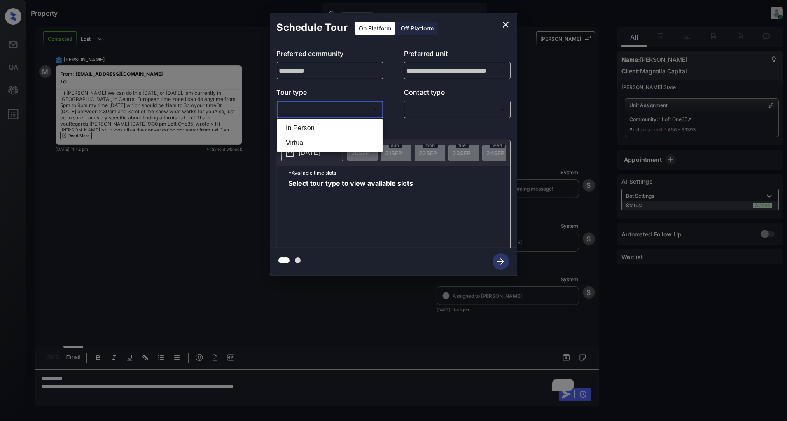
click at [318, 143] on li "Virtual" at bounding box center [329, 142] width 101 height 15
type input "*******"
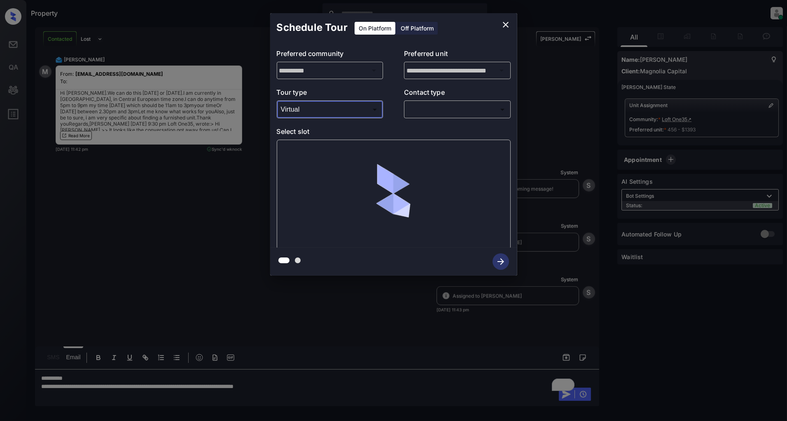
click at [433, 114] on body "Property [PERSON_NAME] Online Set yourself offline Set yourself on break Profil…" at bounding box center [393, 210] width 787 height 421
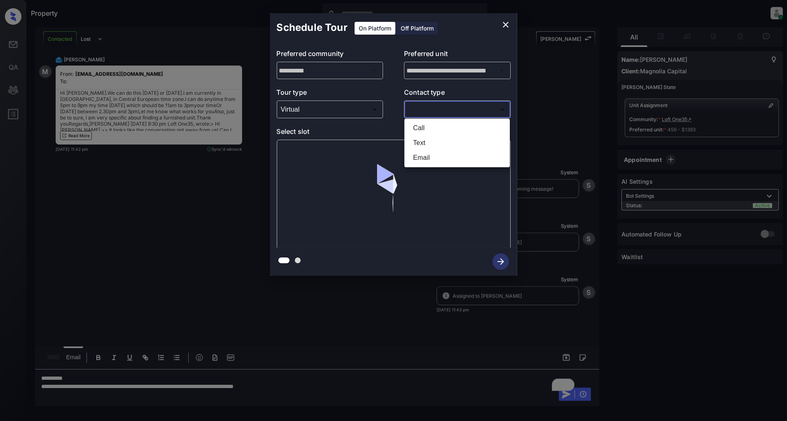
click at [426, 143] on li "Text" at bounding box center [456, 142] width 101 height 15
type input "****"
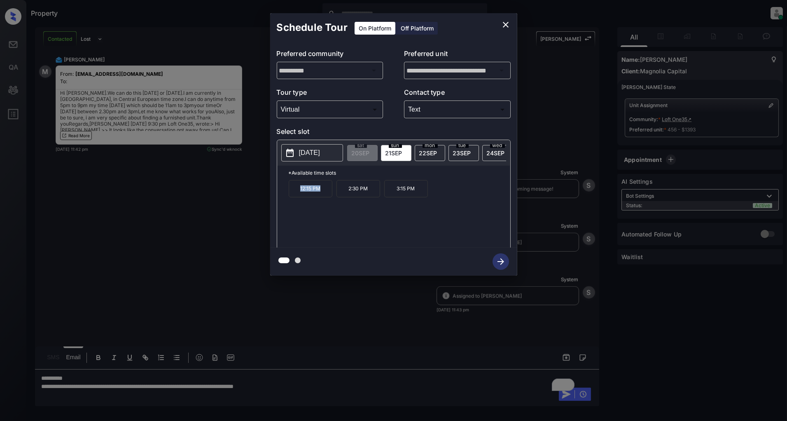
drag, startPoint x: 324, startPoint y: 194, endPoint x: 298, endPoint y: 194, distance: 25.9
click at [298, 194] on p "12:15 PM" at bounding box center [311, 188] width 44 height 17
copy p "12:15 PM"
drag, startPoint x: 368, startPoint y: 195, endPoint x: 348, endPoint y: 191, distance: 20.9
click at [348, 191] on p "2:30 PM" at bounding box center [358, 188] width 44 height 17
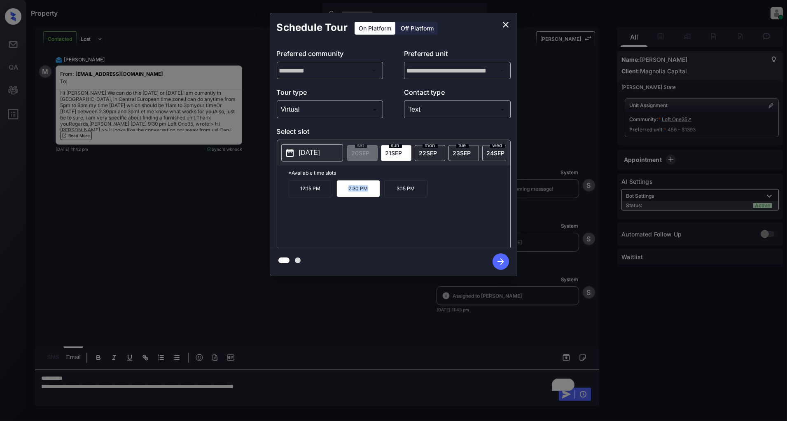
copy p "2:30 PM"
drag, startPoint x: 417, startPoint y: 195, endPoint x: 388, endPoint y: 195, distance: 29.2
click at [388, 195] on p "3:15 PM" at bounding box center [406, 188] width 44 height 17
copy p "3:15 PM"
click at [504, 27] on icon "close" at bounding box center [506, 25] width 10 height 10
